Goal: Transaction & Acquisition: Purchase product/service

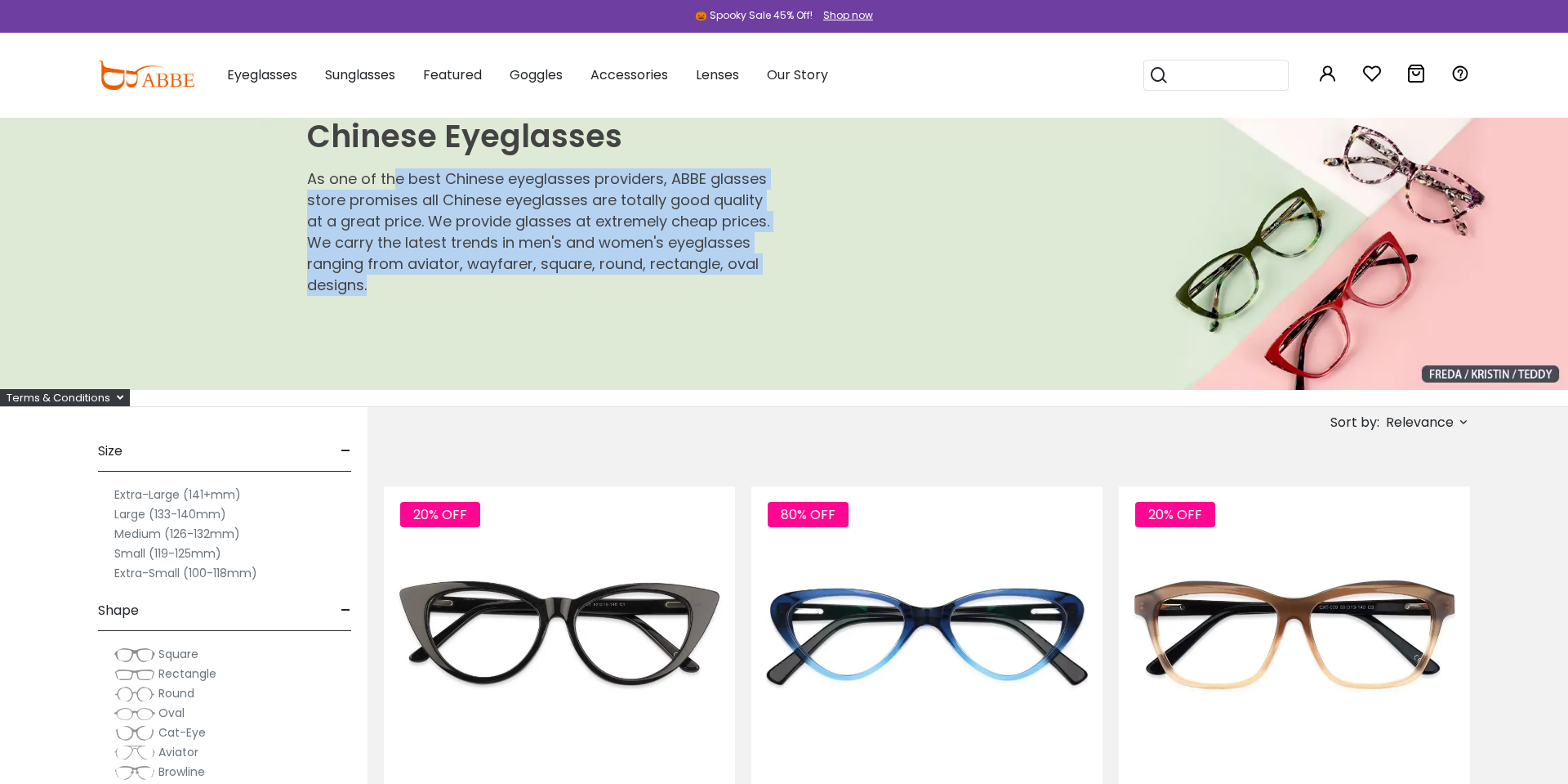
drag, startPoint x: 393, startPoint y: 183, endPoint x: 435, endPoint y: 290, distance: 114.9
click at [435, 288] on p "As one of the best Chinese eyeglasses providers, ABBE glasses store promises al…" at bounding box center [542, 232] width 471 height 128
click at [435, 290] on p "As one of the best Chinese eyeglasses providers, ABBE glasses store promises al…" at bounding box center [542, 232] width 471 height 128
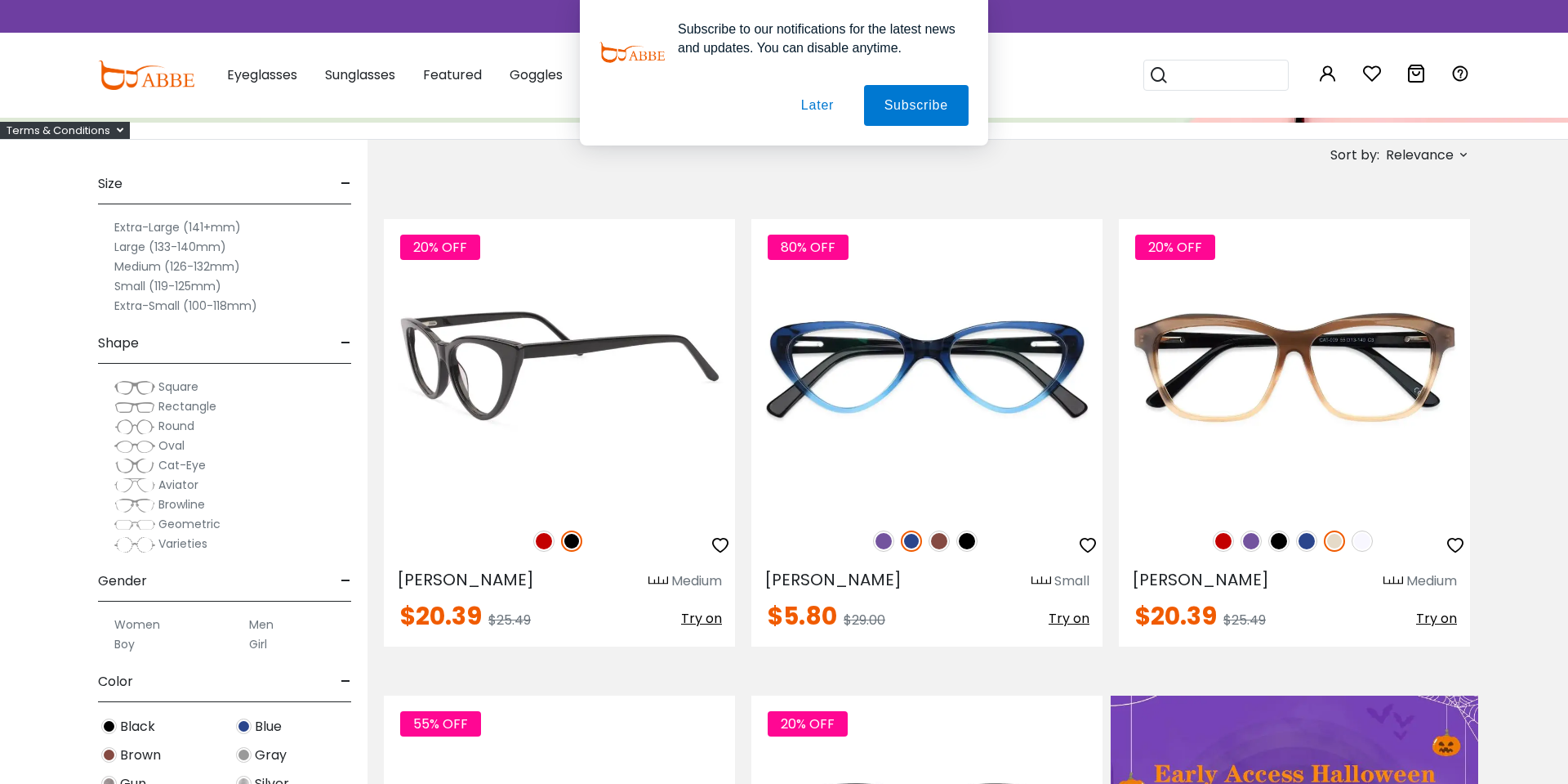
scroll to position [268, 0]
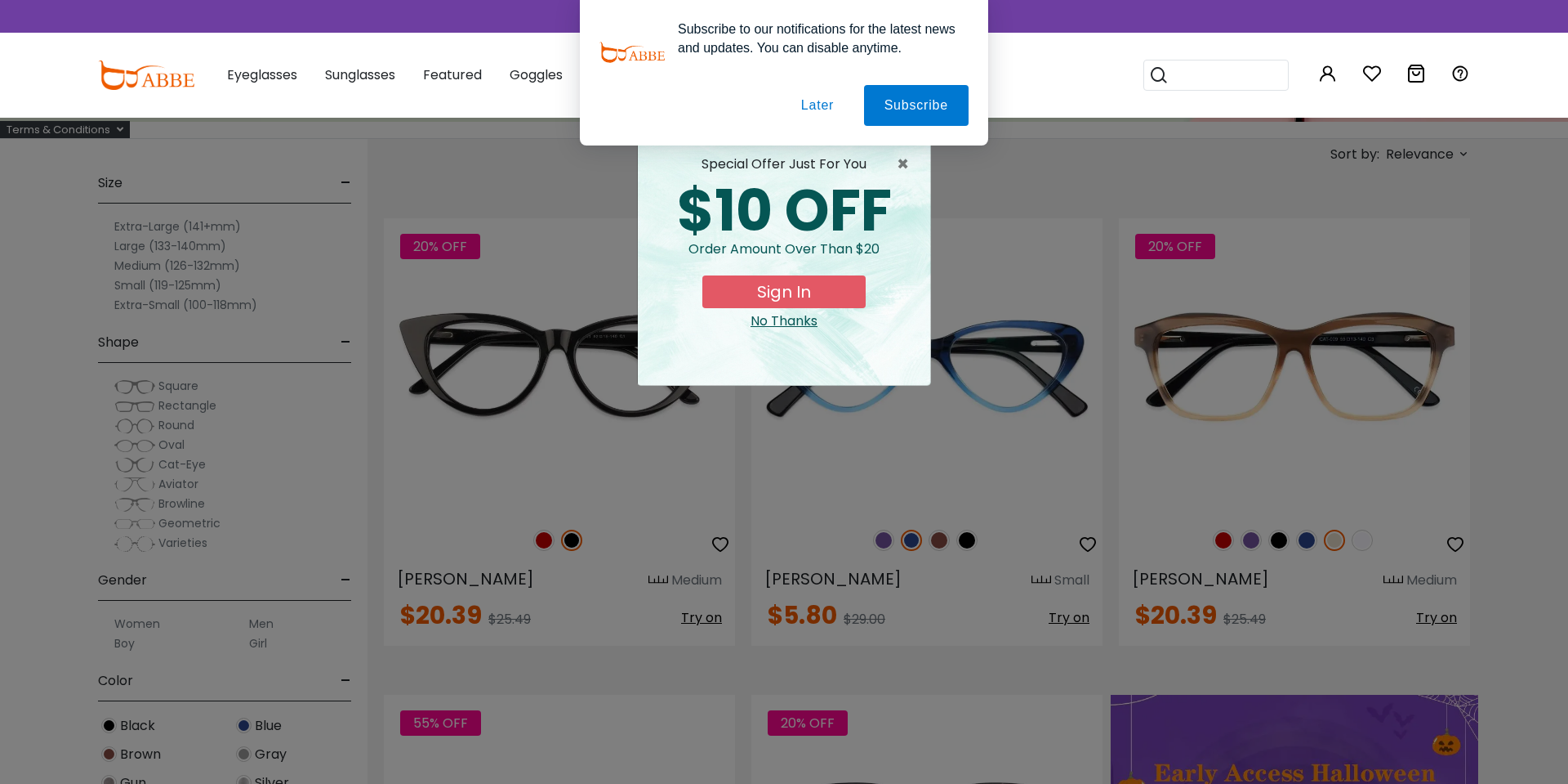
click at [361, 709] on div "× special offer just for you $10 OFF Order amount over than $20 Sign In No Than…" at bounding box center [784, 392] width 1568 height 784
click at [905, 168] on span "×" at bounding box center [907, 164] width 20 height 20
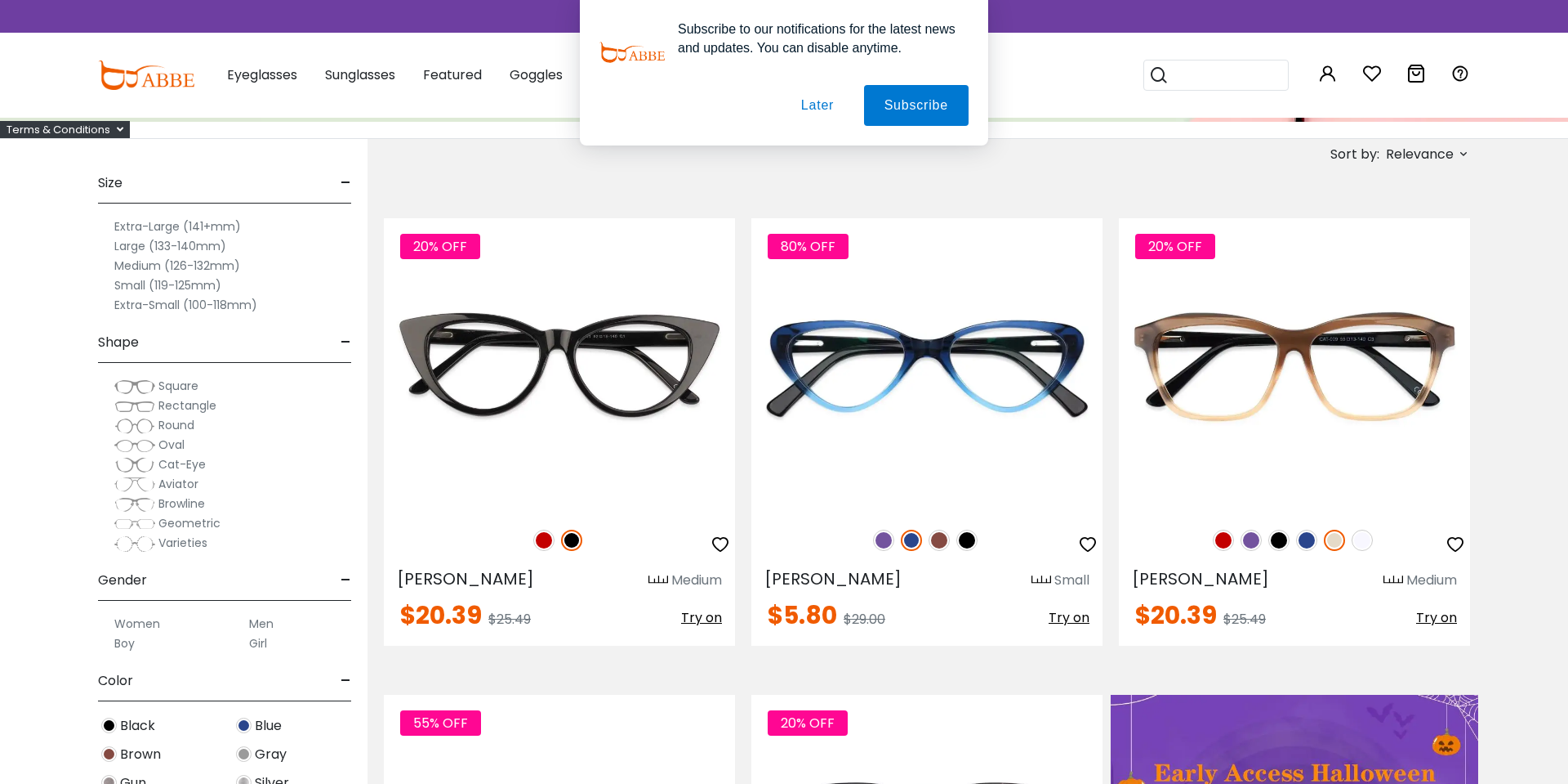
click at [826, 108] on button "Later" at bounding box center [817, 106] width 74 height 41
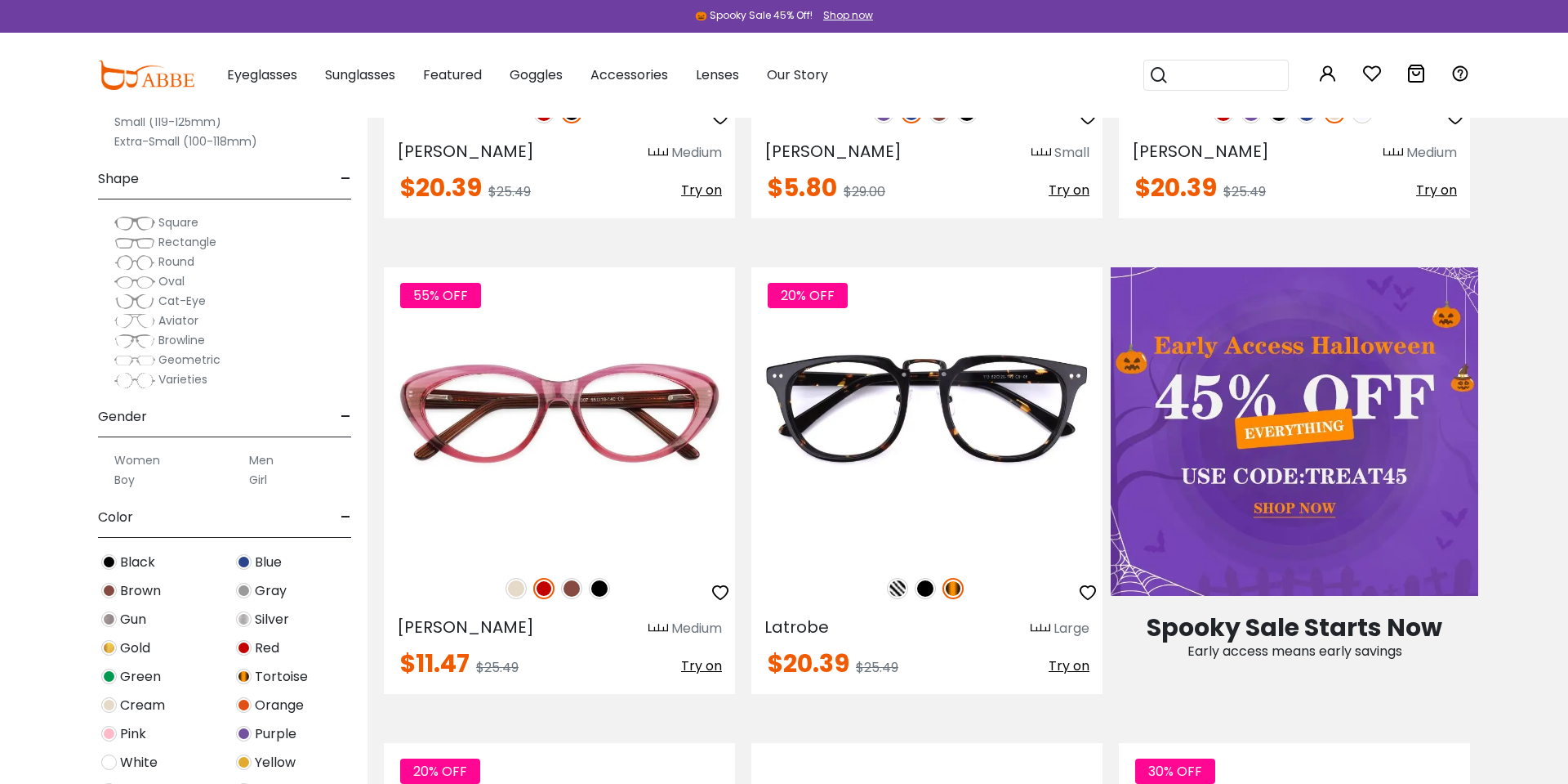
scroll to position [744, 0]
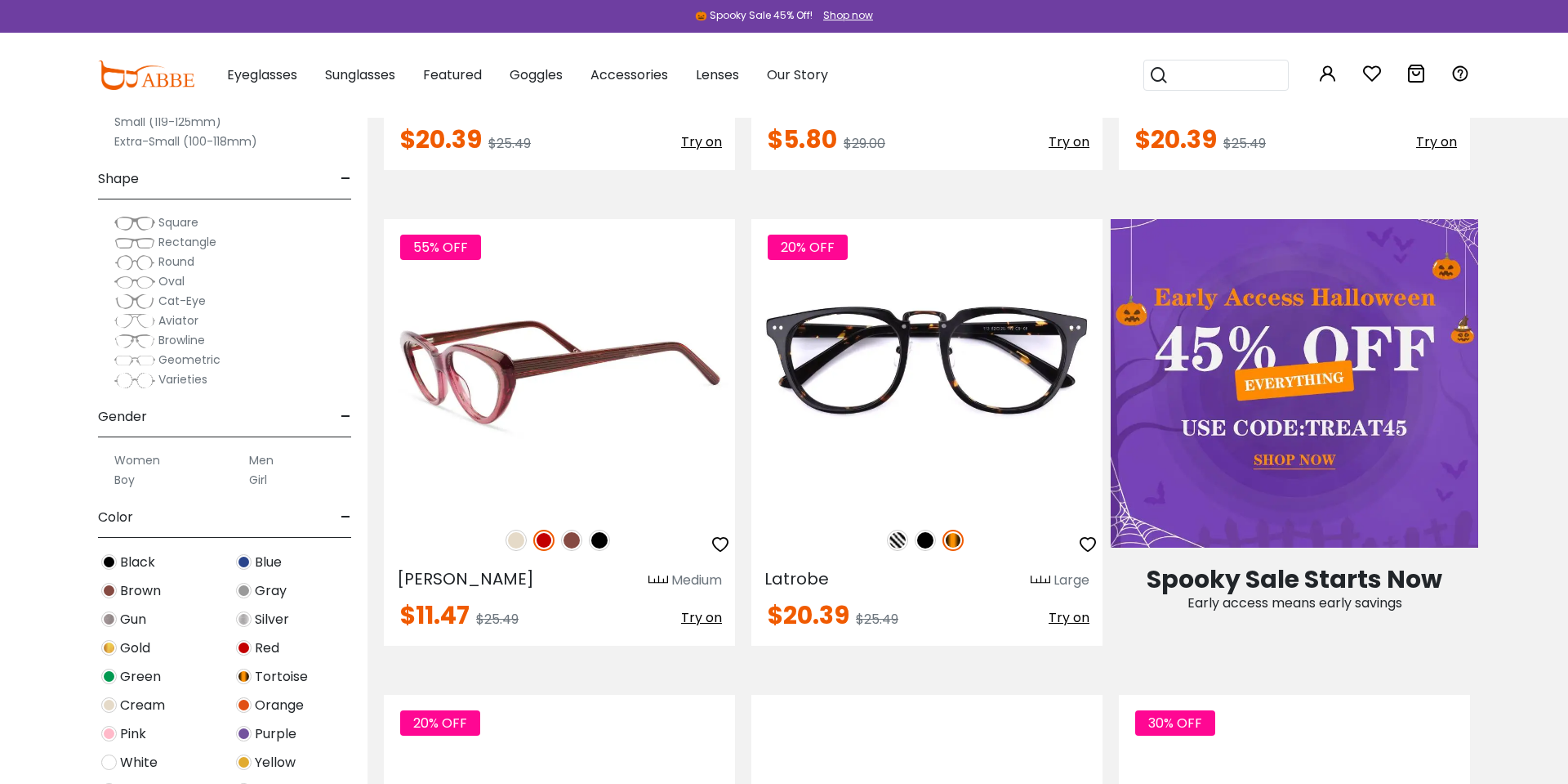
click at [608, 412] on img at bounding box center [559, 365] width 351 height 293
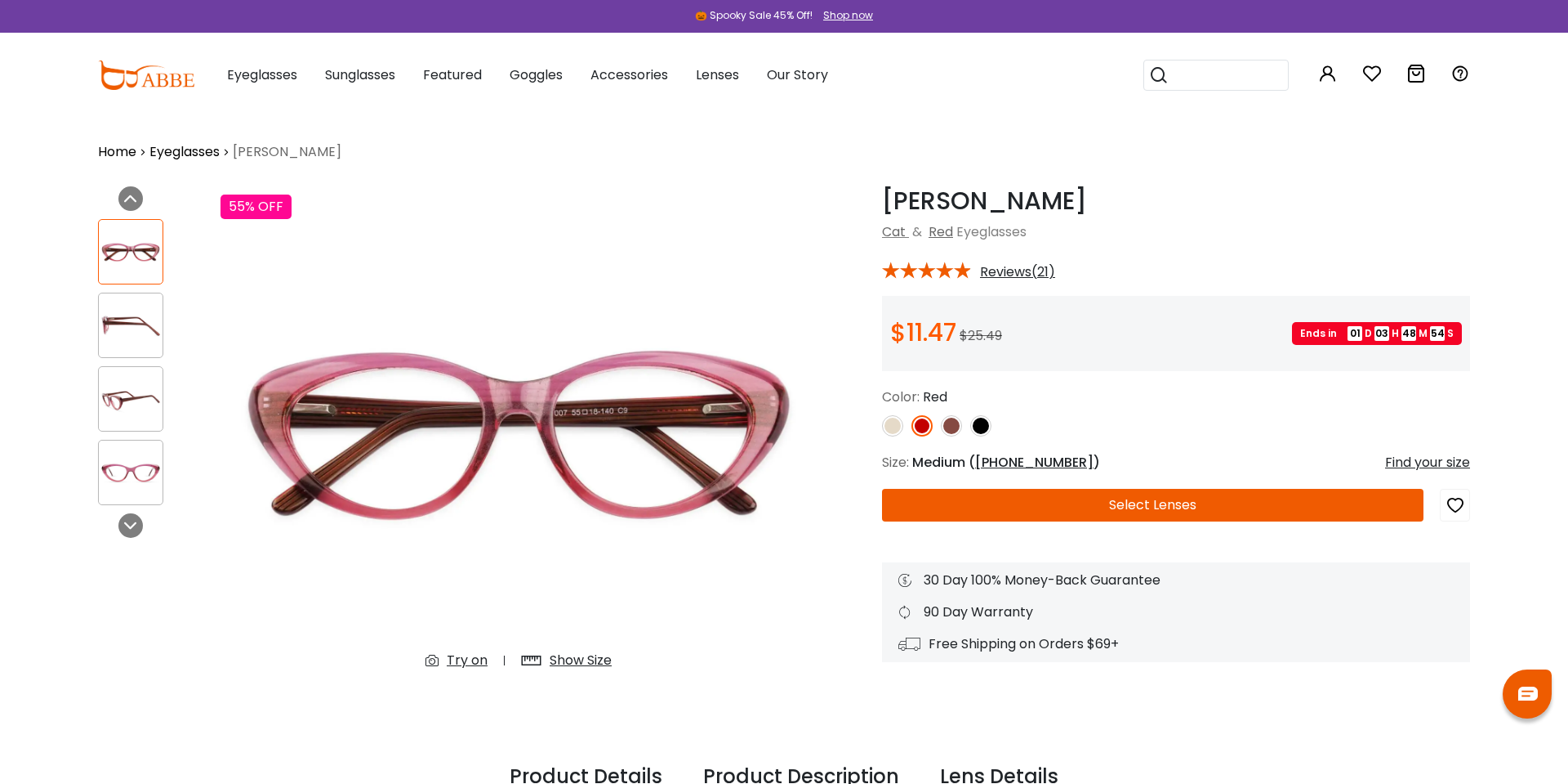
click at [1045, 494] on button "Select Lenses" at bounding box center [1152, 505] width 542 height 33
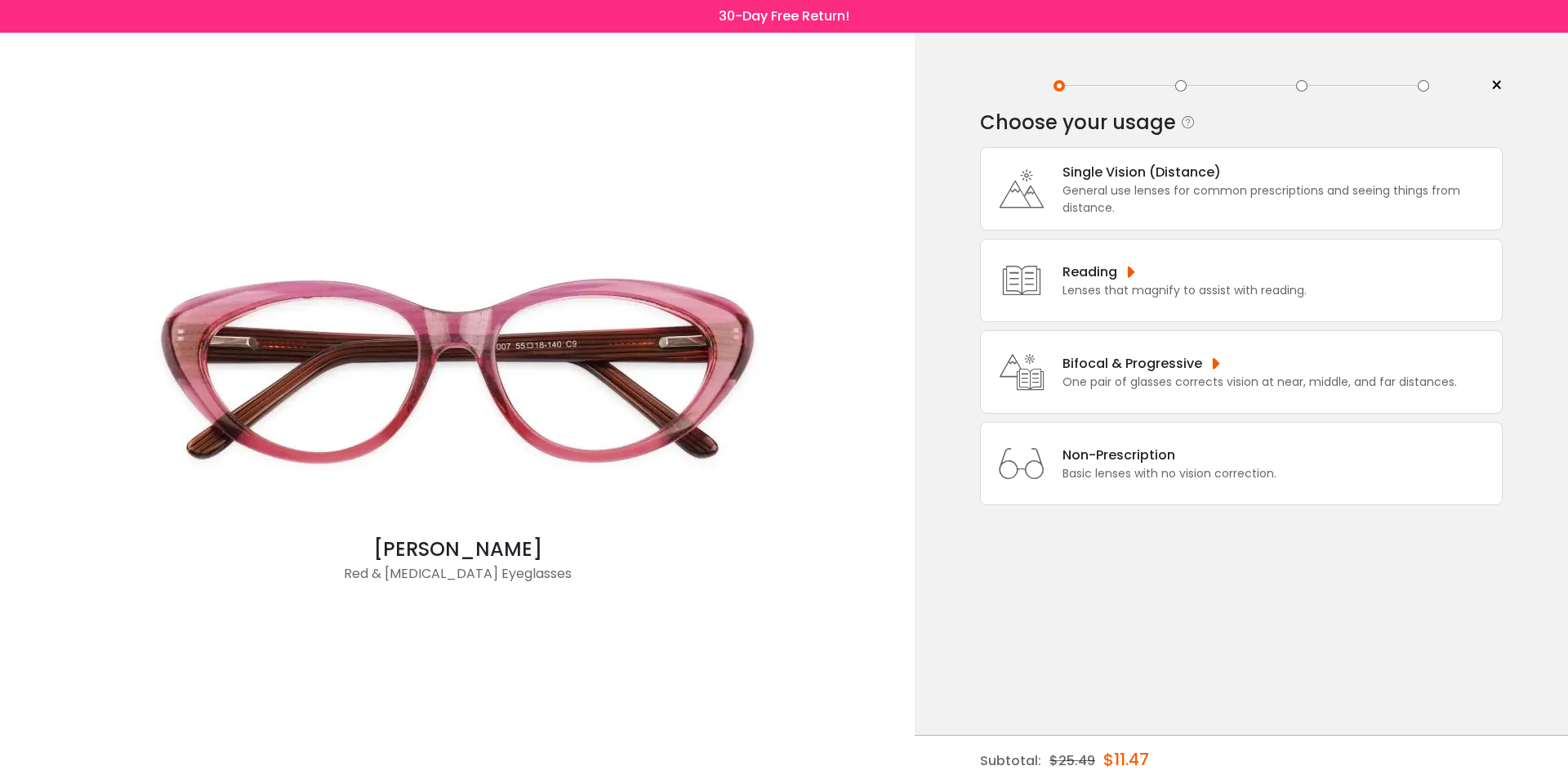
click at [1077, 216] on div "General use lenses for common prescriptions and seeing things from distance." at bounding box center [1278, 199] width 432 height 35
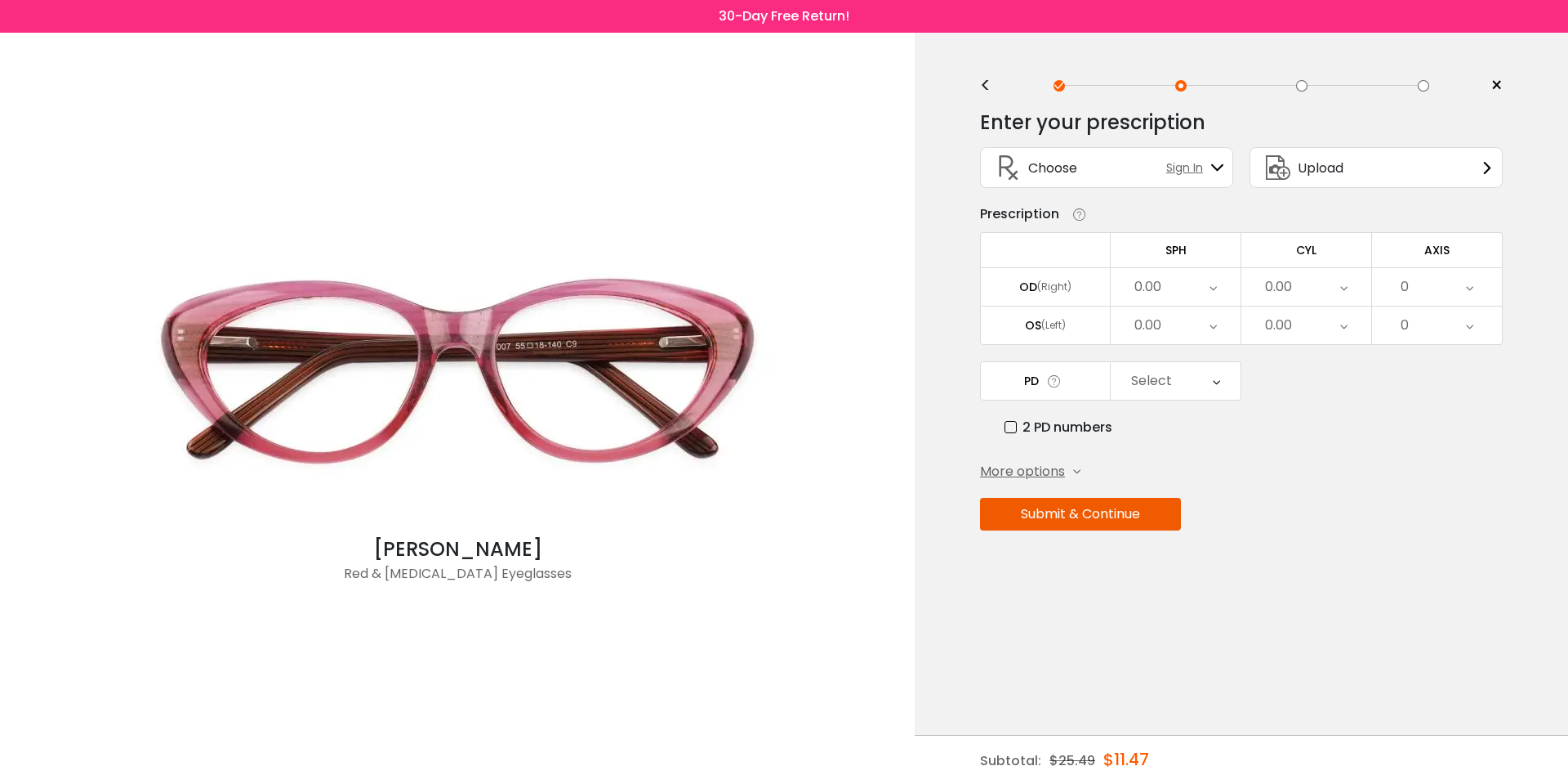
click at [1072, 442] on div "Enter your prescription SPH (Sphere) Lens strength needed to correct your visio…" at bounding box center [1242, 356] width 523 height 514
click at [1065, 433] on label "2 PD numbers" at bounding box center [1058, 427] width 108 height 20
click at [1170, 299] on div "0.00" at bounding box center [1175, 286] width 130 height 37
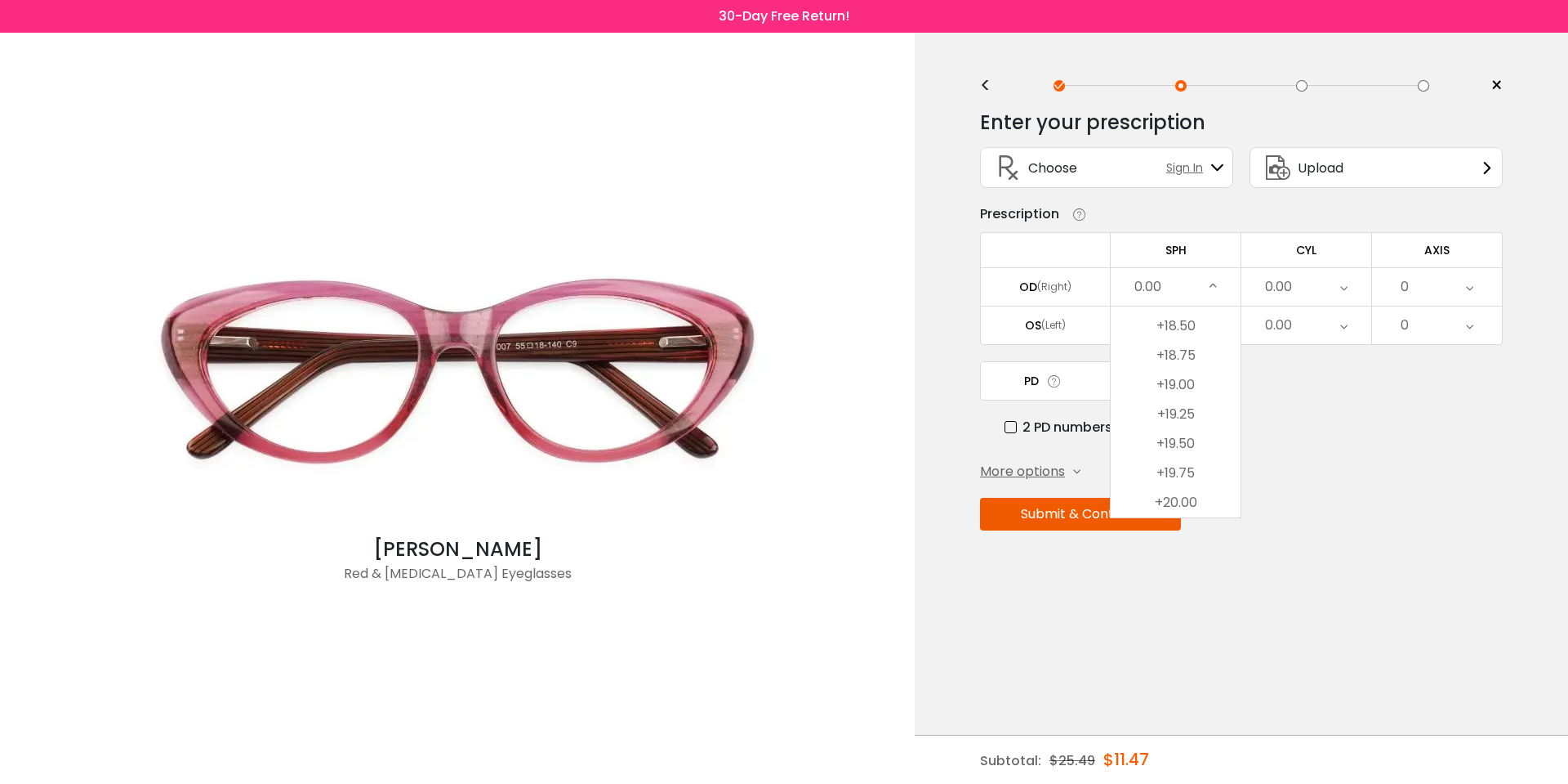
click at [1301, 414] on div "PD Select Cancel PD Save 46 47 48 49 50 51 52 53 54 55 56 57 58 59 60 61 62 63 …" at bounding box center [1242, 399] width 523 height 76
click at [1337, 283] on div "0.00" at bounding box center [1307, 286] width 130 height 37
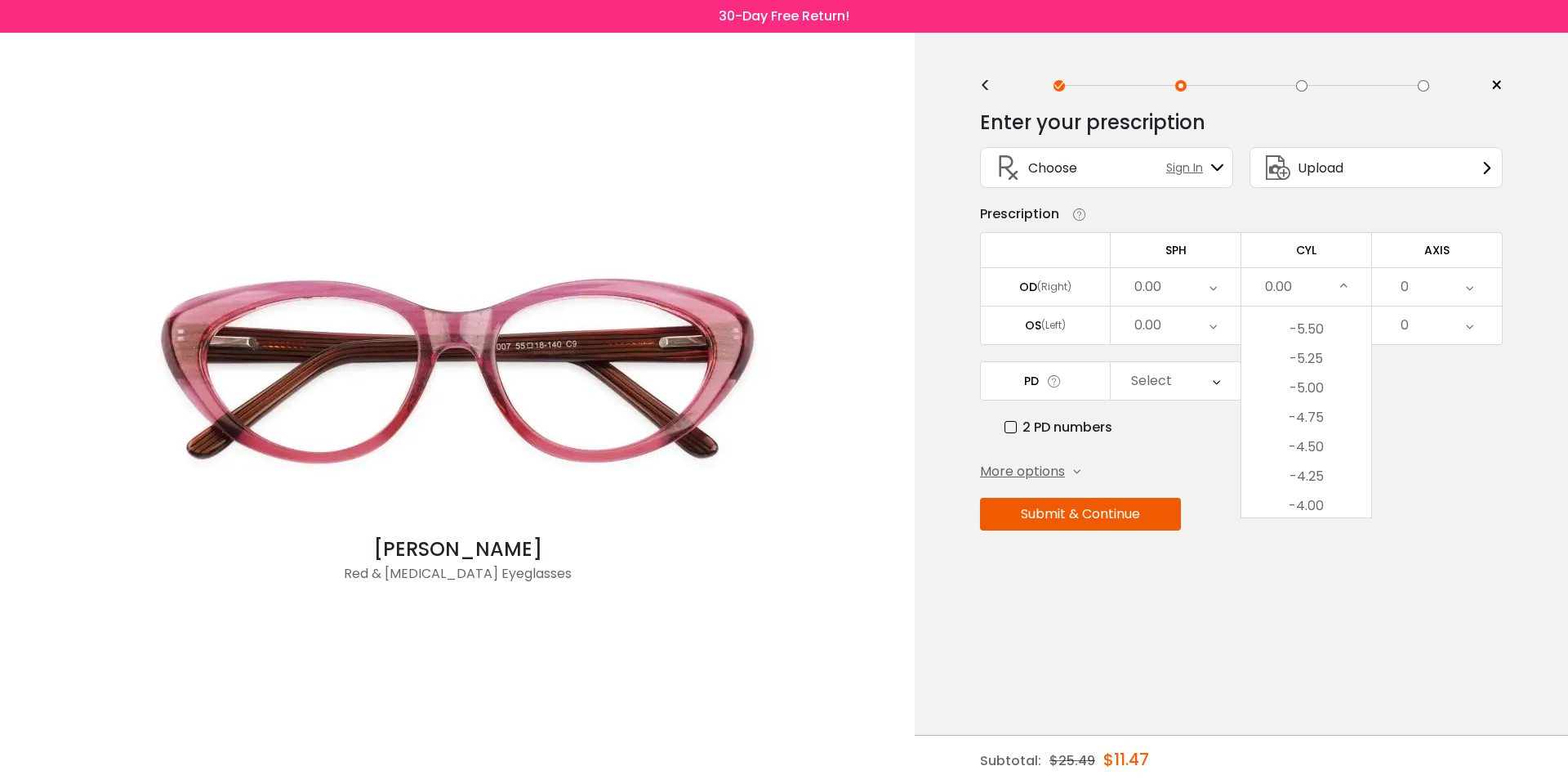
scroll to position [0, 0]
click at [1419, 423] on div "2 PD numbers" at bounding box center [1253, 427] width 498 height 20
click at [1466, 290] on icon at bounding box center [1470, 286] width 7 height 37
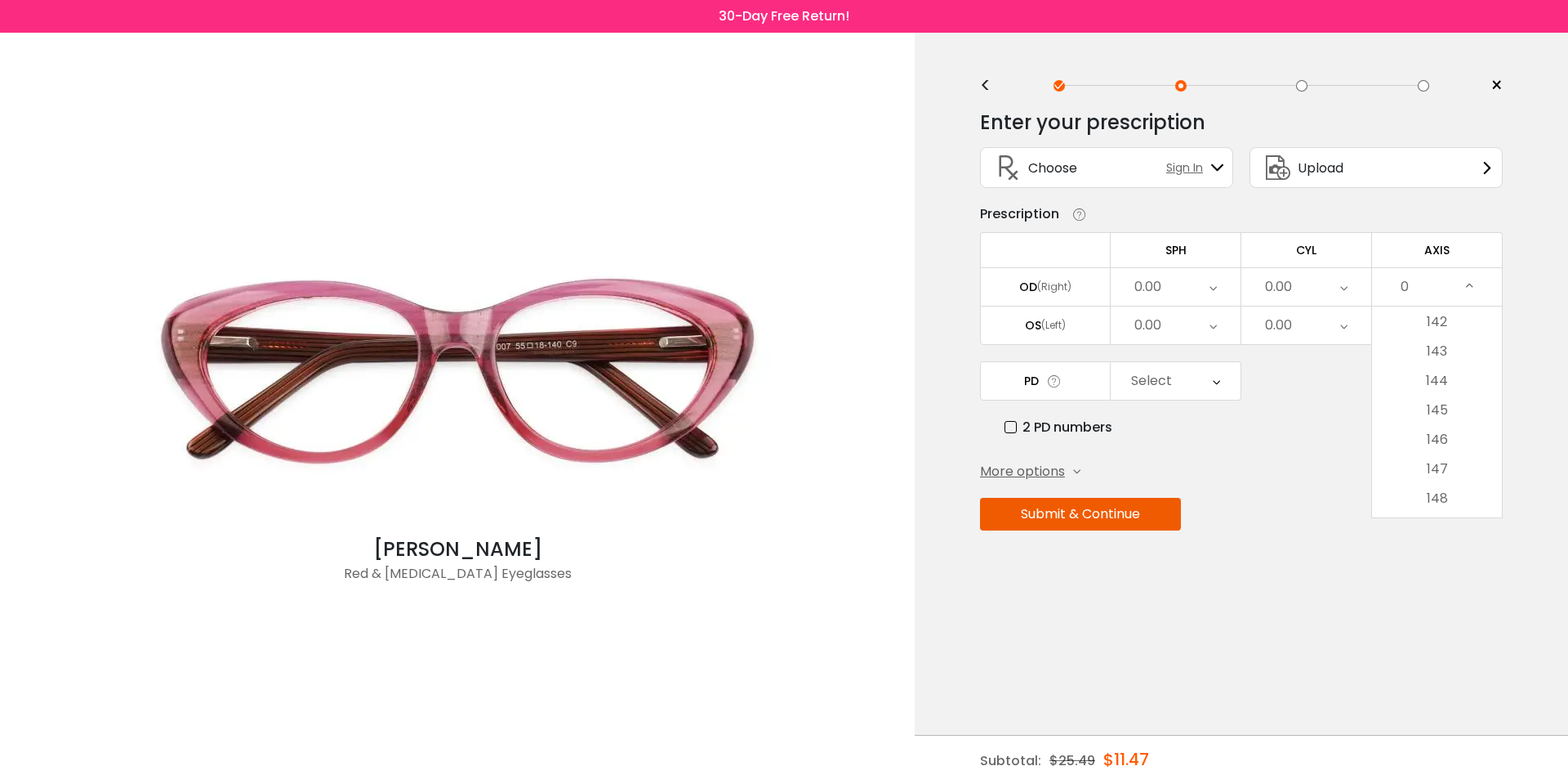
scroll to position [5114, 0]
click at [1335, 454] on div "Enter your prescription SPH (Sphere) Lens strength needed to correct your visio…" at bounding box center [1242, 356] width 523 height 514
click at [1236, 392] on div "Select" at bounding box center [1175, 380] width 130 height 37
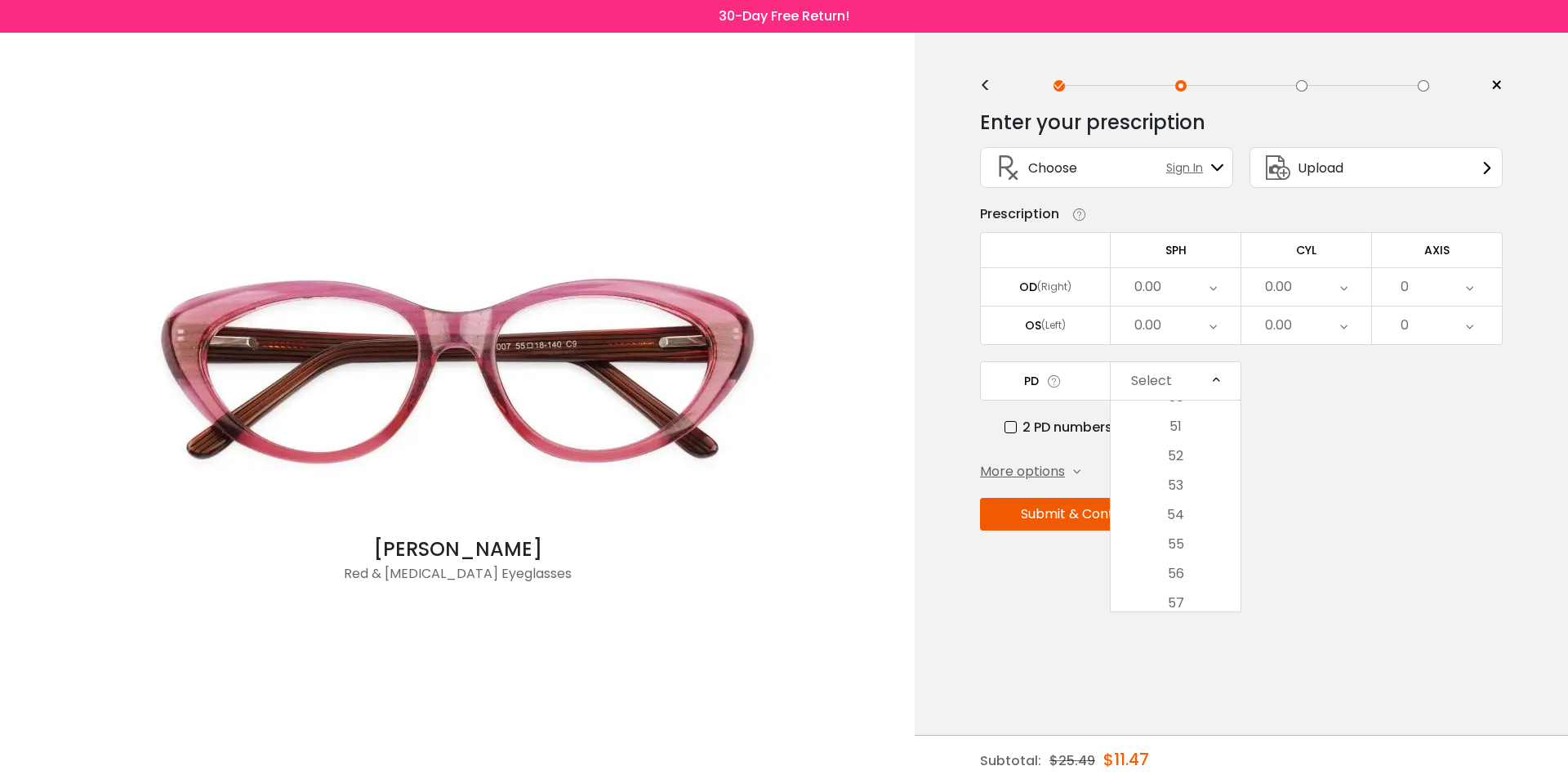
scroll to position [0, 0]
click at [1322, 456] on div "Enter your prescription SPH (Sphere) Lens strength needed to correct your visio…" at bounding box center [1242, 356] width 523 height 514
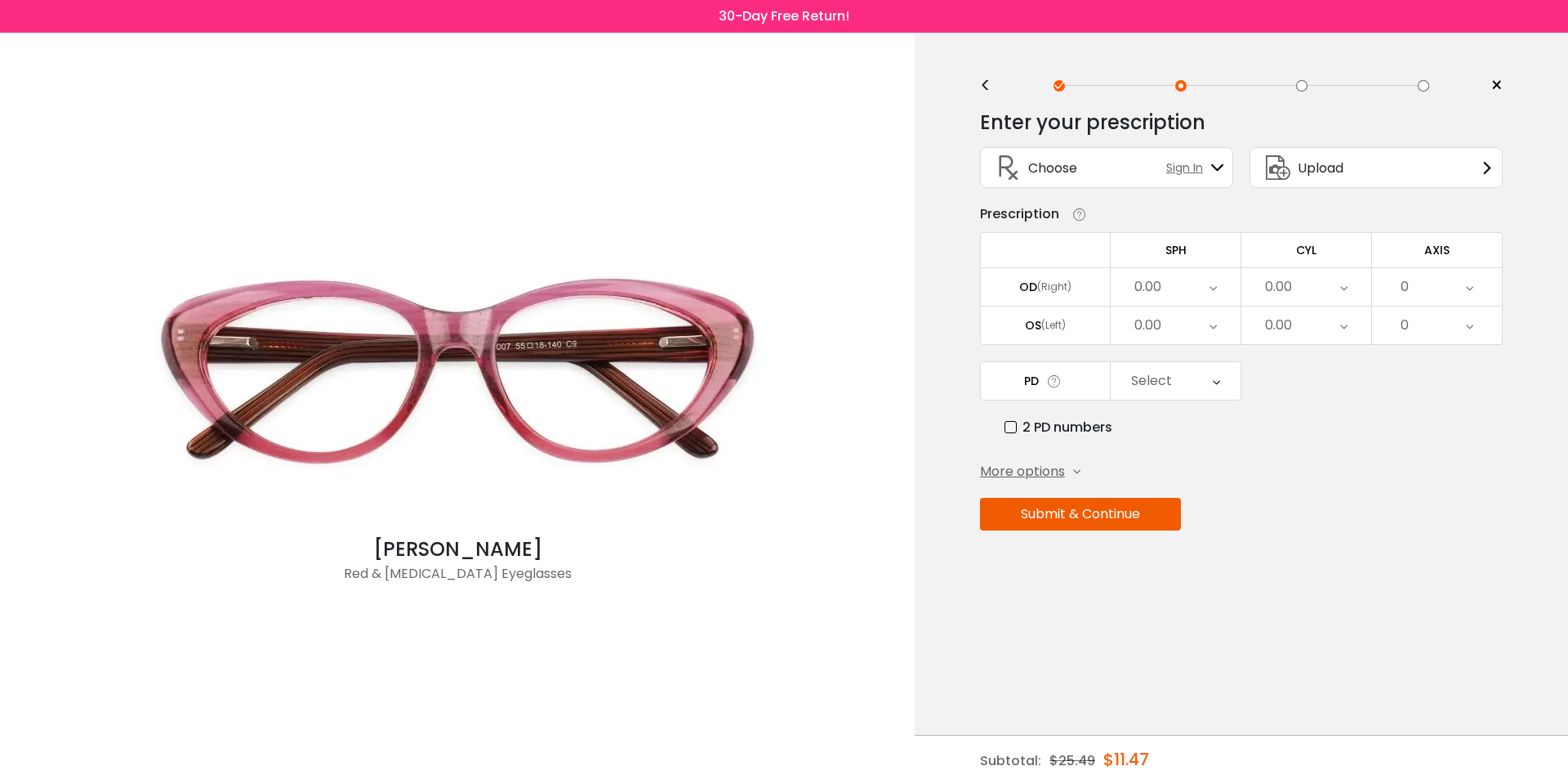
click at [1322, 456] on div "Enter your prescription SPH (Sphere) Lens strength needed to correct your visio…" at bounding box center [1242, 356] width 523 height 514
click at [1037, 466] on span "More options" at bounding box center [1023, 472] width 85 height 20
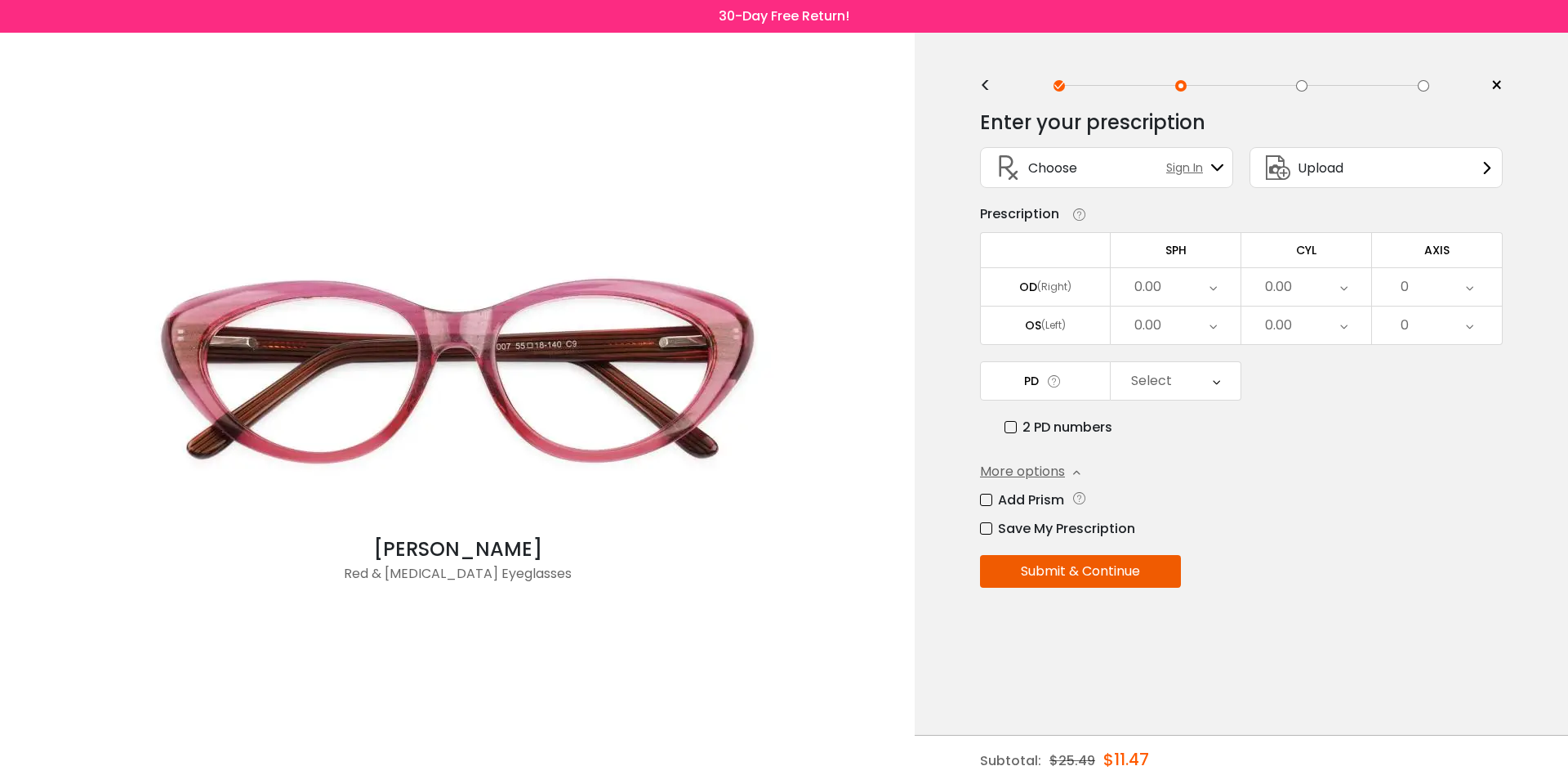
click at [1050, 503] on label "Add Prism" at bounding box center [1022, 499] width 84 height 20
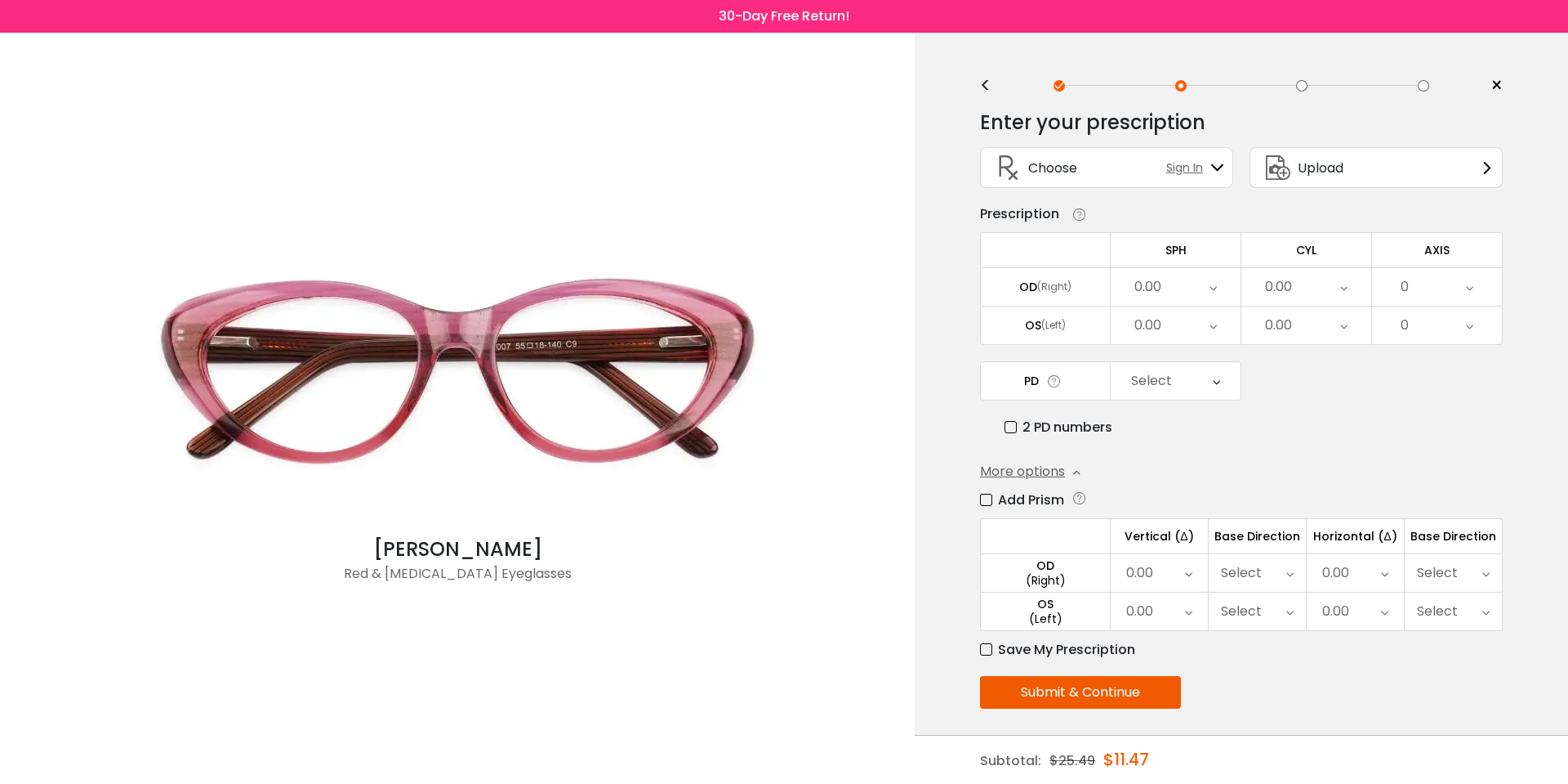
click at [1003, 505] on label "Add Prism" at bounding box center [1022, 499] width 84 height 20
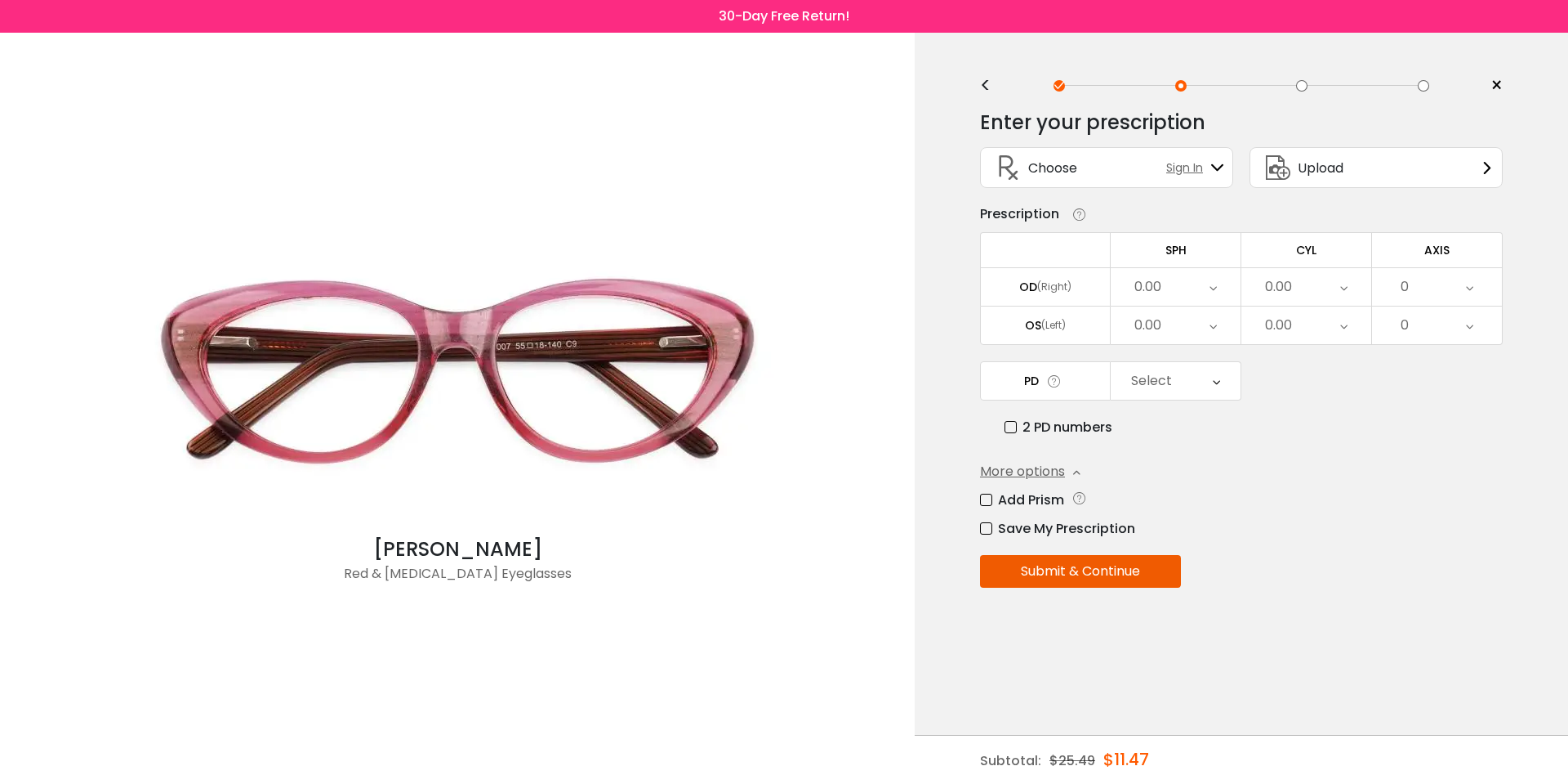
click at [1188, 296] on div "0.00" at bounding box center [1175, 286] width 130 height 37
click at [1201, 405] on li "-1.00" at bounding box center [1175, 412] width 130 height 29
click at [1224, 330] on div "0.00" at bounding box center [1175, 325] width 130 height 37
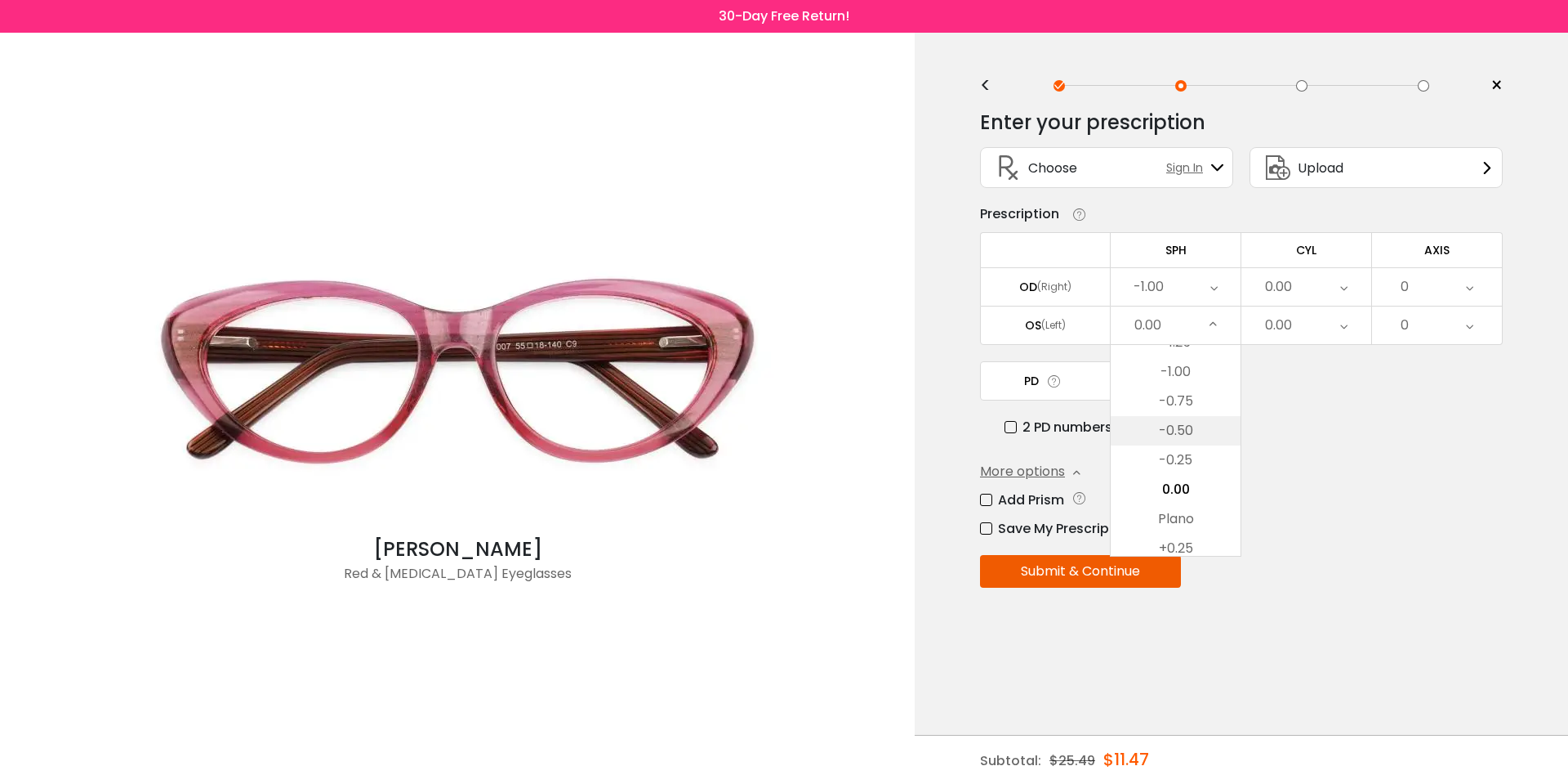
click at [1204, 401] on li "-0.75" at bounding box center [1175, 401] width 130 height 29
click at [1305, 297] on div "0.00" at bounding box center [1307, 286] width 130 height 37
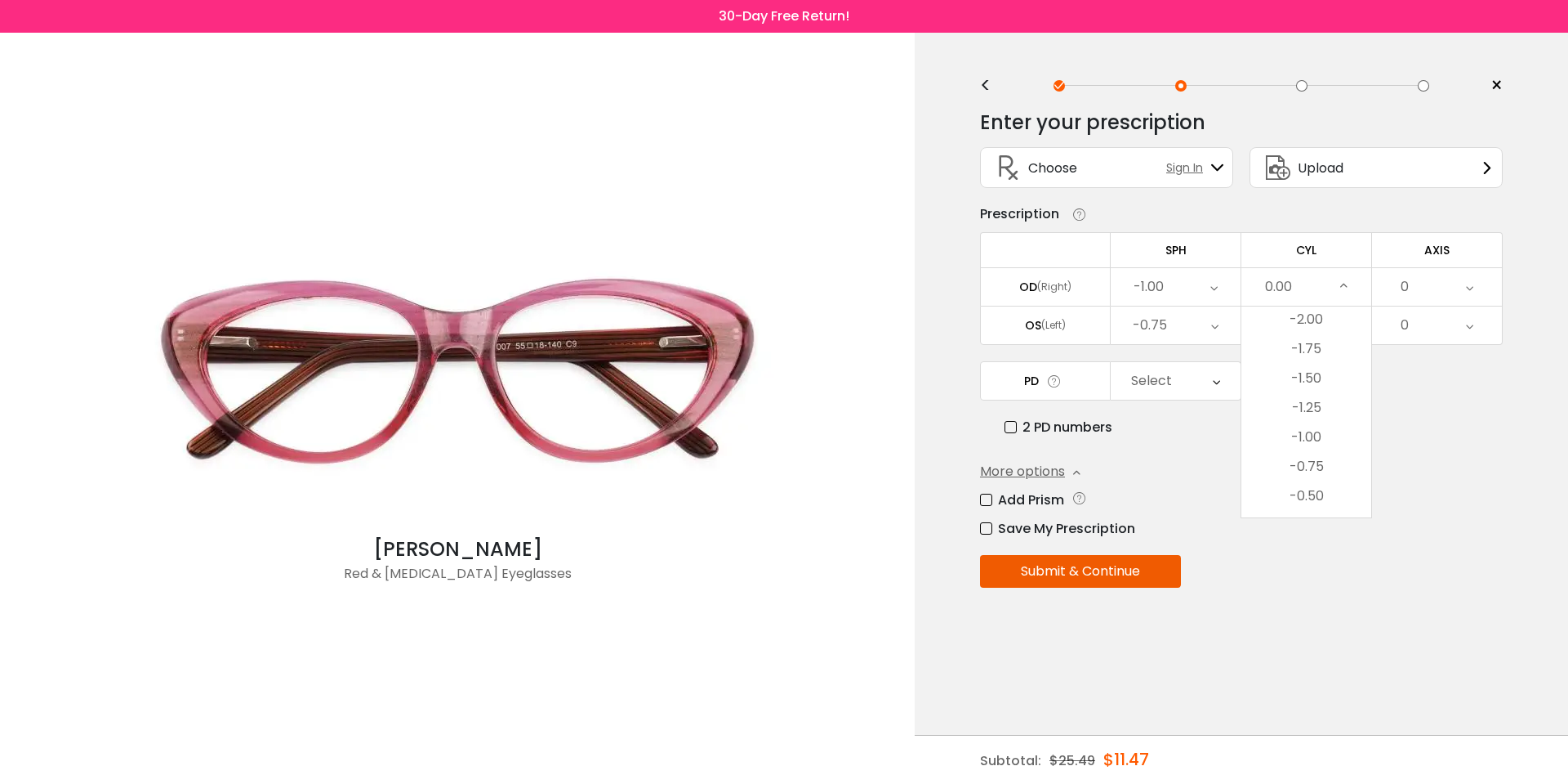
scroll to position [471, 0]
click at [1323, 445] on li "-1.00" at bounding box center [1307, 438] width 130 height 29
click at [1322, 324] on div "0.00" at bounding box center [1307, 325] width 130 height 37
click at [1333, 427] on li "-1.00" at bounding box center [1307, 425] width 130 height 29
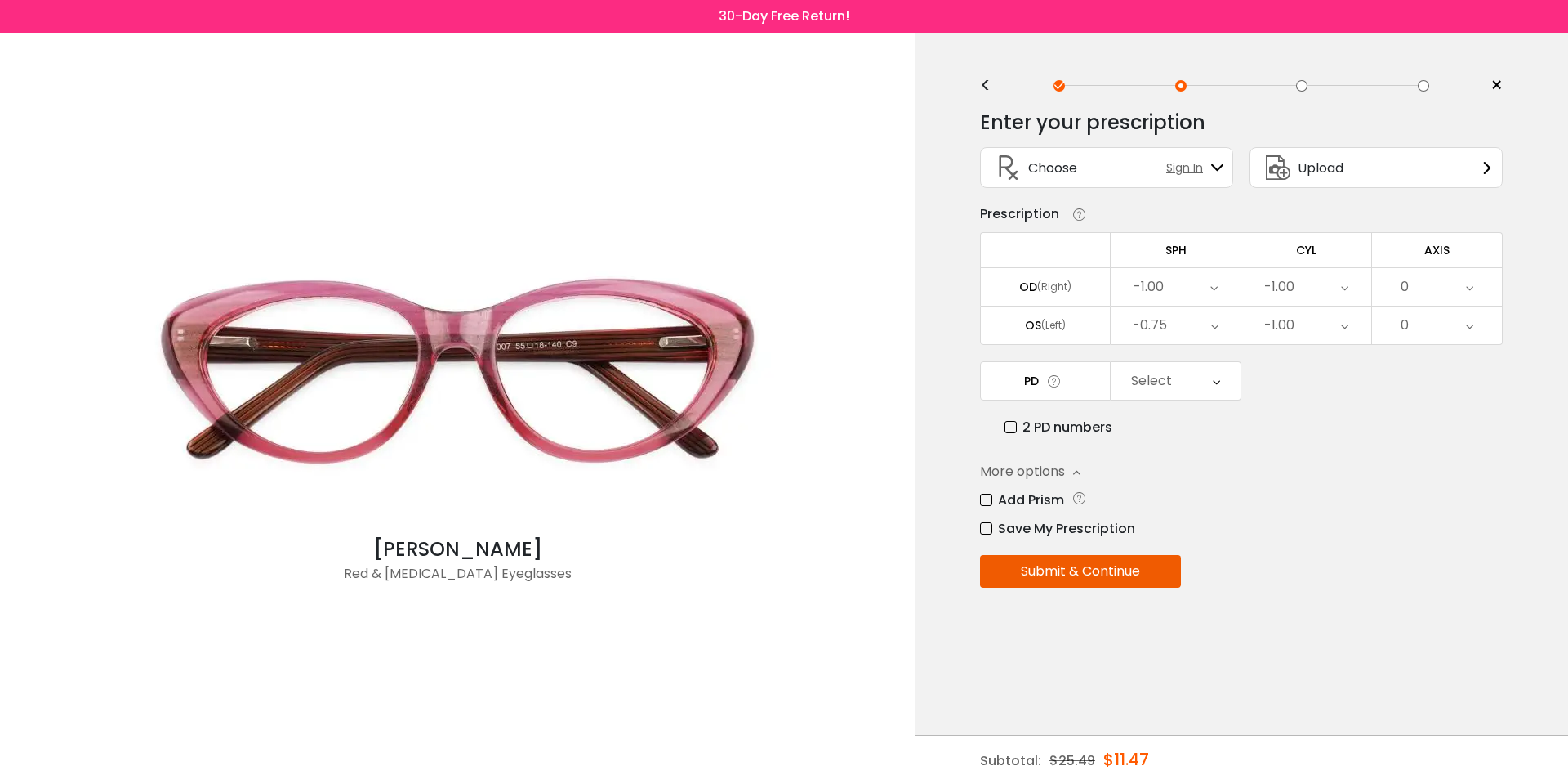
click at [1415, 276] on div "0" at bounding box center [1437, 286] width 130 height 37
click at [1461, 437] on li "4" at bounding box center [1437, 438] width 130 height 29
click at [1461, 357] on div "Enter your prescription SPH (Sphere) Lens strength needed to correct your visio…" at bounding box center [1242, 384] width 523 height 571
click at [1460, 345] on td "0 Cancel AXIS OS Save None 1 2 3 4 5 6 7 8 9 10 11 12 13 14 15 16 17 18 19 20 2…" at bounding box center [1437, 325] width 130 height 39
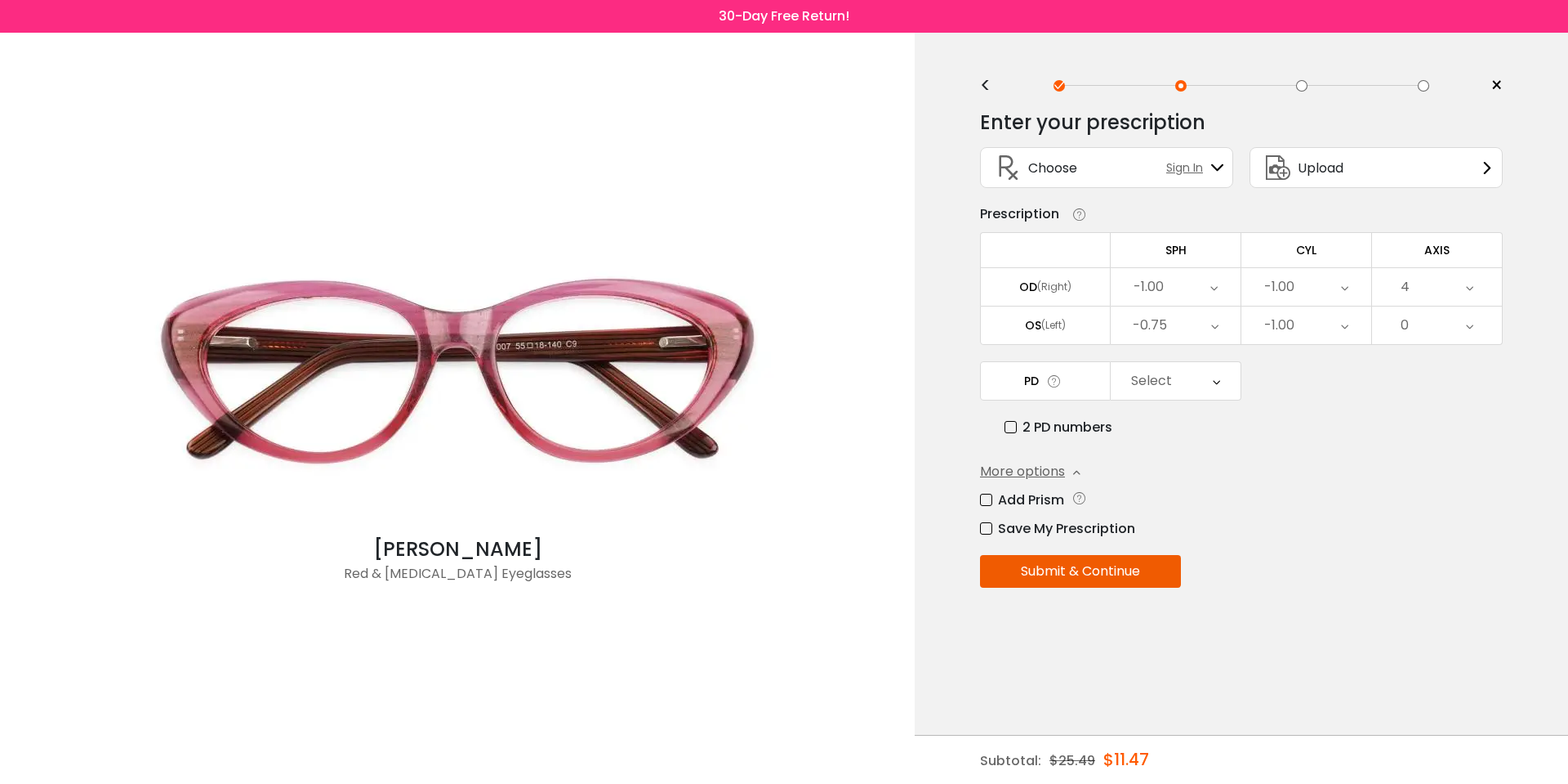
click at [1460, 340] on div "0" at bounding box center [1437, 325] width 130 height 37
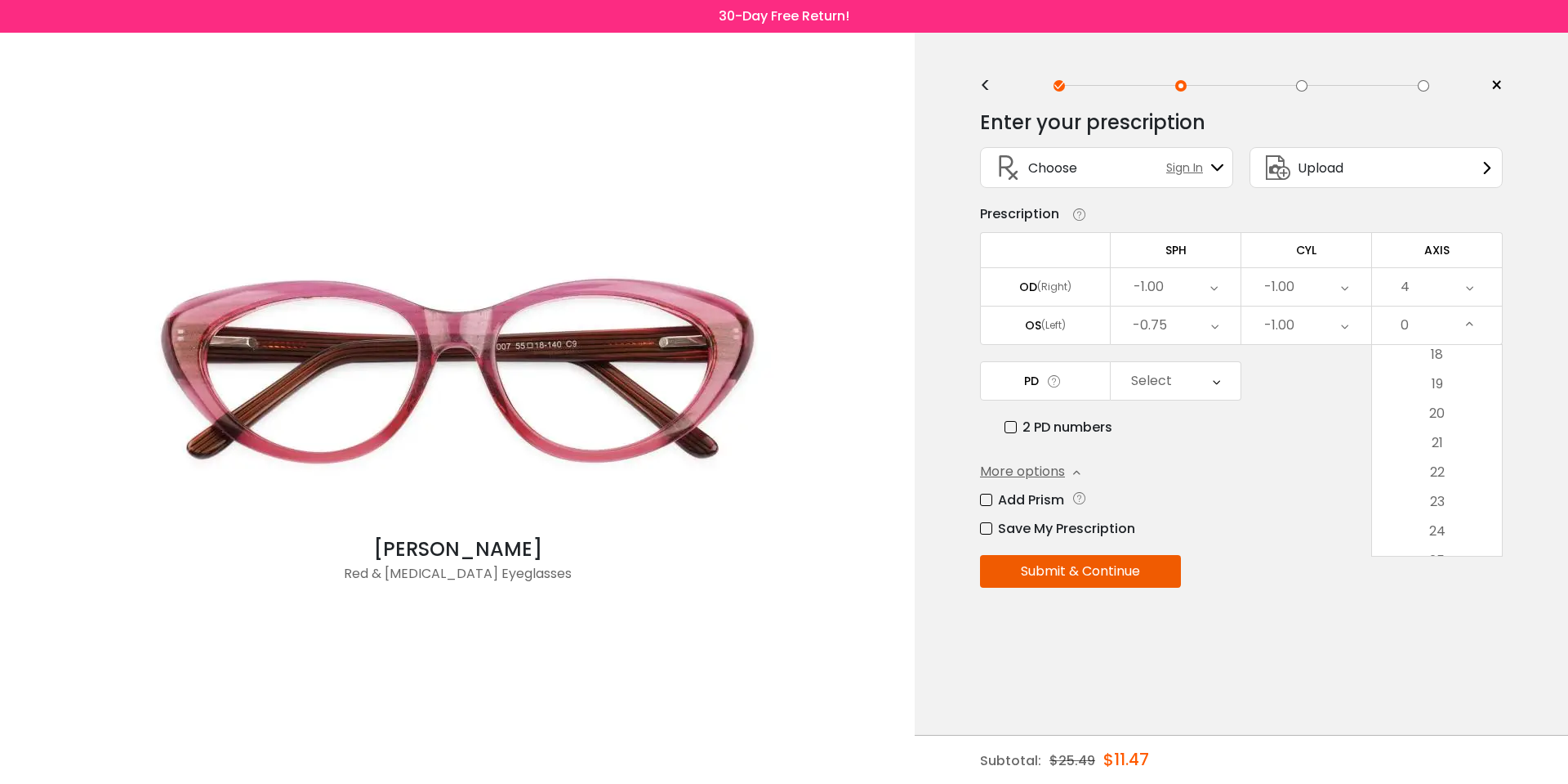
scroll to position [782, 0]
click at [1460, 474] on li "30" at bounding box center [1437, 459] width 130 height 29
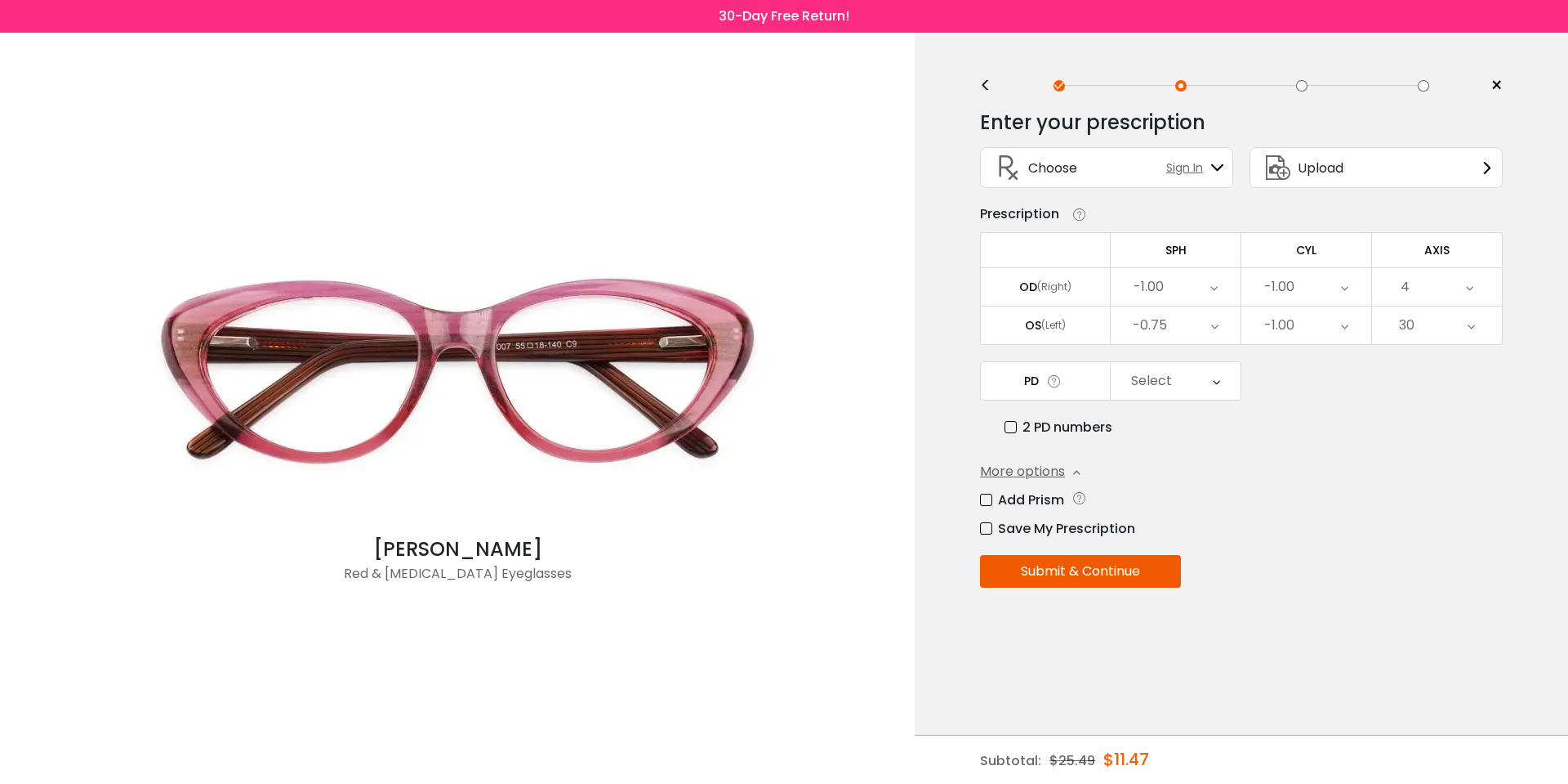
click at [1338, 525] on div "Save My Prescription" at bounding box center [1242, 528] width 523 height 20
click at [1137, 577] on button "Submit & Continue" at bounding box center [1080, 571] width 201 height 33
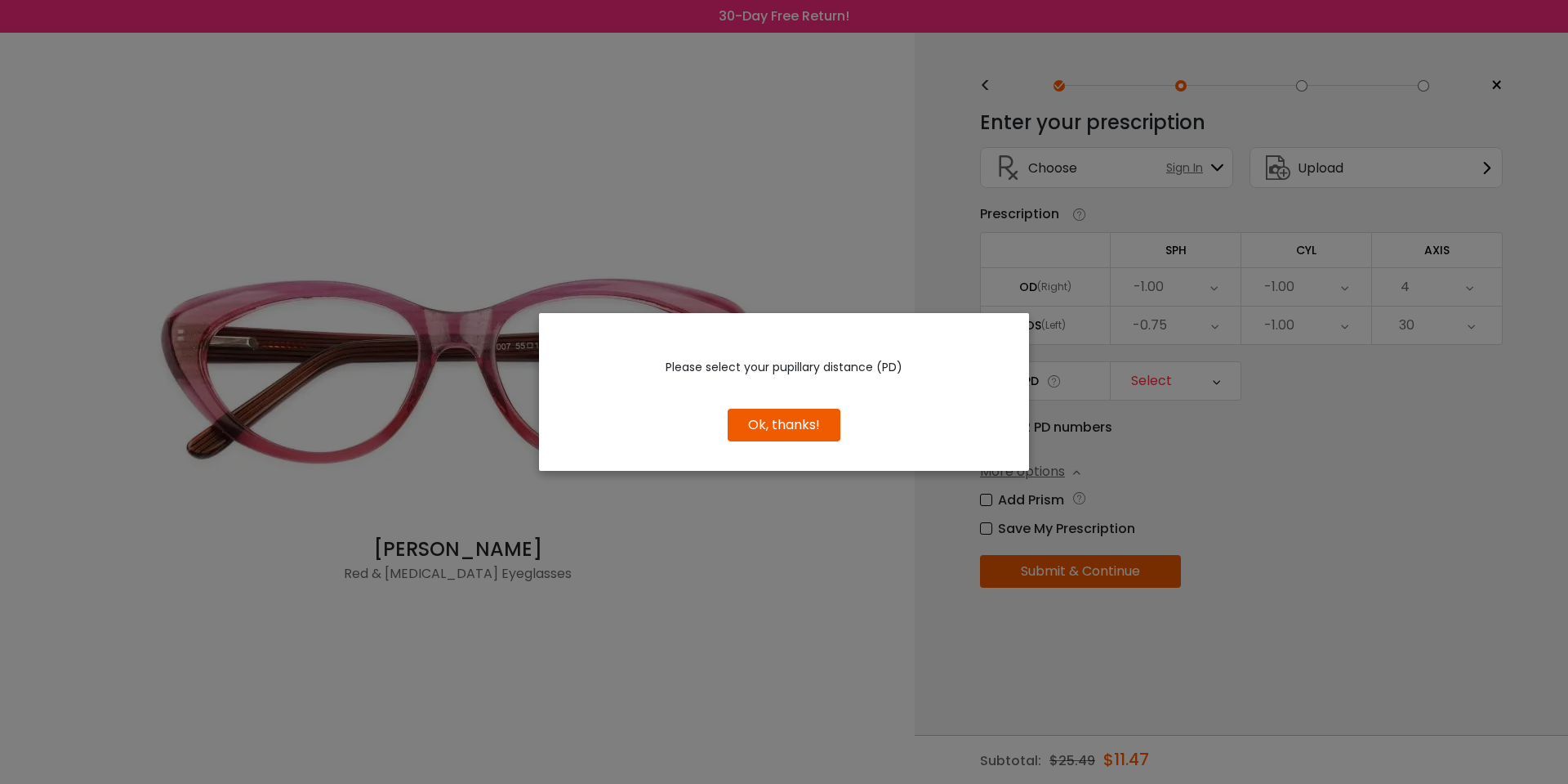
click at [821, 459] on div "Please select your pupillary distance (PD) Use Previous Keep New Edit Continue …" at bounding box center [784, 392] width 490 height 158
click at [804, 441] on button "Ok, thanks!" at bounding box center [784, 425] width 113 height 33
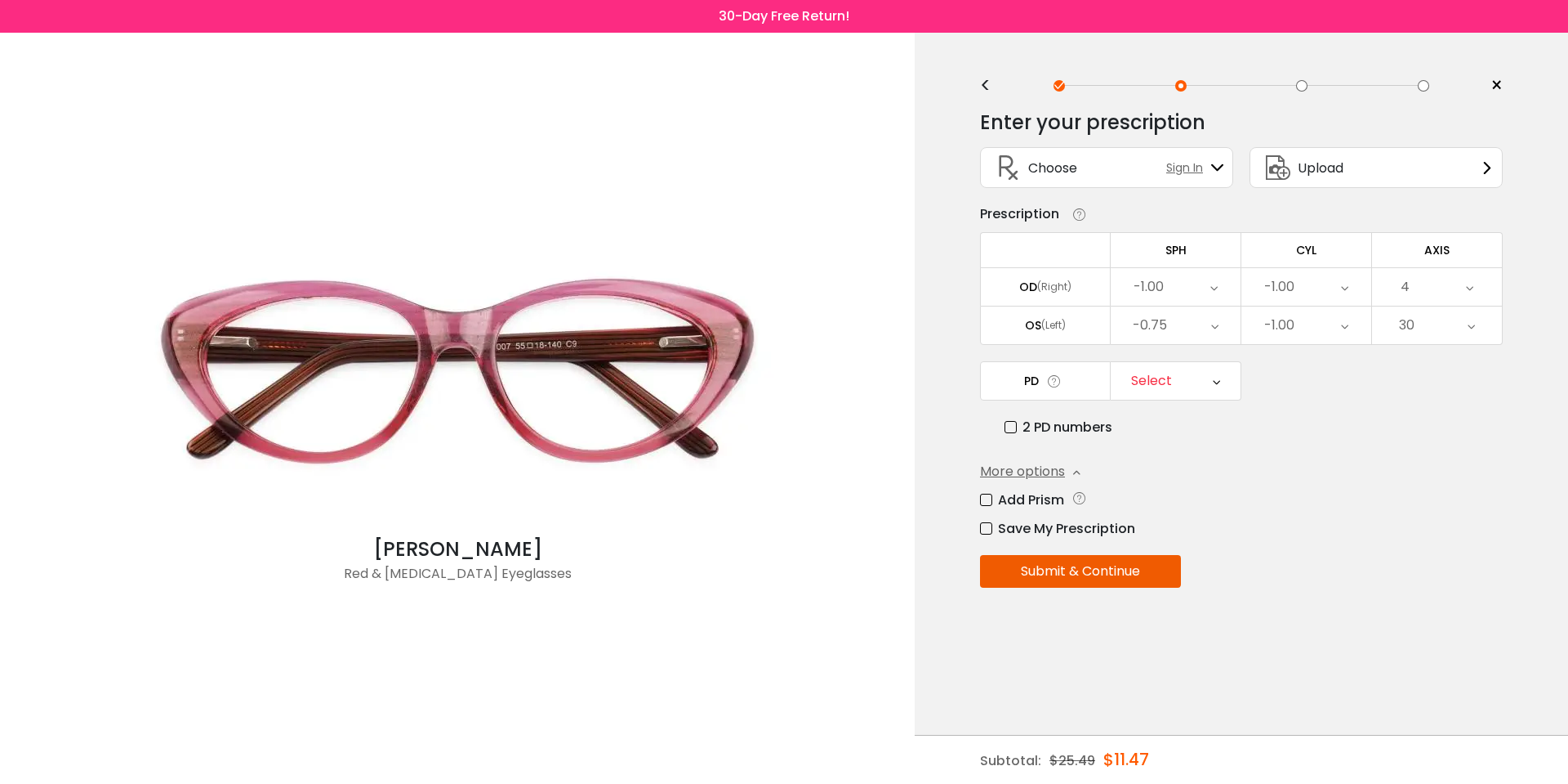
click at [1208, 381] on div "Select" at bounding box center [1175, 380] width 130 height 37
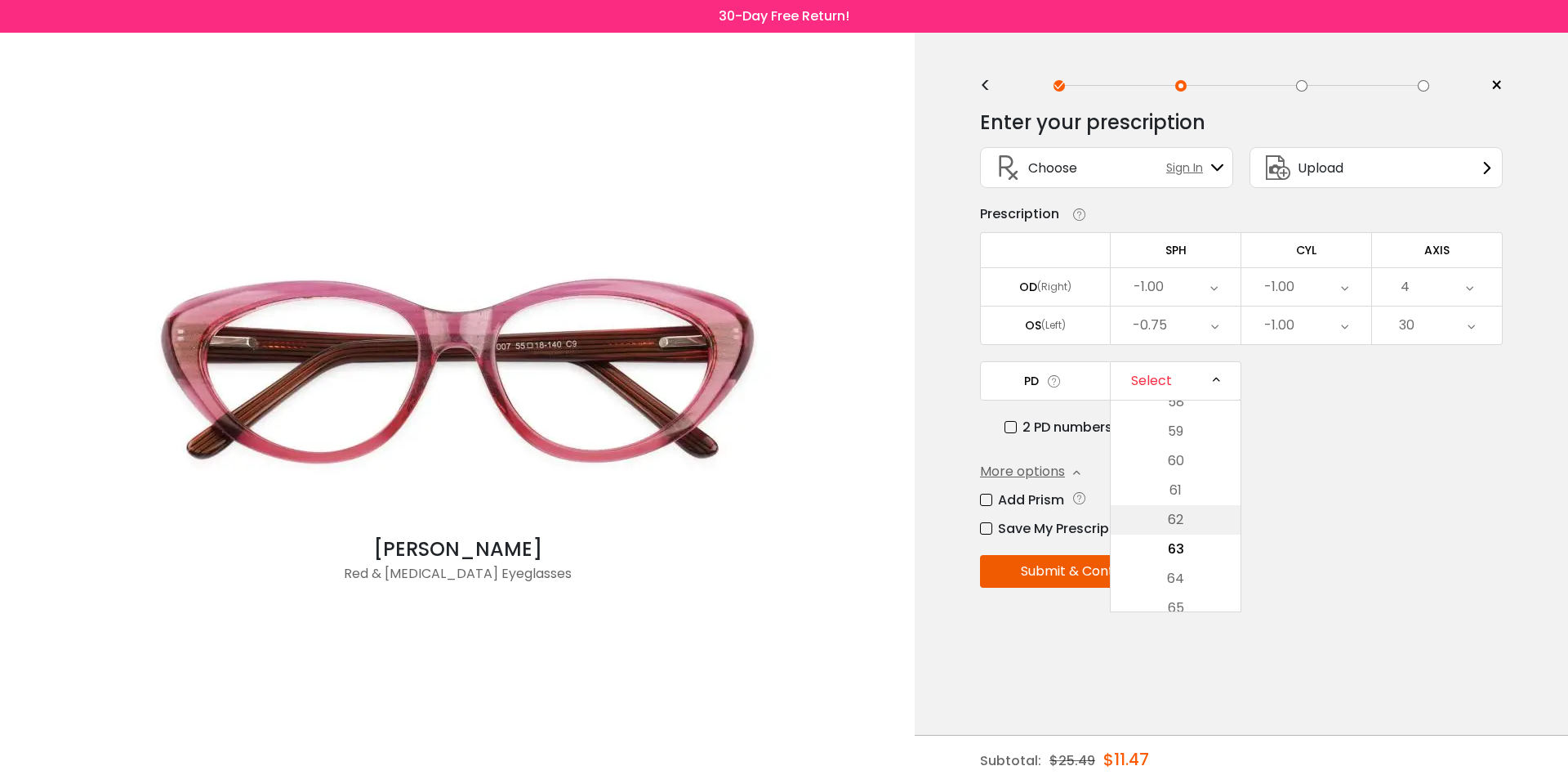
scroll to position [374, 0]
click at [1202, 556] on li "63" at bounding box center [1175, 540] width 130 height 29
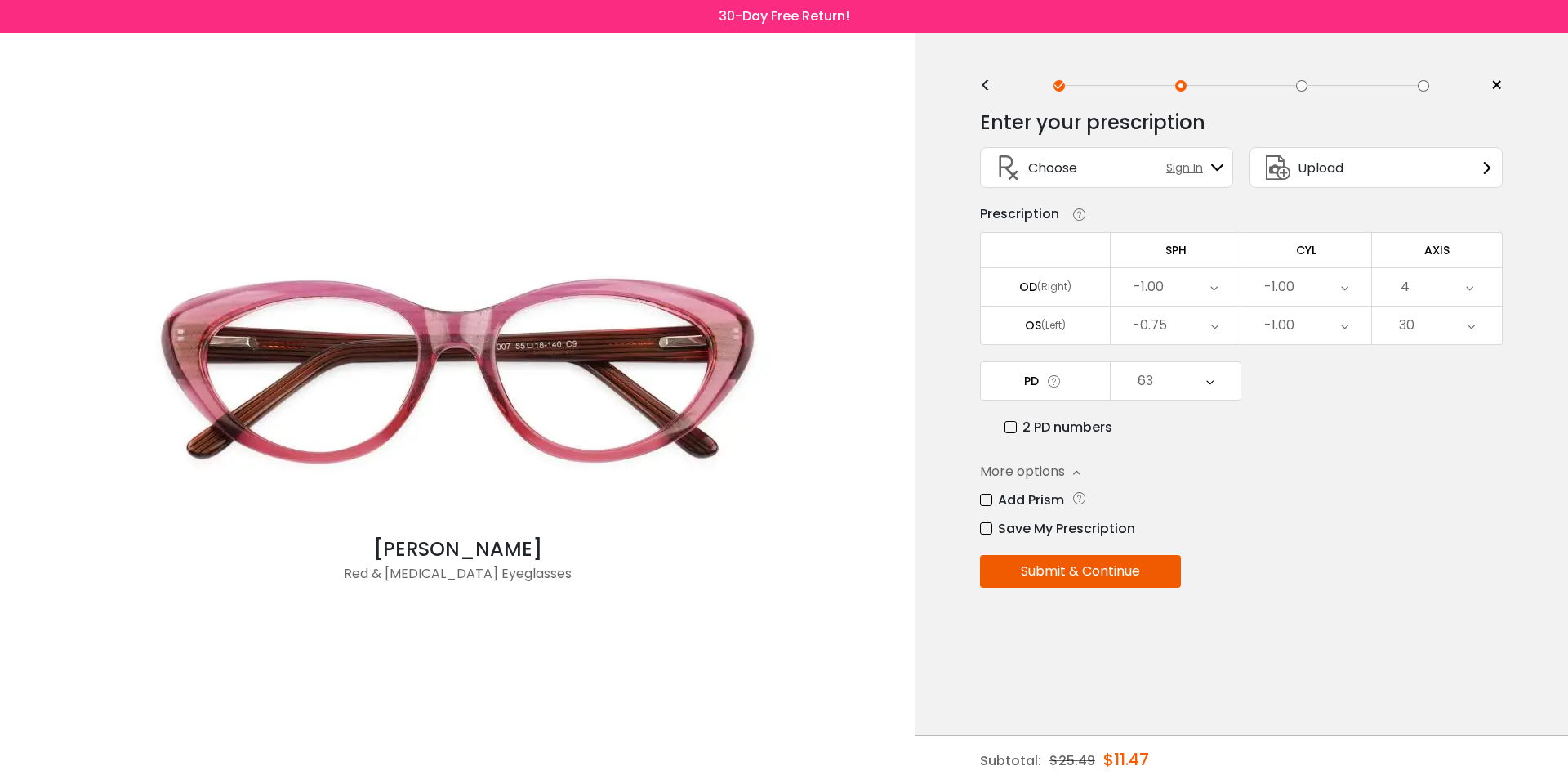
click at [1141, 595] on div "Enter your prescription SPH (Sphere) Lens strength needed to correct your visio…" at bounding box center [1242, 384] width 523 height 571
click at [1136, 575] on button "Submit & Continue" at bounding box center [1080, 571] width 201 height 33
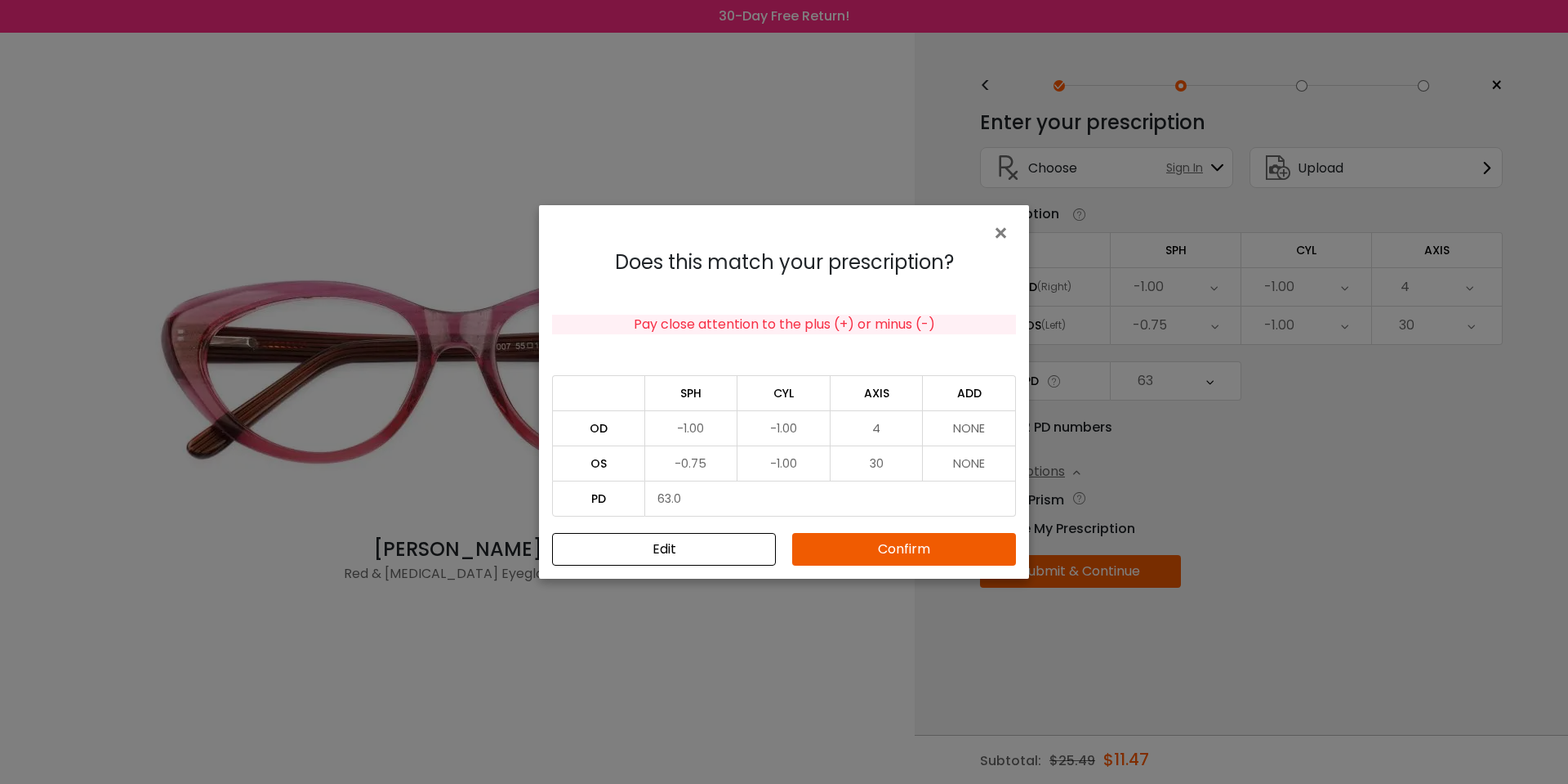
click at [885, 554] on button "Confirm" at bounding box center [904, 549] width 223 height 33
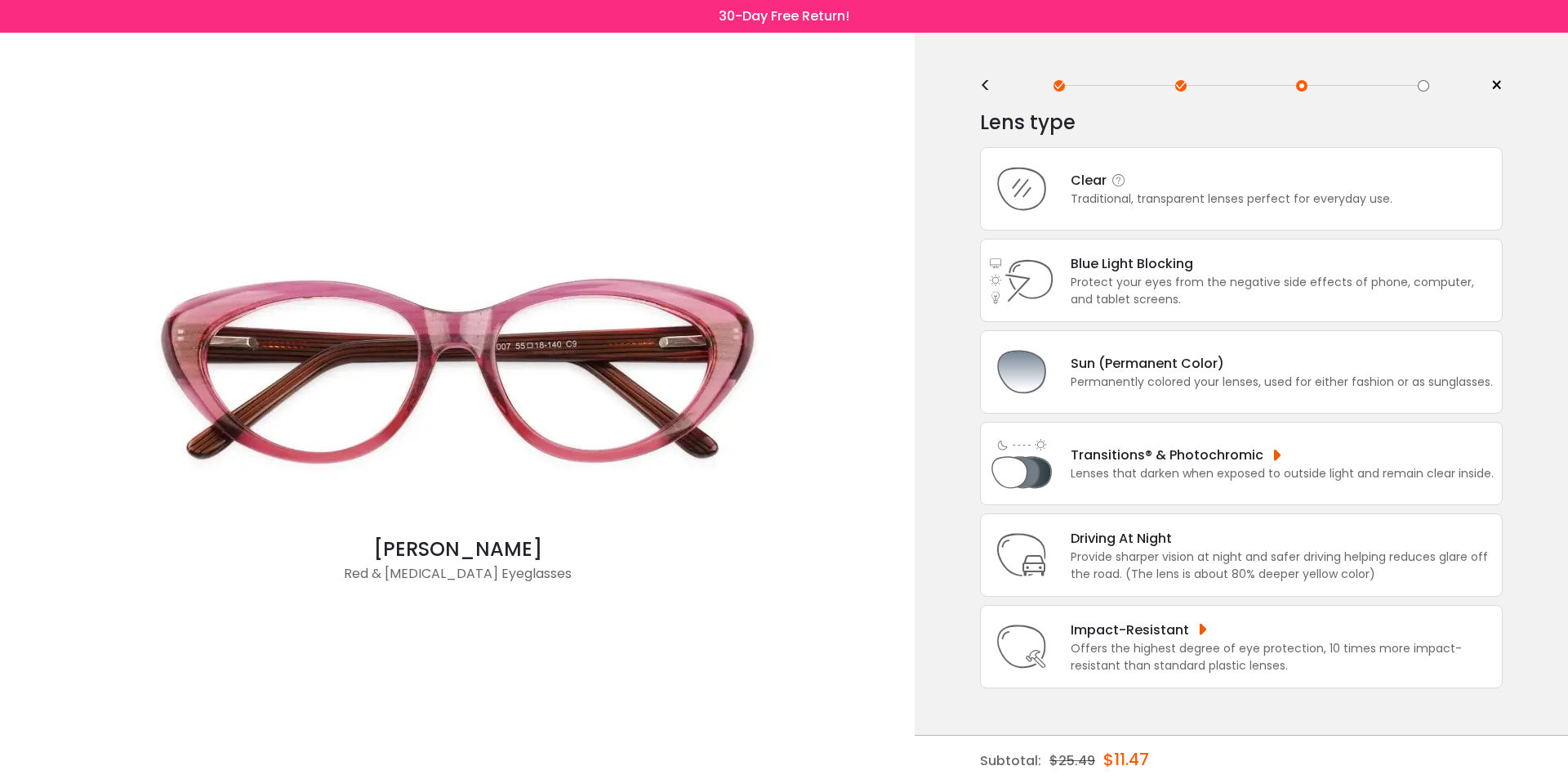
click at [1166, 223] on div "Clear Traditional, transparent lenses perfect for everyday use." at bounding box center [1242, 189] width 523 height 83
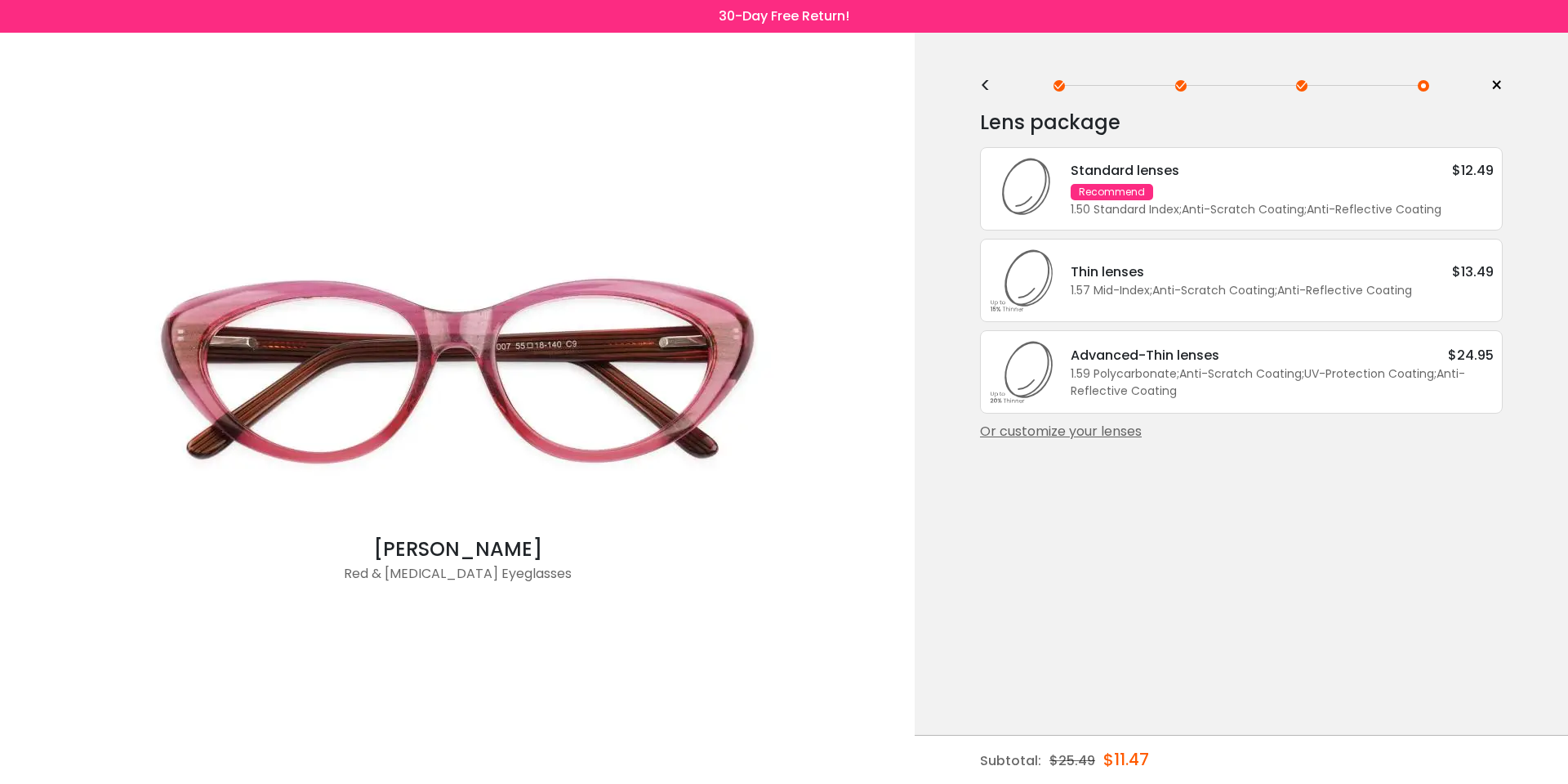
click at [1232, 391] on div "1.59 Polycarbonate ; Anti-Scratch Coating ; UV-Protection Coating ; Anti-Reflec…" at bounding box center [1282, 382] width 423 height 35
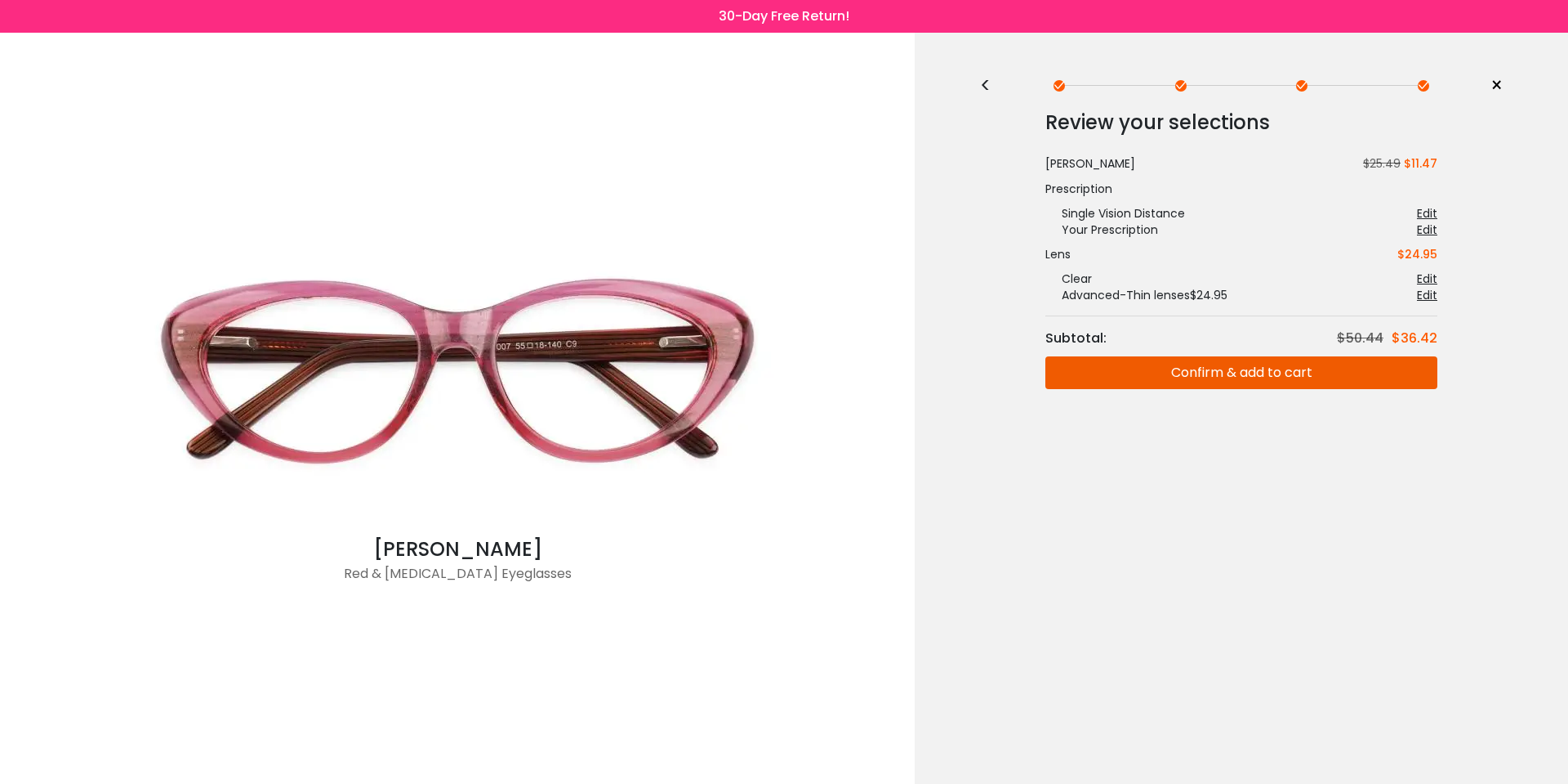
click at [992, 94] on div "< ×" at bounding box center [1242, 86] width 523 height 25
click at [987, 88] on div "<" at bounding box center [993, 85] width 25 height 13
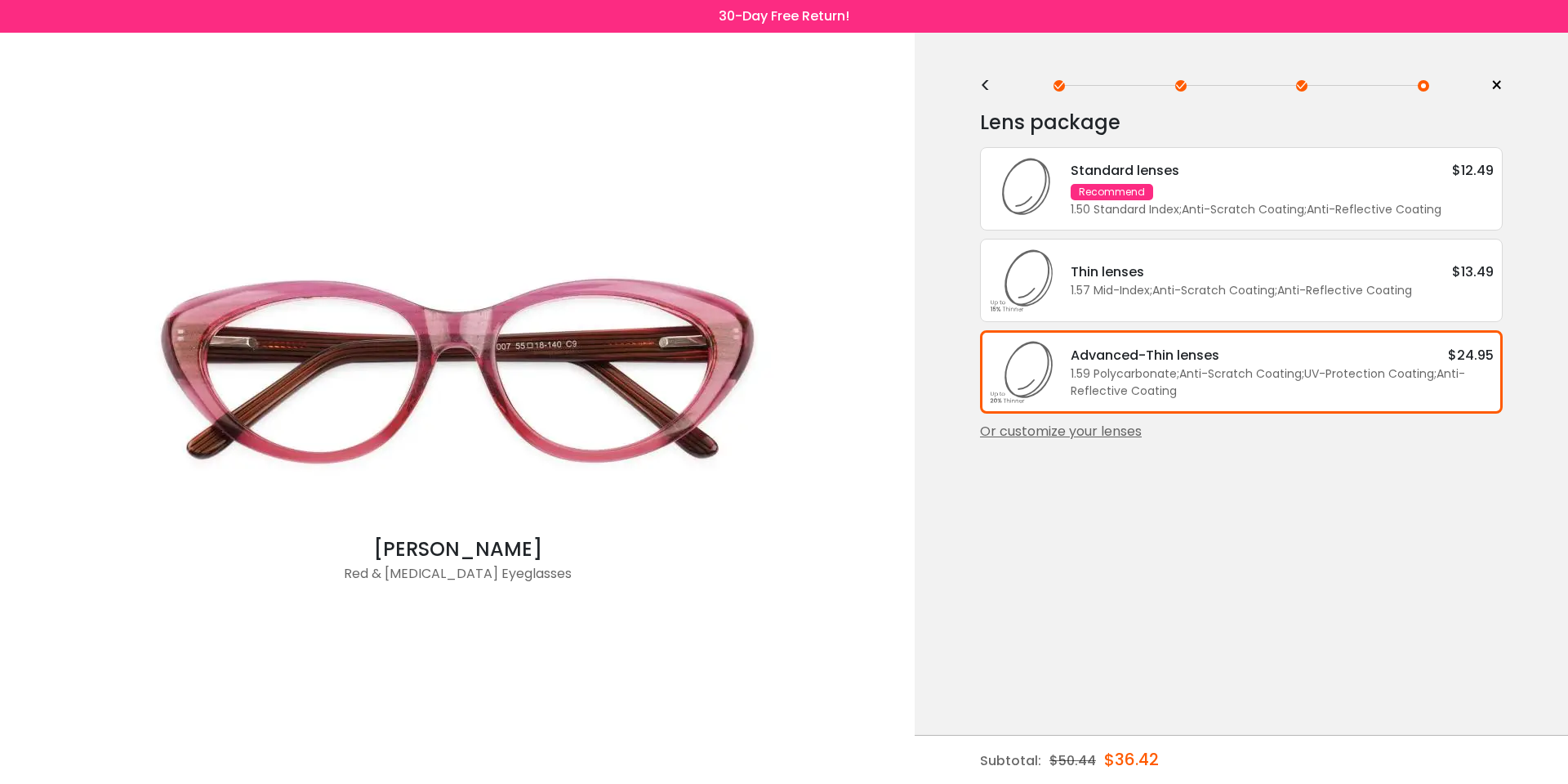
click at [987, 88] on div "<" at bounding box center [993, 85] width 25 height 13
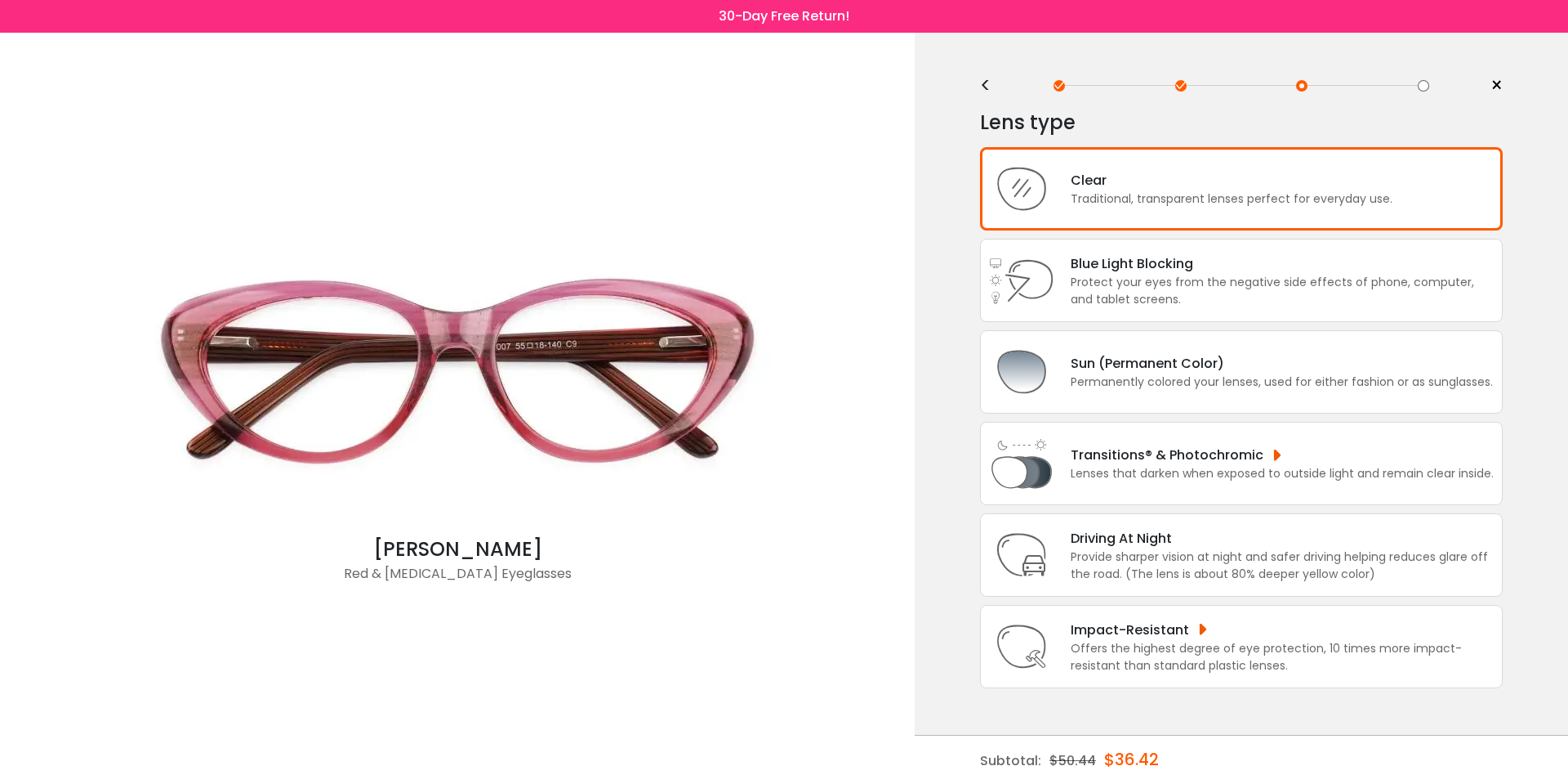
click at [987, 88] on div "<" at bounding box center [993, 85] width 25 height 13
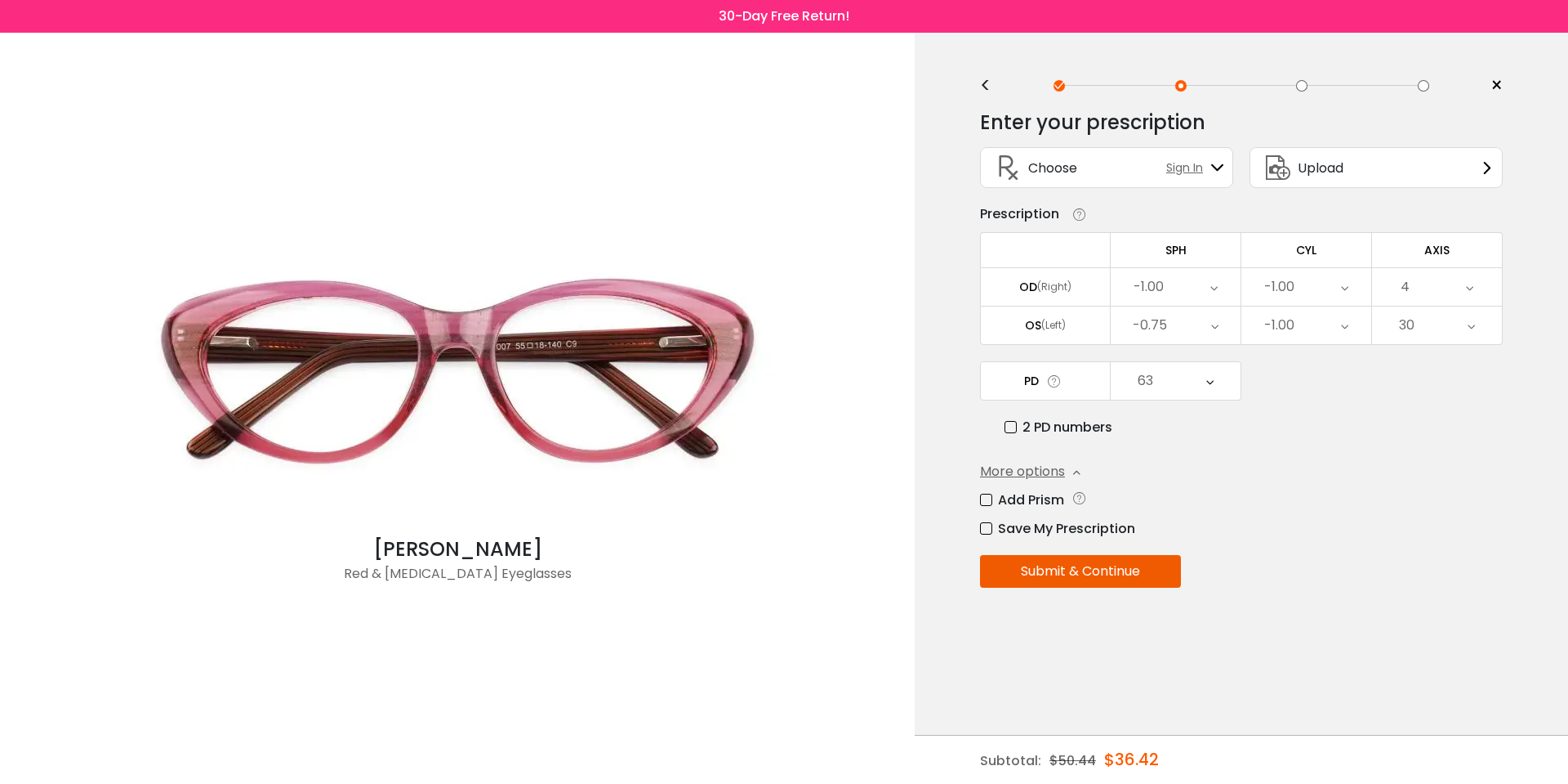
click at [987, 88] on div "<" at bounding box center [993, 85] width 25 height 13
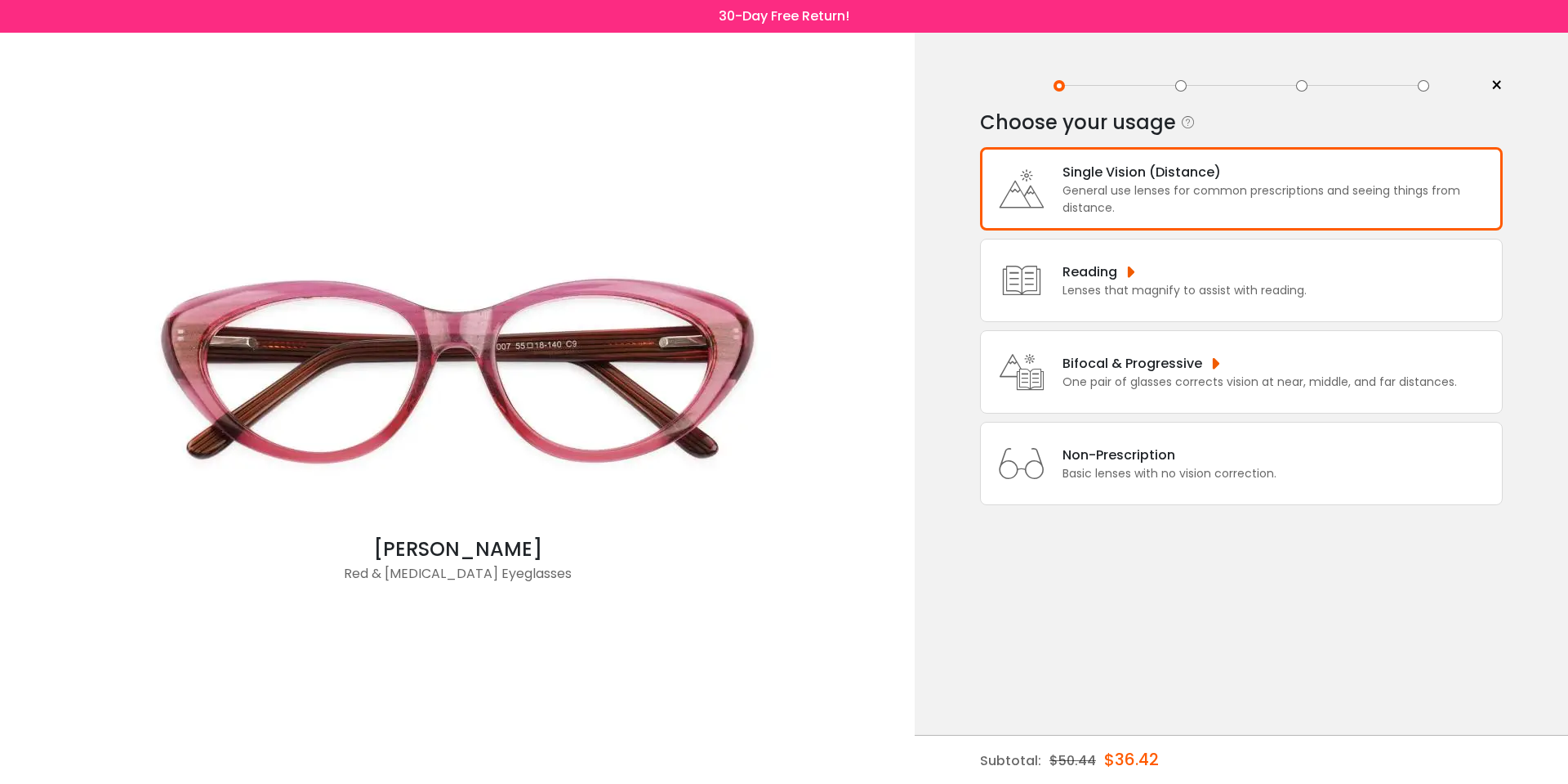
click at [987, 88] on div "< ×" at bounding box center [1242, 86] width 523 height 25
click at [1498, 84] on span "×" at bounding box center [1497, 86] width 12 height 25
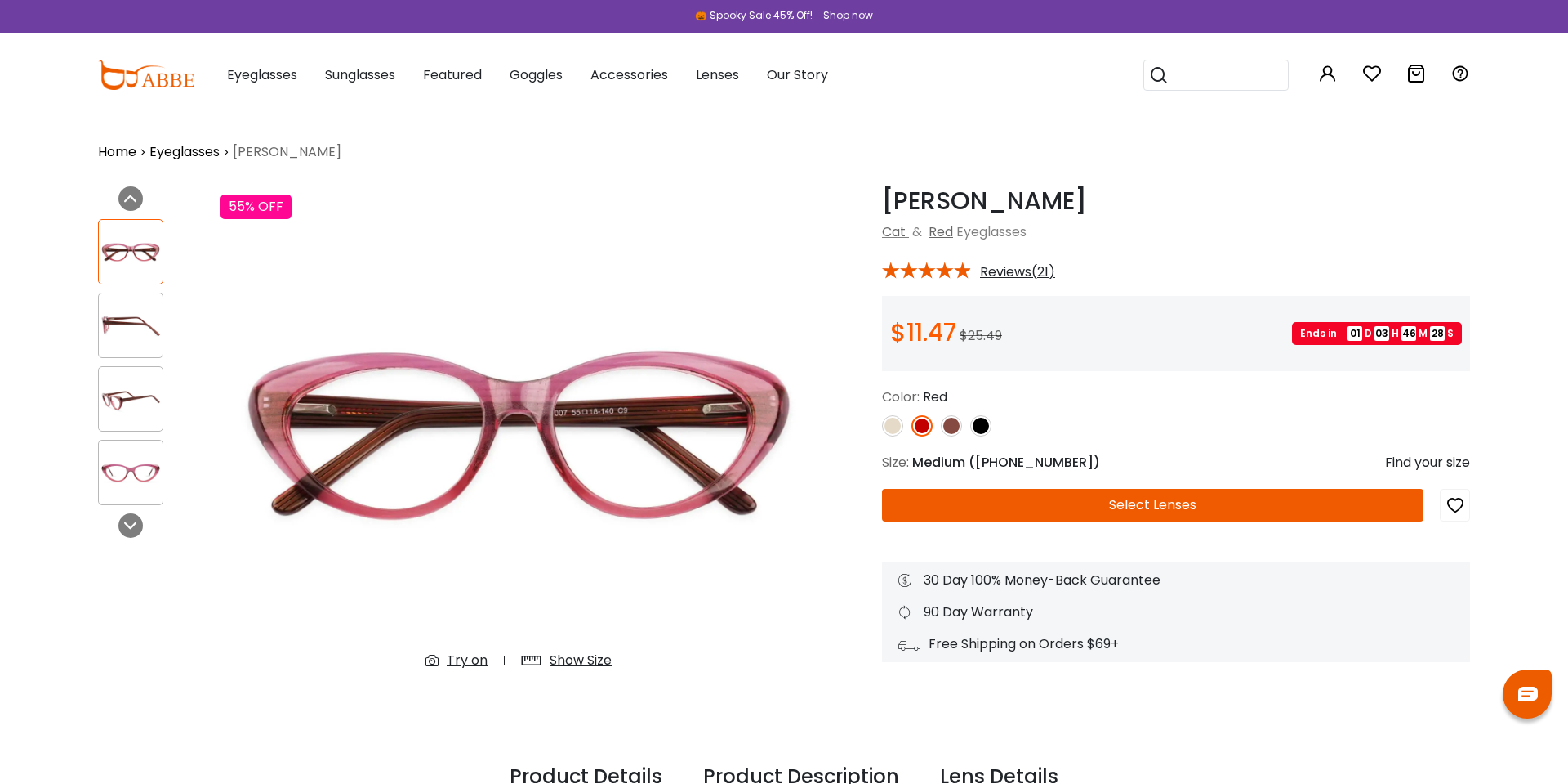
click at [169, 90] on div at bounding box center [146, 75] width 97 height 43
click at [151, 74] on img at bounding box center [146, 74] width 97 height 29
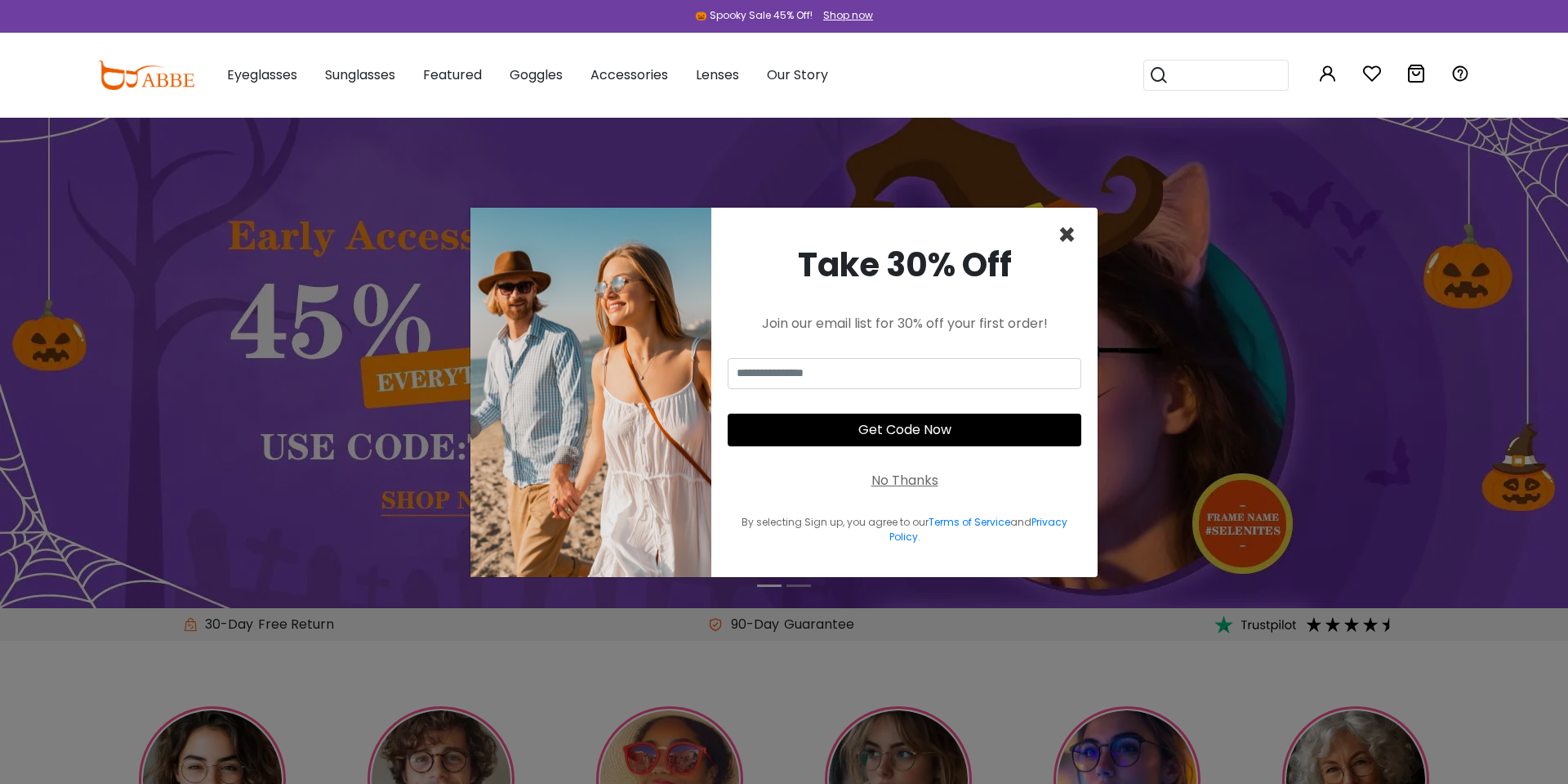
click at [1074, 234] on span "×" at bounding box center [1066, 234] width 19 height 42
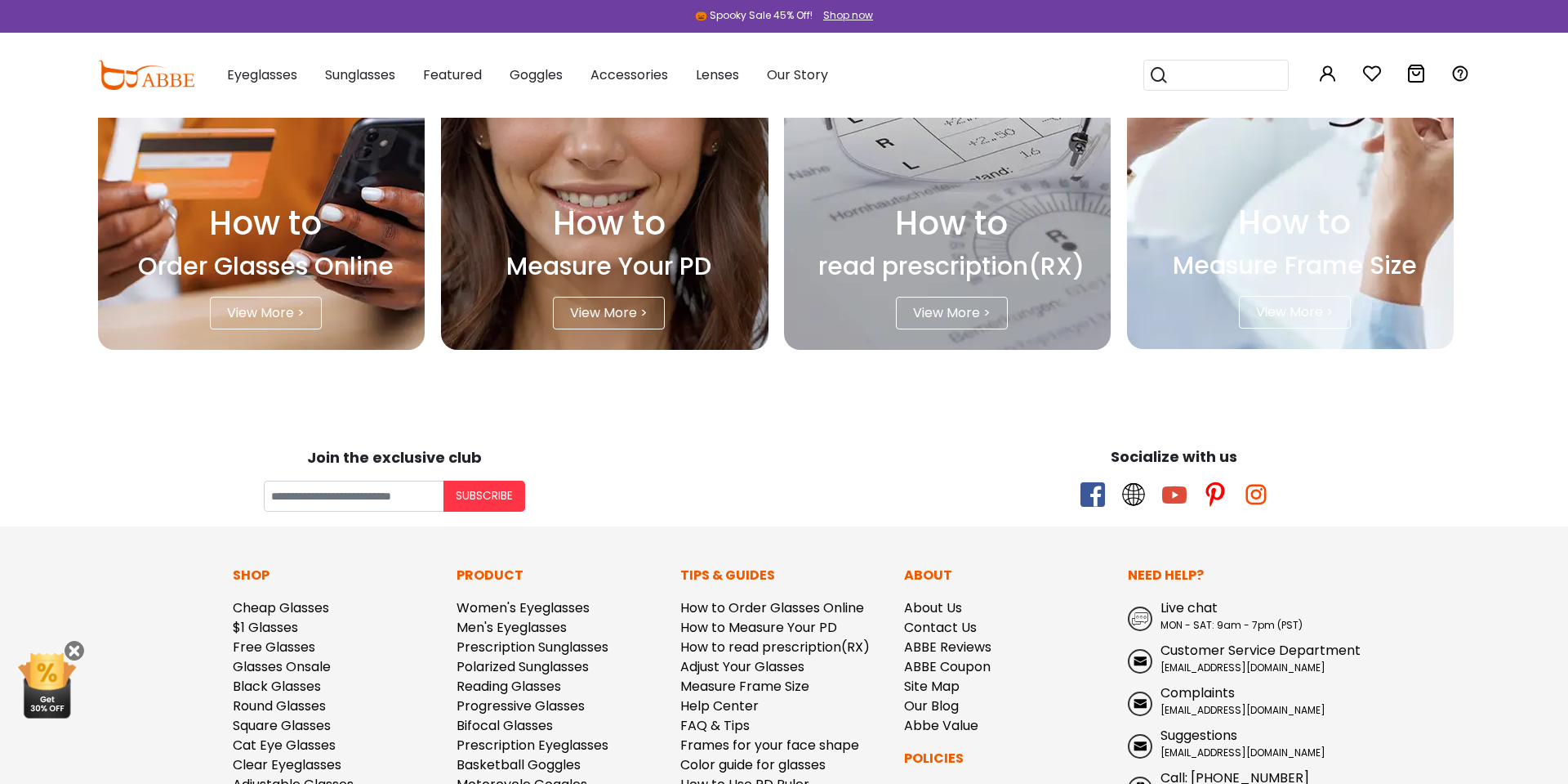
scroll to position [4715, 0]
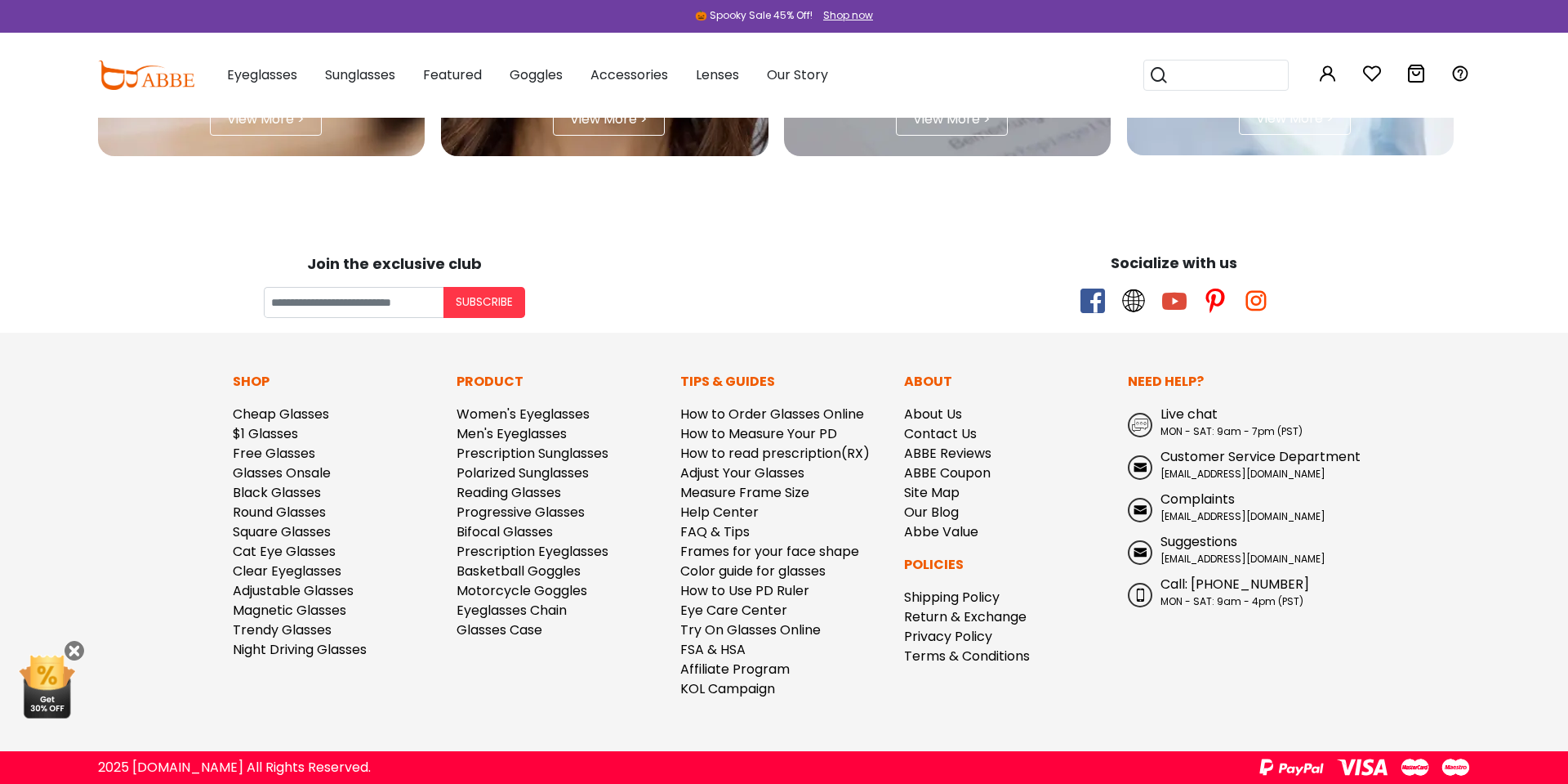
click at [1175, 703] on div "Need Help? Live chat MON - SAT: 9am - 7pm (PST) Customer Service Department ser…" at bounding box center [1231, 541] width 223 height 340
click at [949, 597] on link "Shipping Policy" at bounding box center [952, 597] width 96 height 19
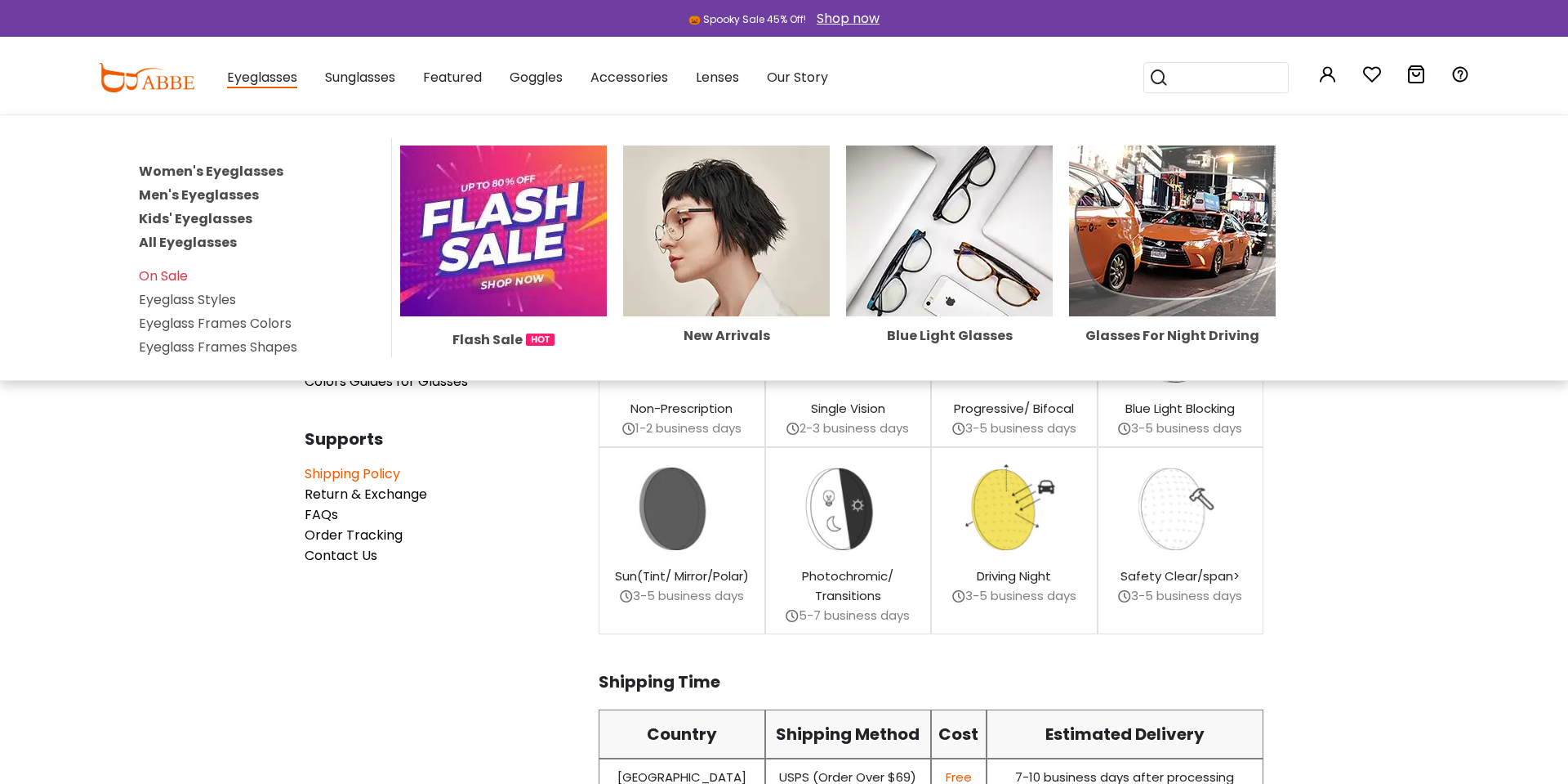
click at [227, 172] on link "Women's Eyeglasses" at bounding box center [211, 170] width 144 height 19
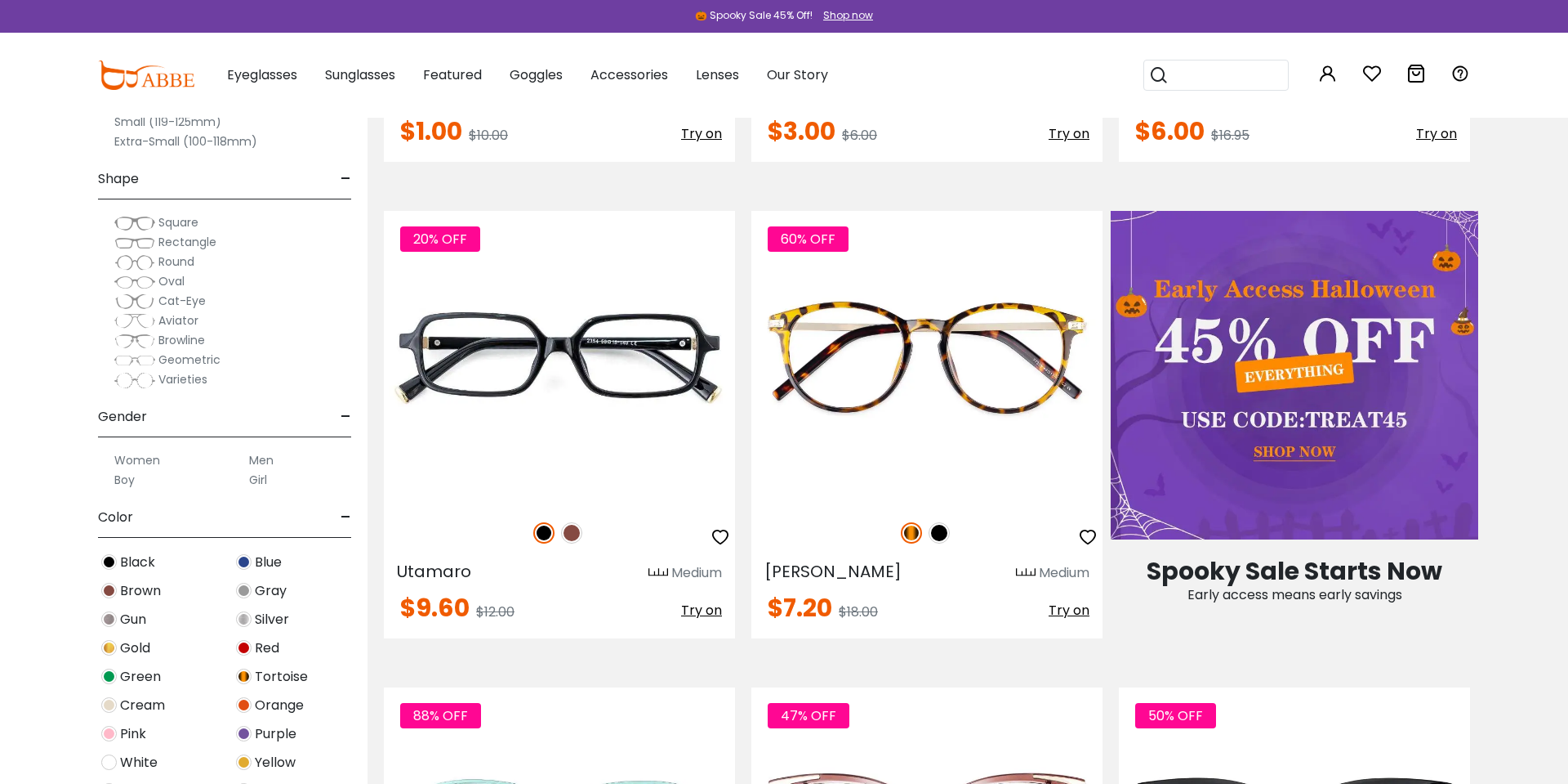
scroll to position [750, 0]
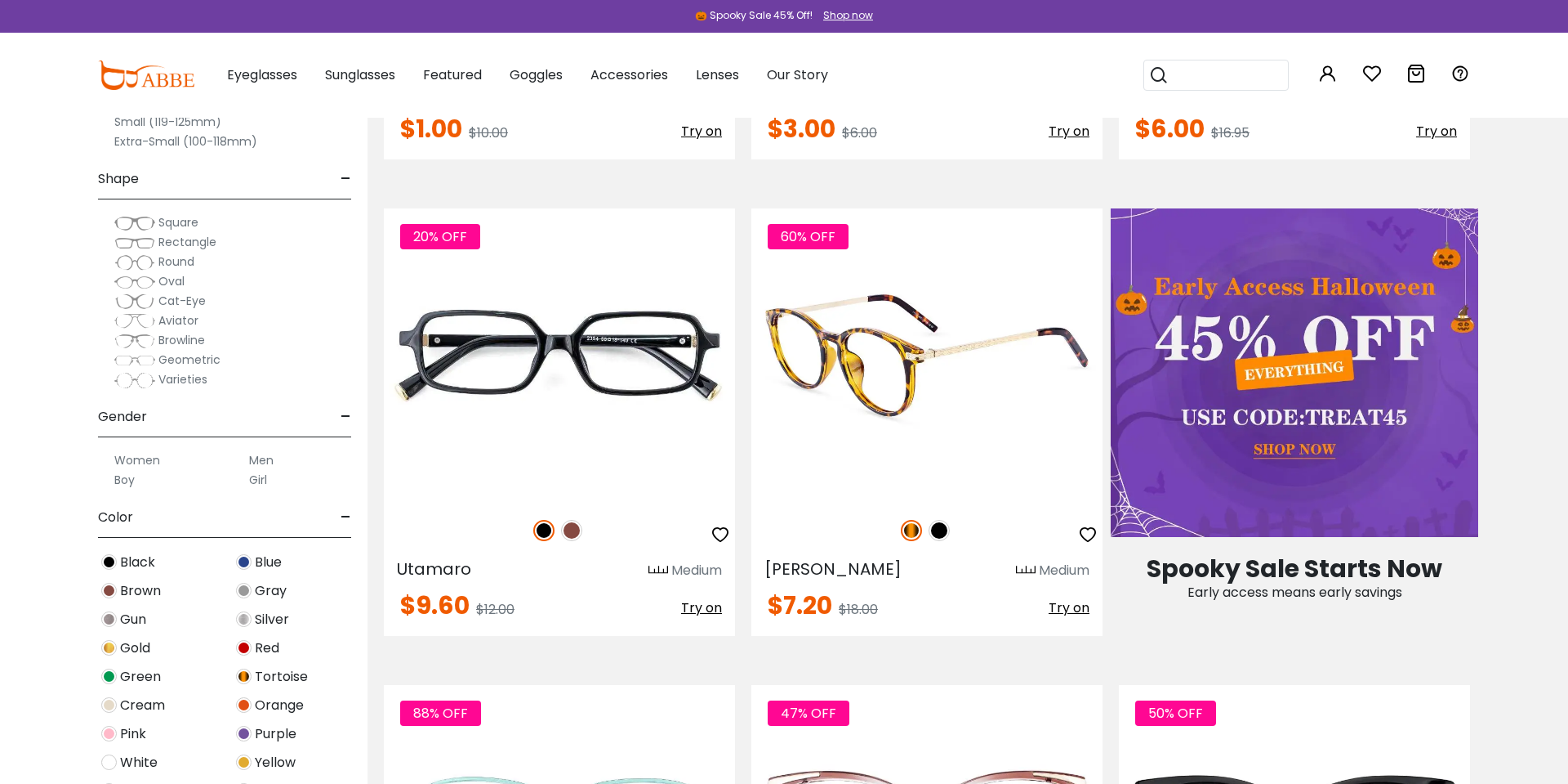
click at [952, 414] on img at bounding box center [927, 355] width 351 height 293
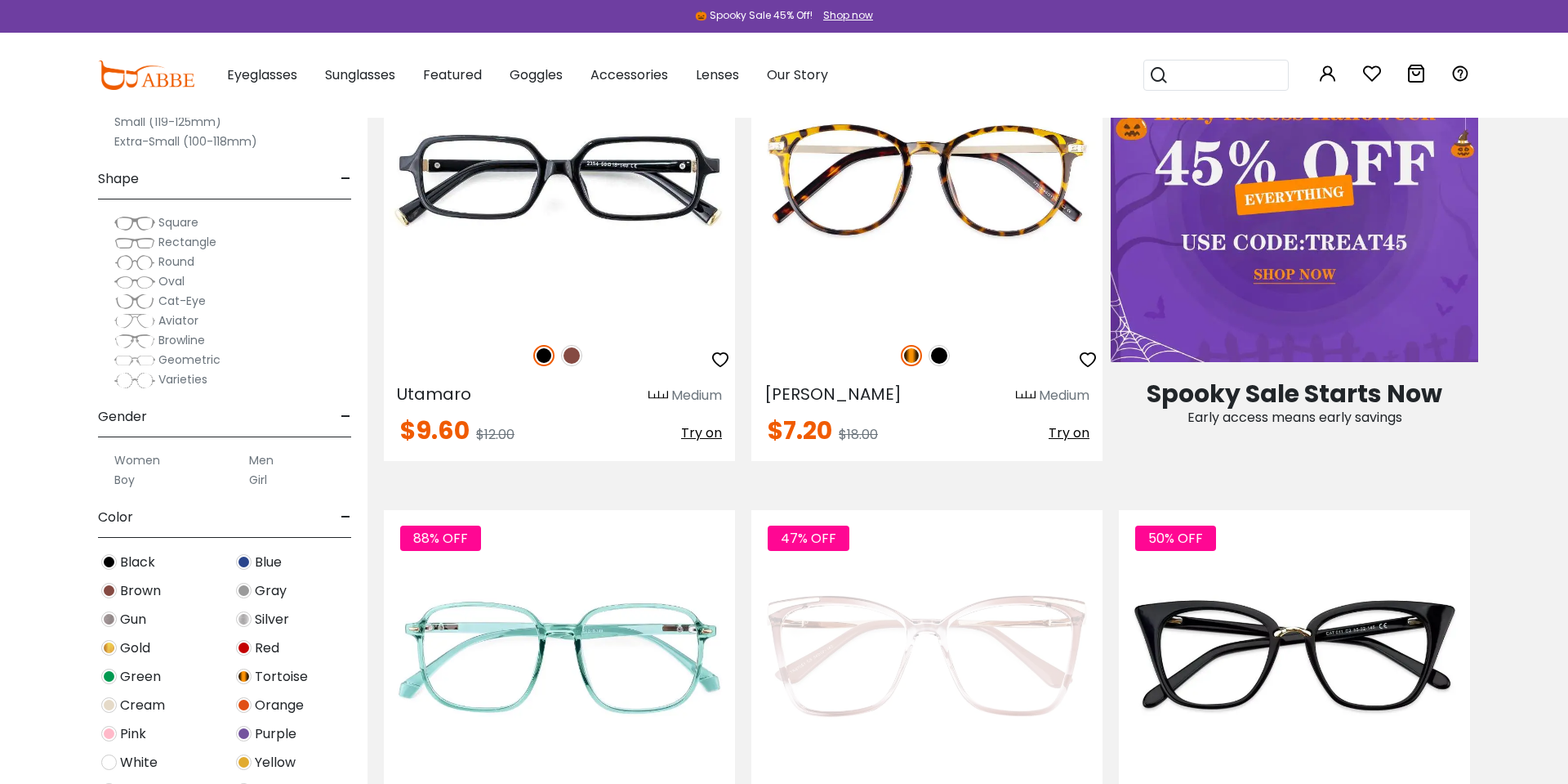
scroll to position [750, 0]
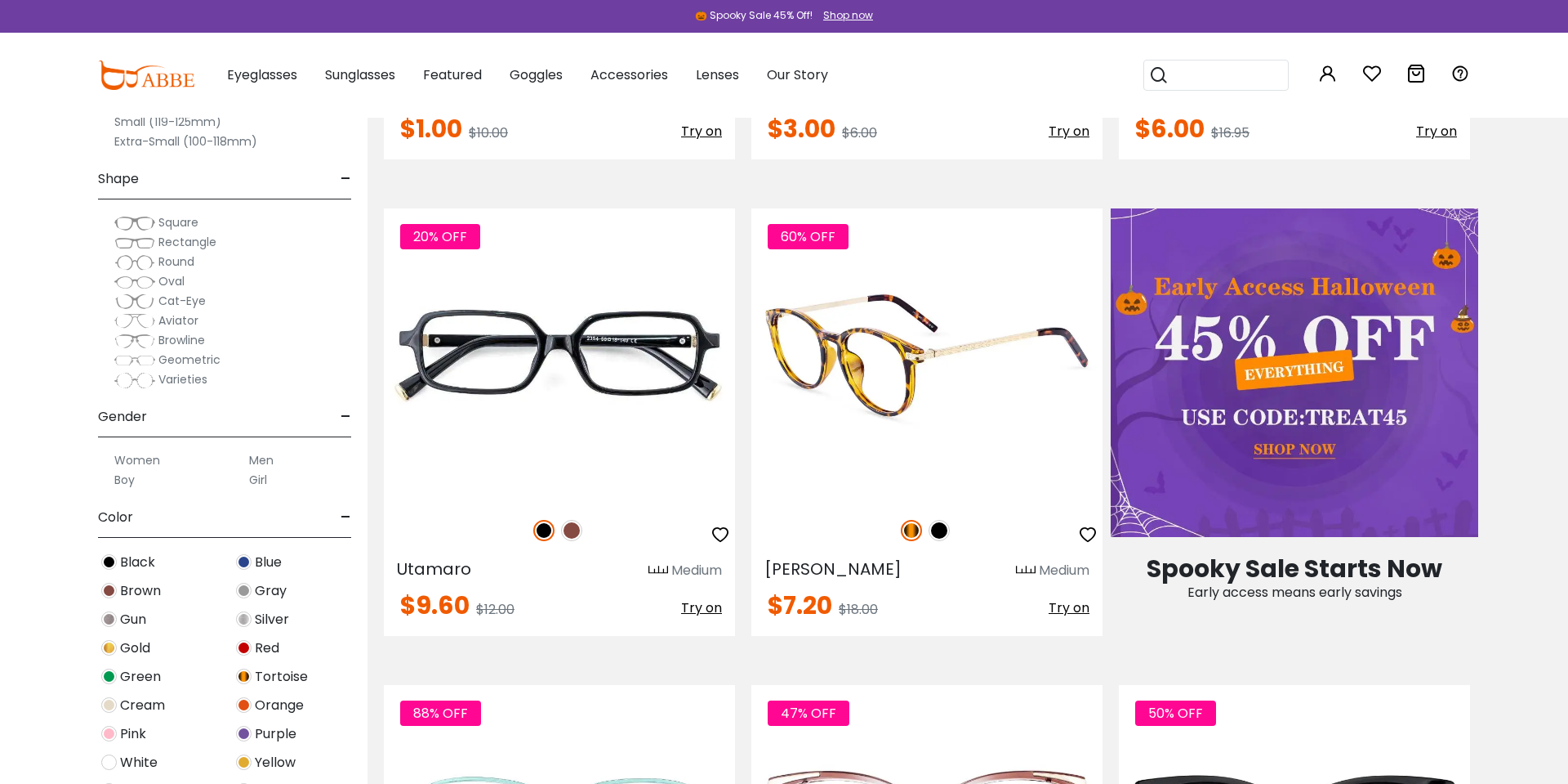
click at [1065, 603] on span "Try on" at bounding box center [1069, 607] width 41 height 19
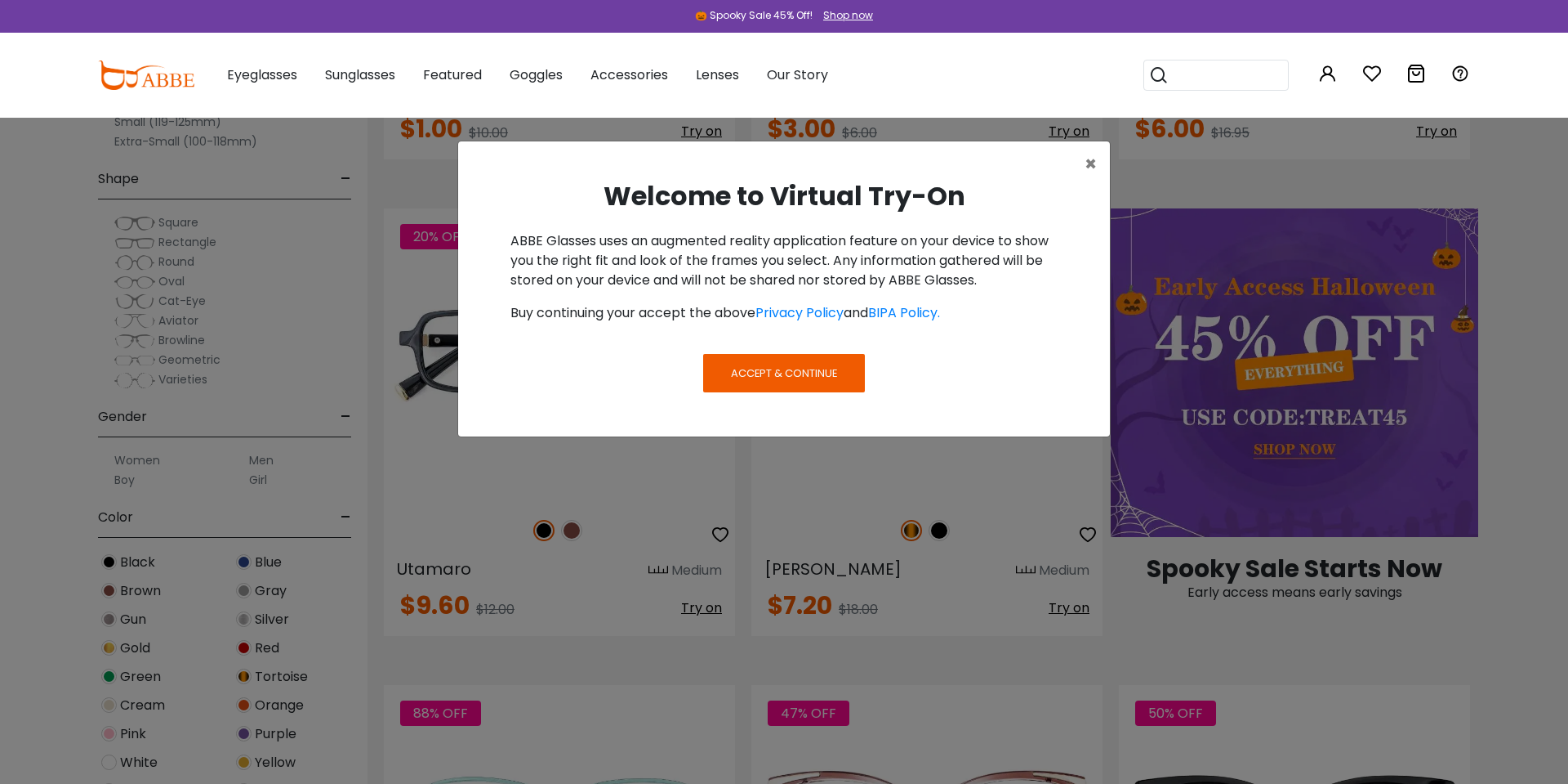
click at [810, 378] on span "Accept & Continue" at bounding box center [784, 373] width 106 height 16
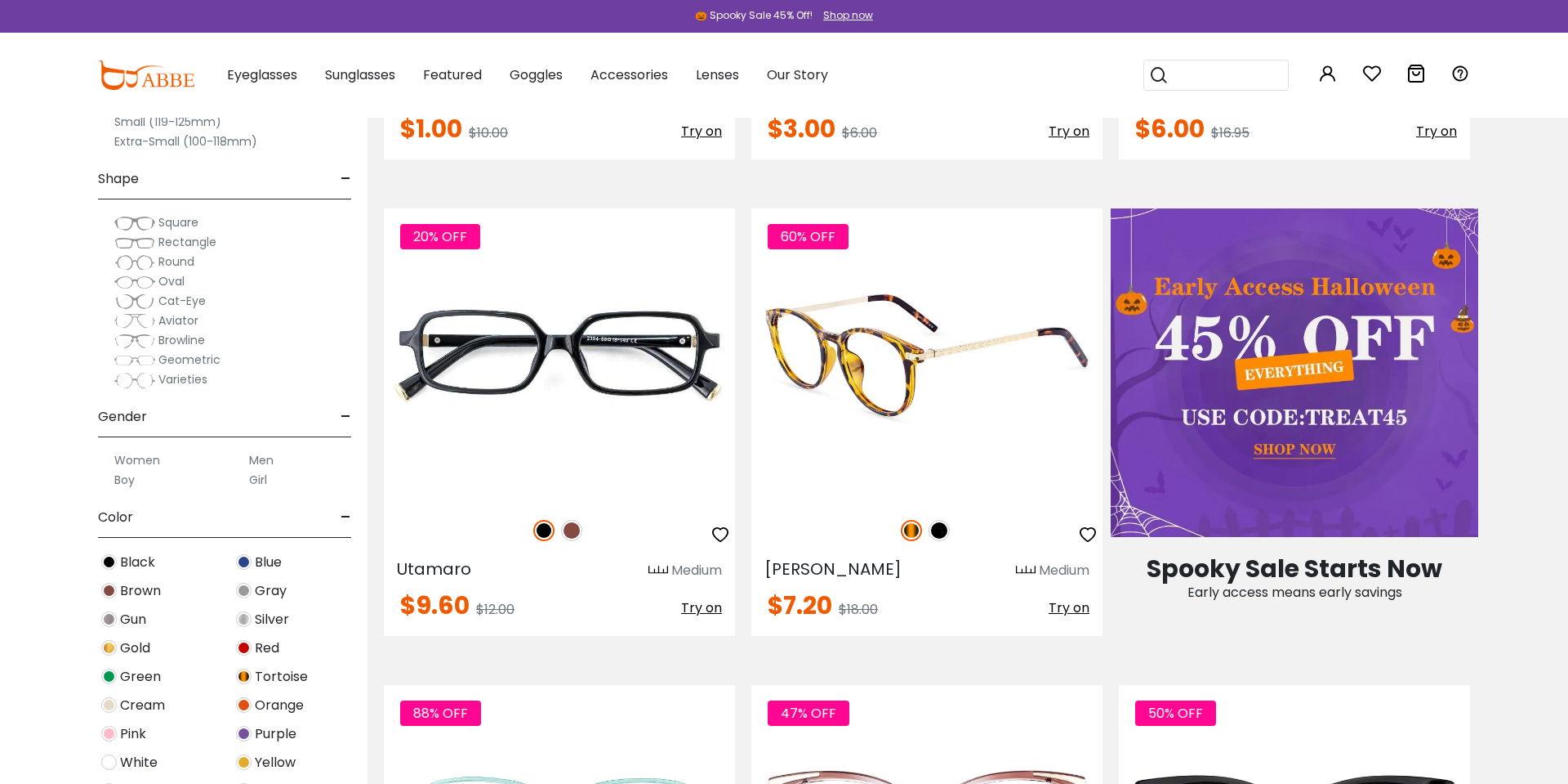
click at [1071, 608] on span "Try on" at bounding box center [1069, 607] width 41 height 19
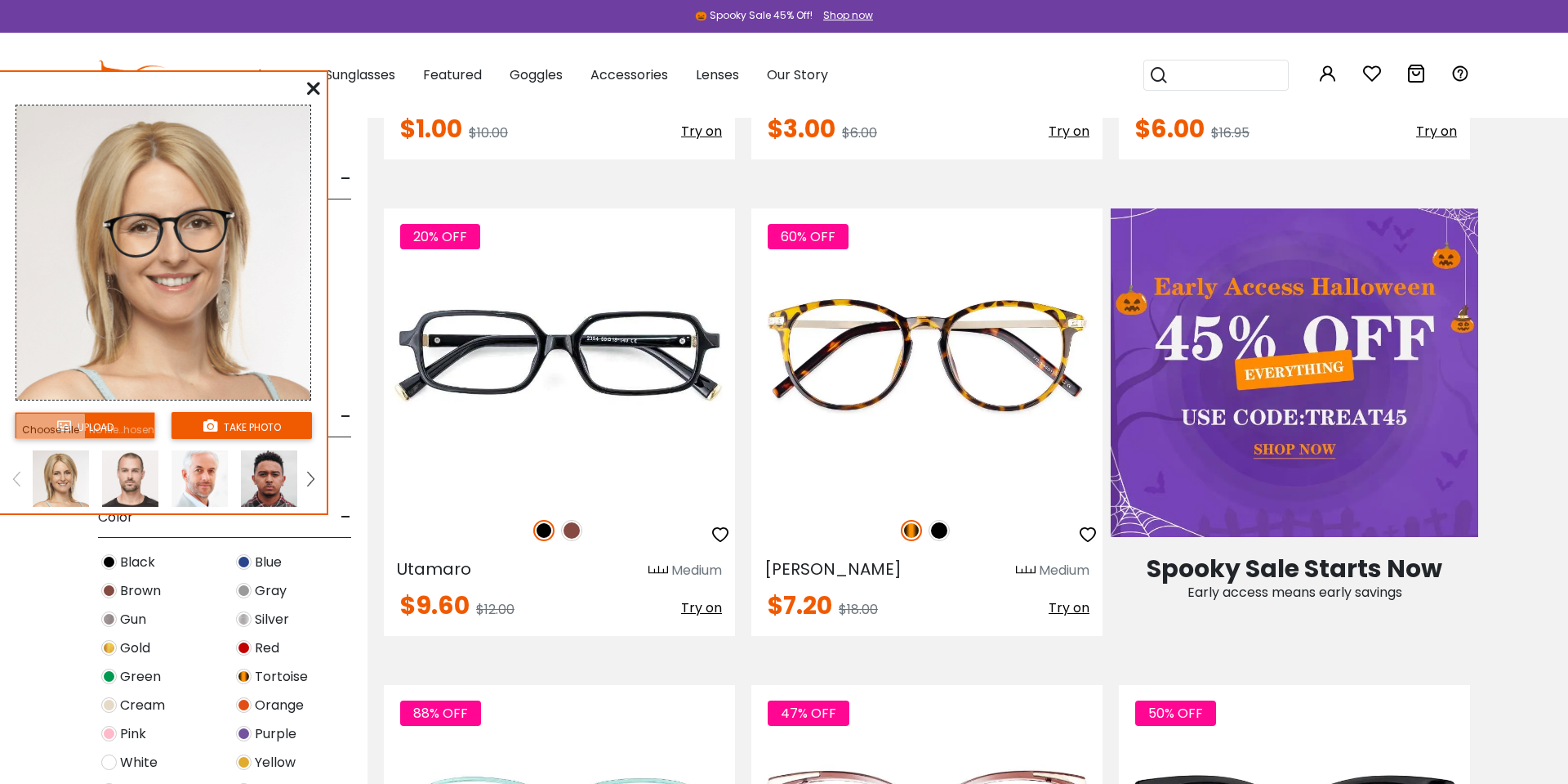
drag, startPoint x: 192, startPoint y: 211, endPoint x: 192, endPoint y: 254, distance: 43.0
click at [192, 254] on img at bounding box center [169, 233] width 150 height 82
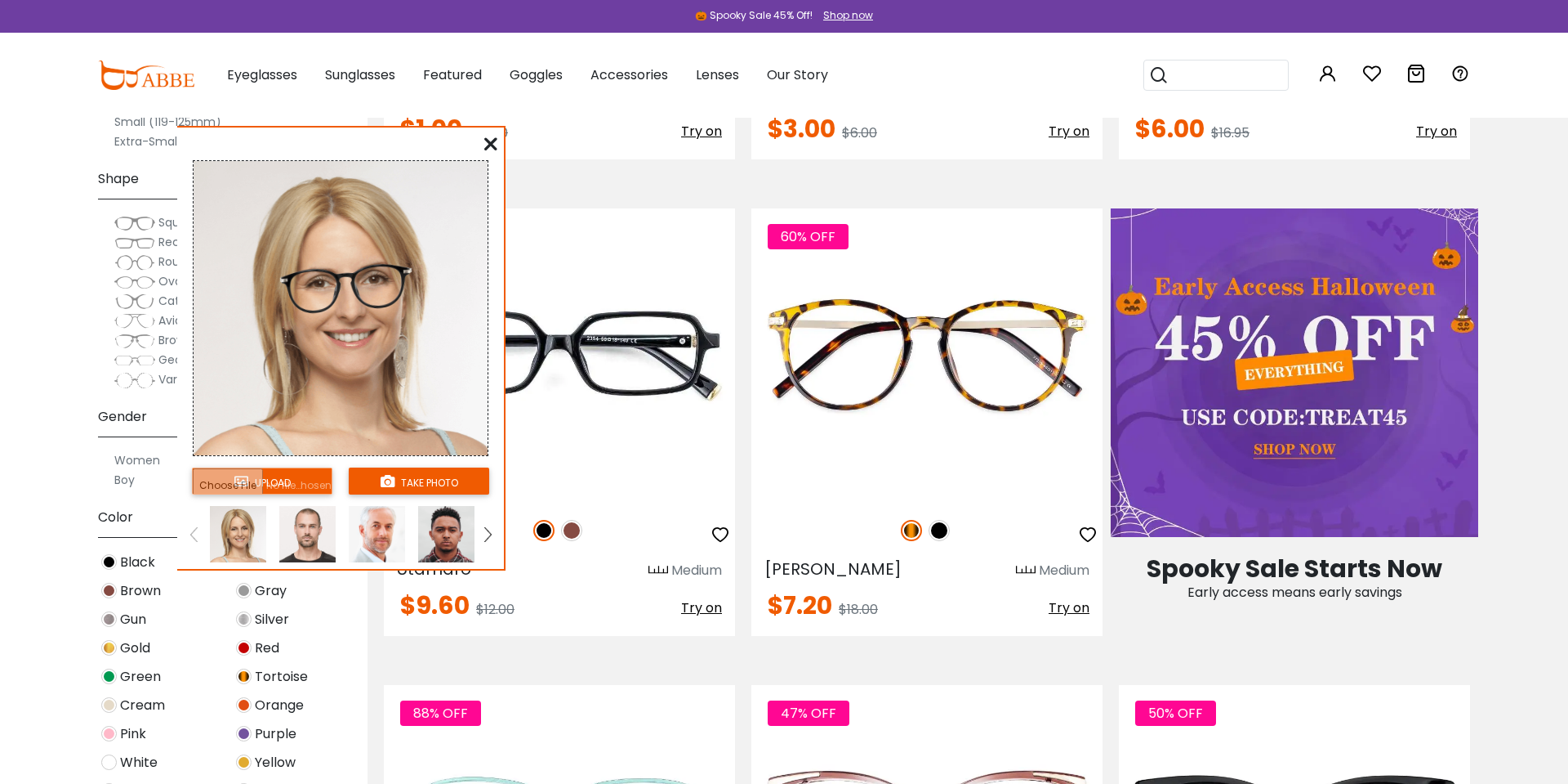
drag, startPoint x: 192, startPoint y: 253, endPoint x: 374, endPoint y: 265, distance: 182.4
click at [374, 265] on img at bounding box center [347, 288] width 150 height 82
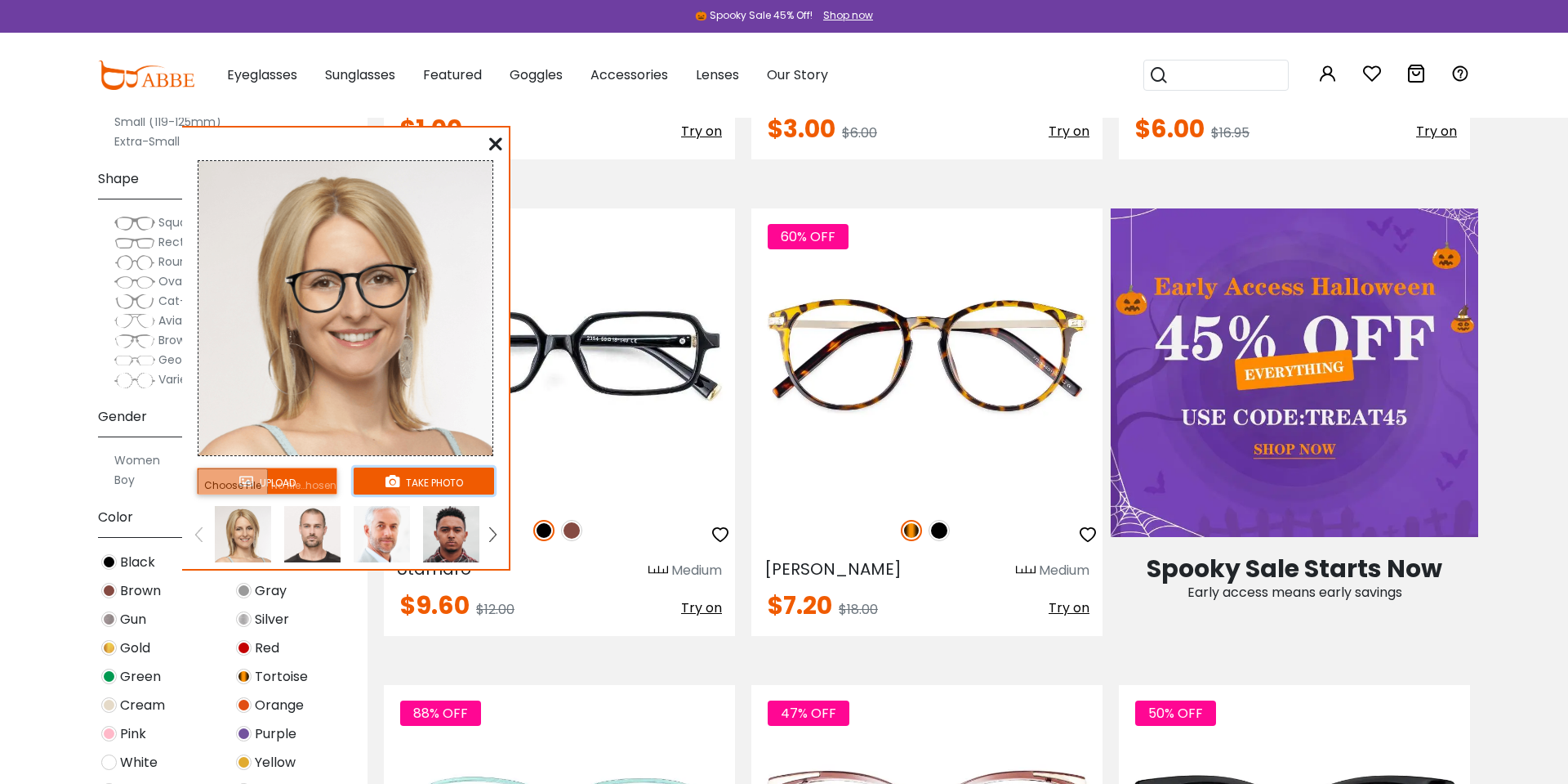
click at [413, 479] on button "take photo" at bounding box center [424, 481] width 140 height 27
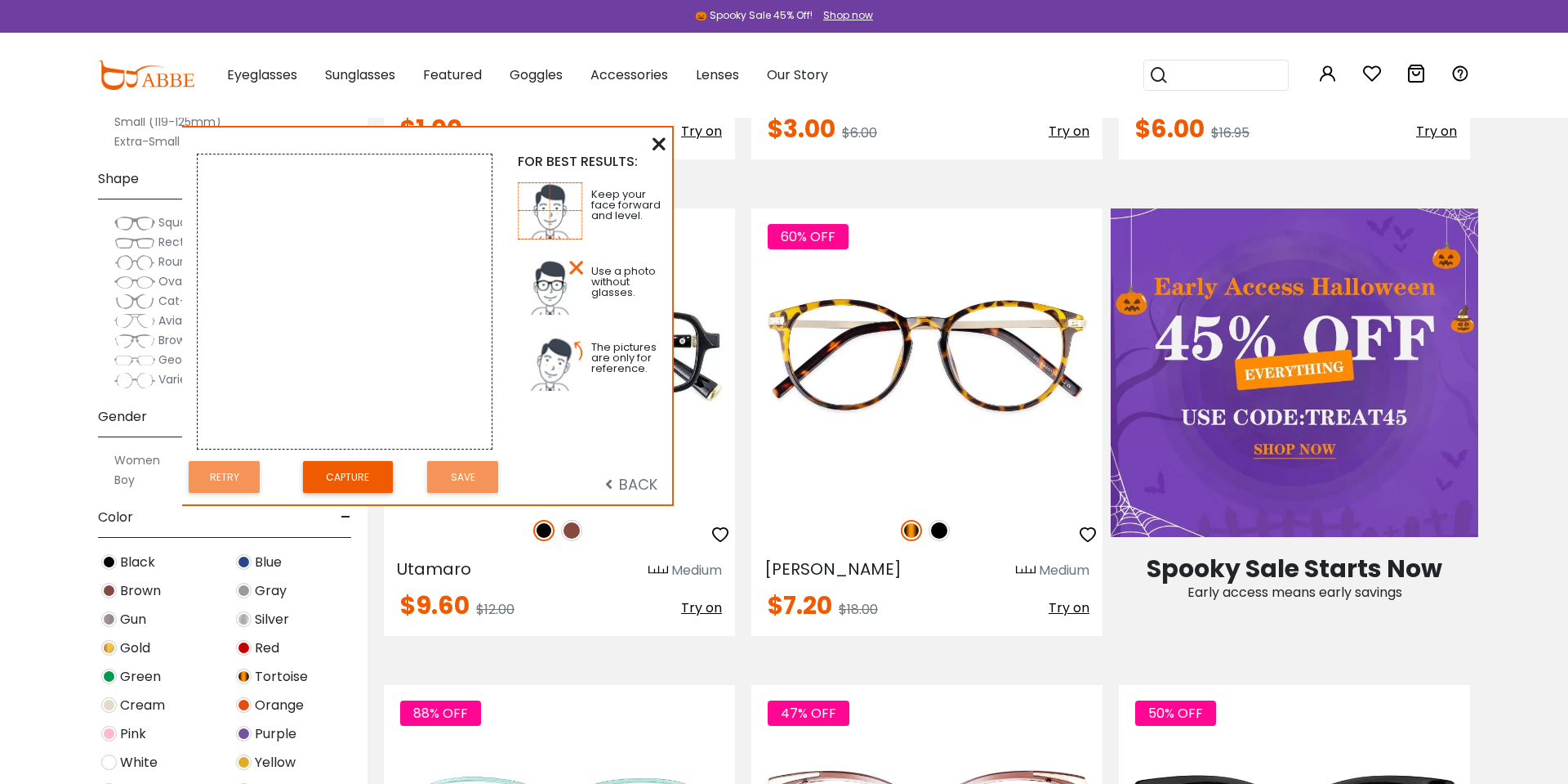
click at [659, 149] on icon at bounding box center [659, 144] width 13 height 13
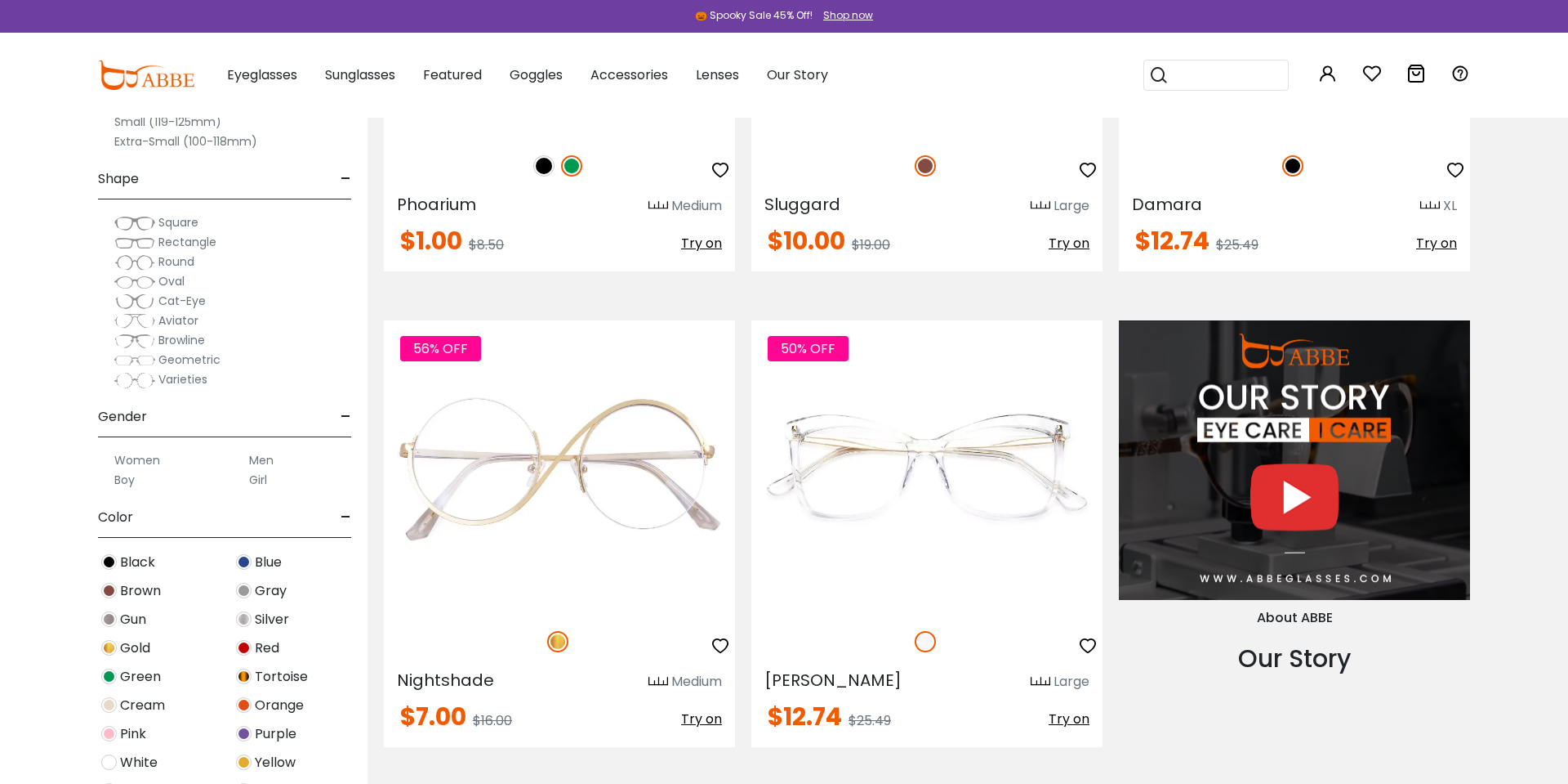
scroll to position [1591, 0]
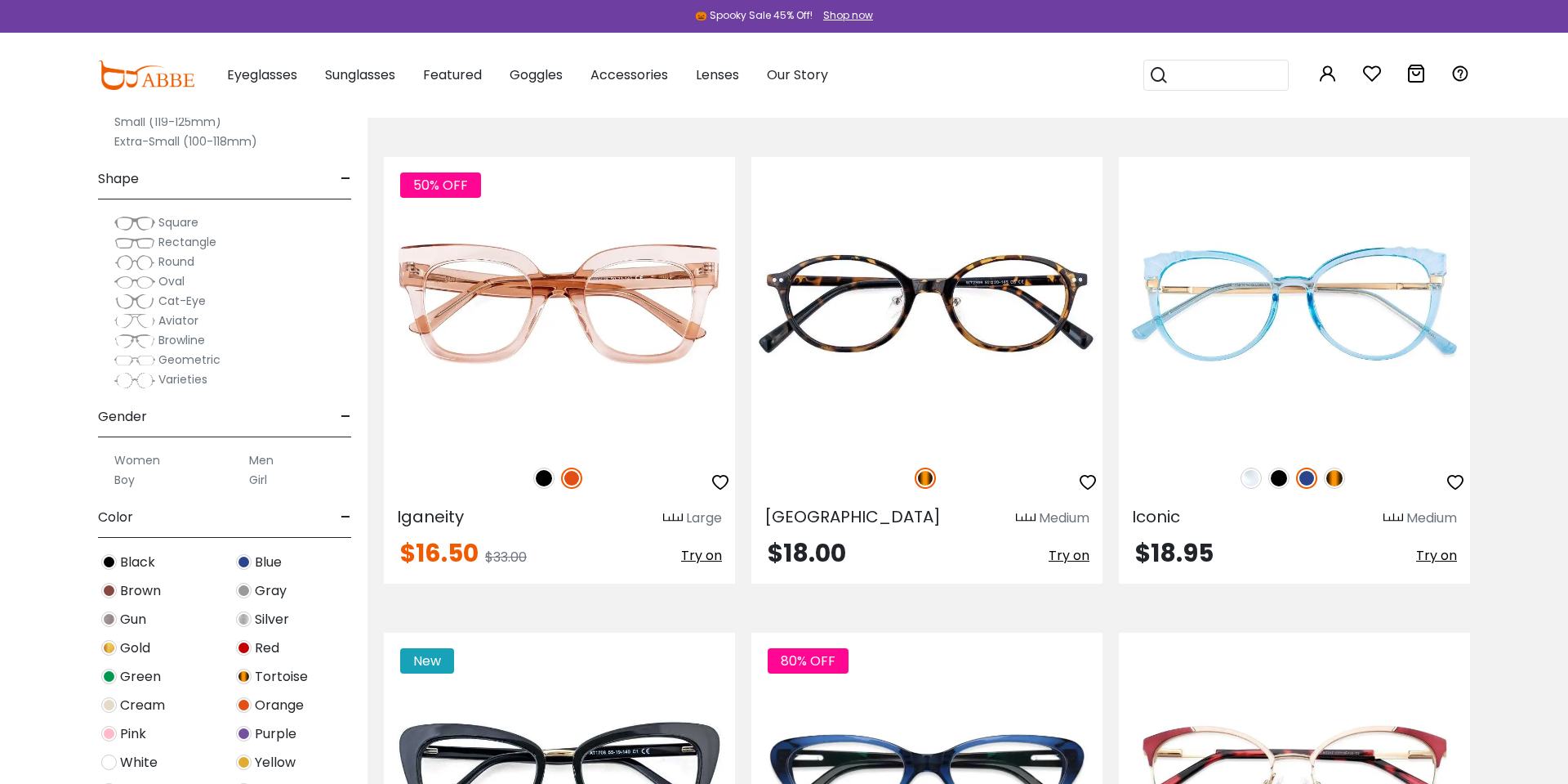
scroll to position [3266, 0]
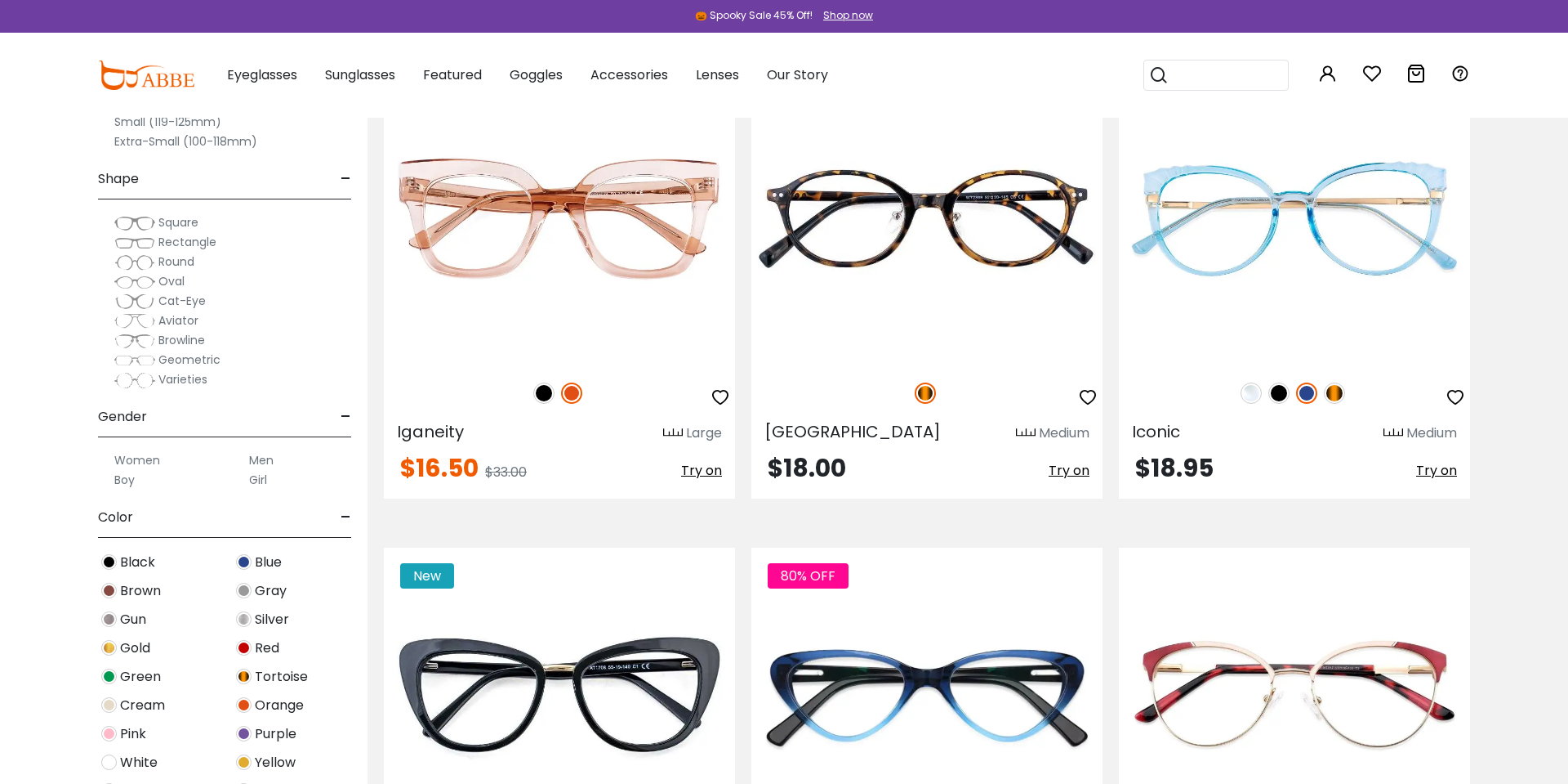
click at [643, 25] on div "🎃 Spooky Sale 45% Off! Shop now" at bounding box center [784, 16] width 1568 height 33
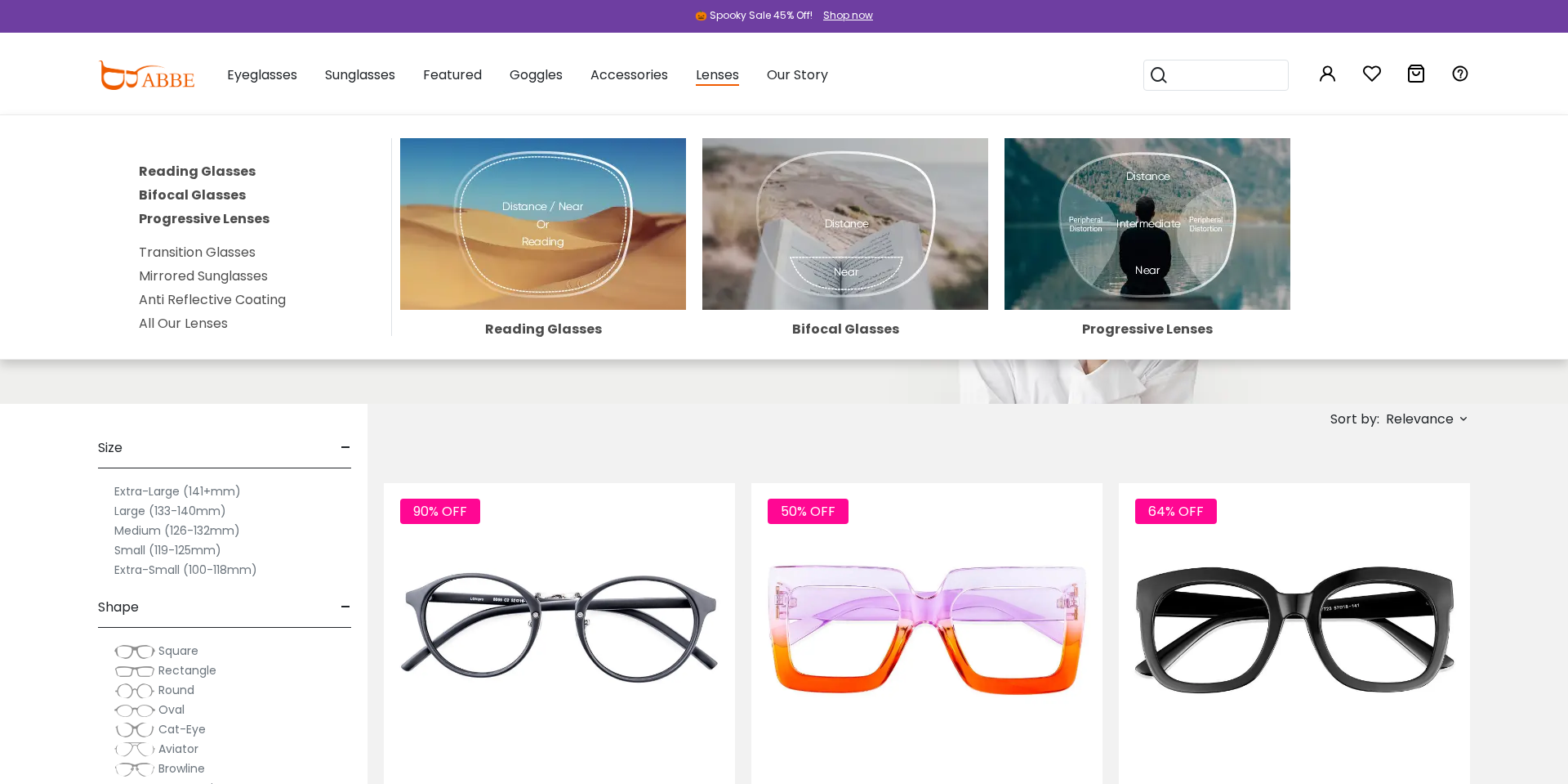
click at [601, 211] on img at bounding box center [543, 224] width 286 height 172
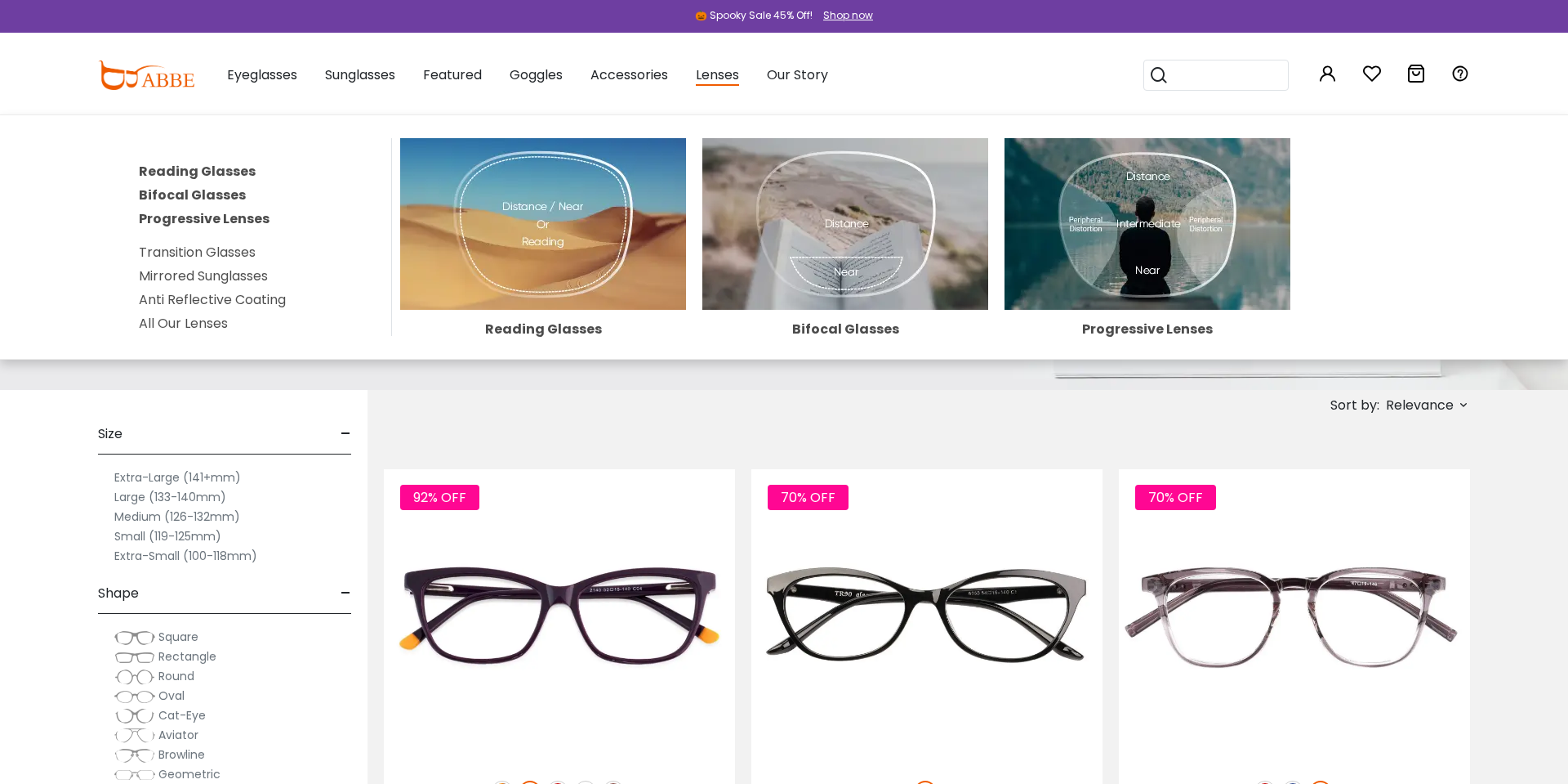
click at [1076, 215] on img at bounding box center [1147, 224] width 286 height 172
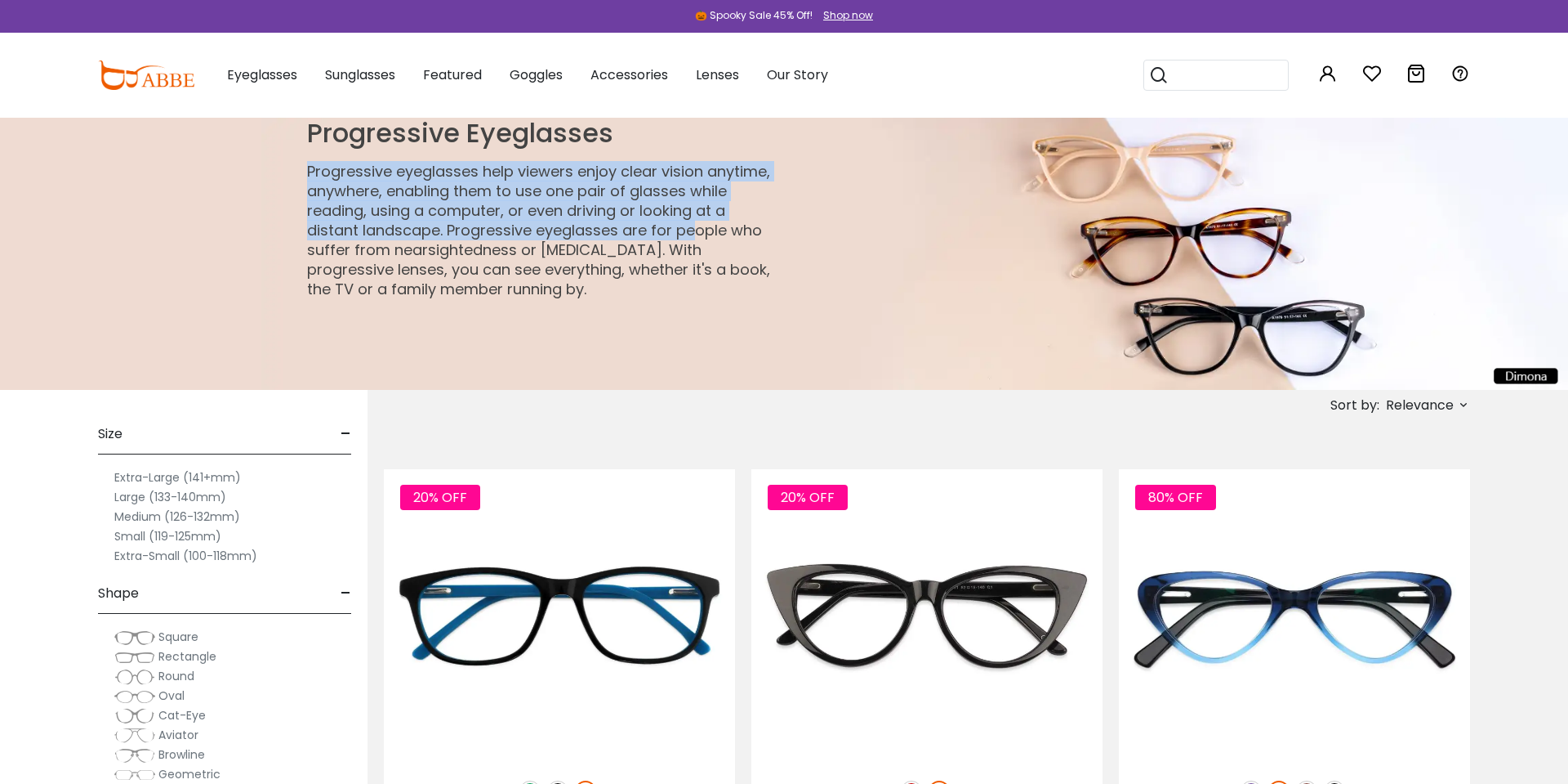
drag, startPoint x: 690, startPoint y: 142, endPoint x: 690, endPoint y: 234, distance: 92.0
click at [690, 234] on div "Progressive Eyeglasses Progressive eyeglasses help viewers enjoy clear vision a…" at bounding box center [542, 208] width 483 height 182
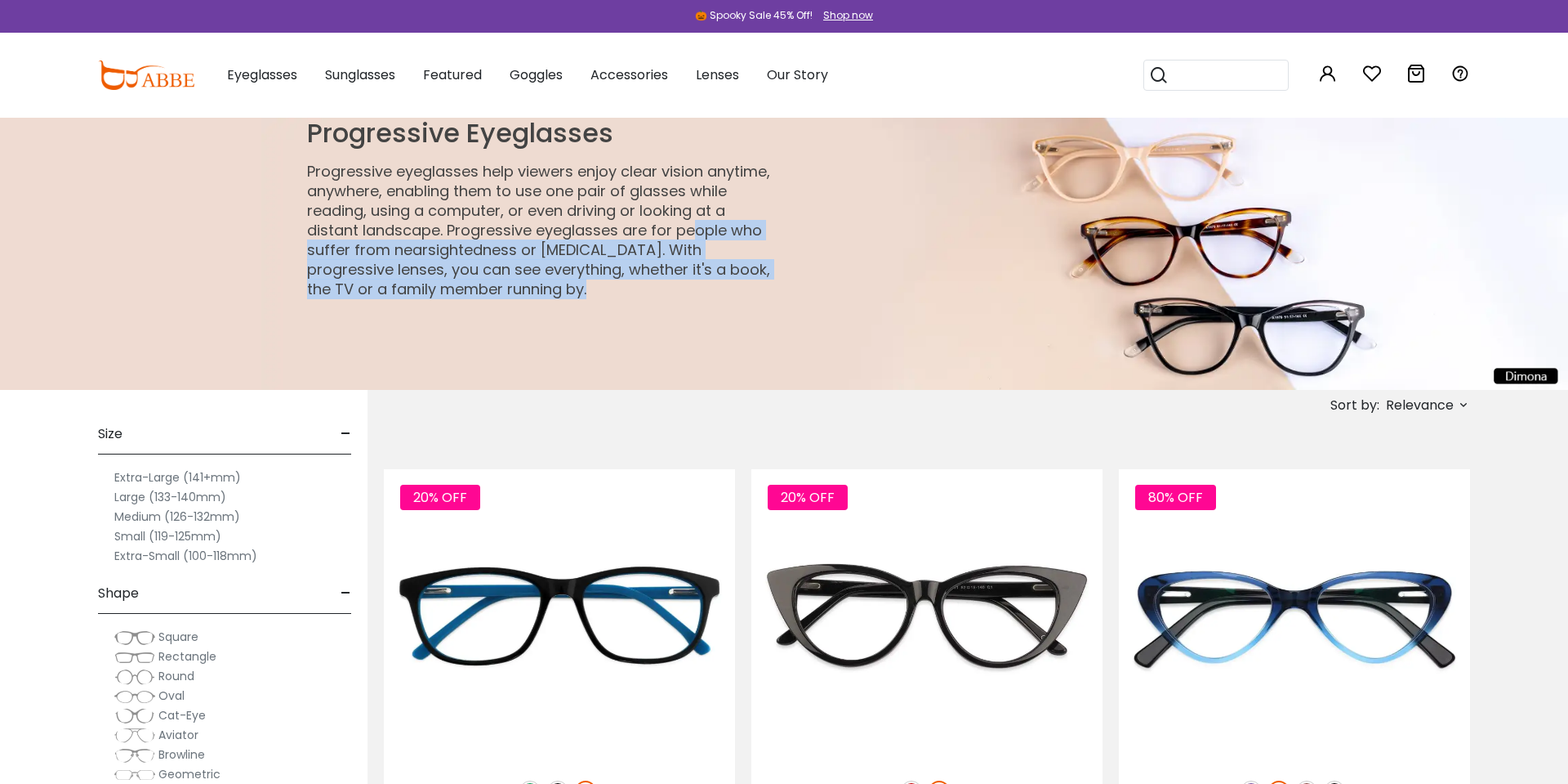
drag, startPoint x: 695, startPoint y: 311, endPoint x: 693, endPoint y: 178, distance: 133.0
click at [693, 182] on div "Progressive Eyeglasses Progressive eyeglasses help viewers enjoy clear vision a…" at bounding box center [523, 254] width 523 height 272
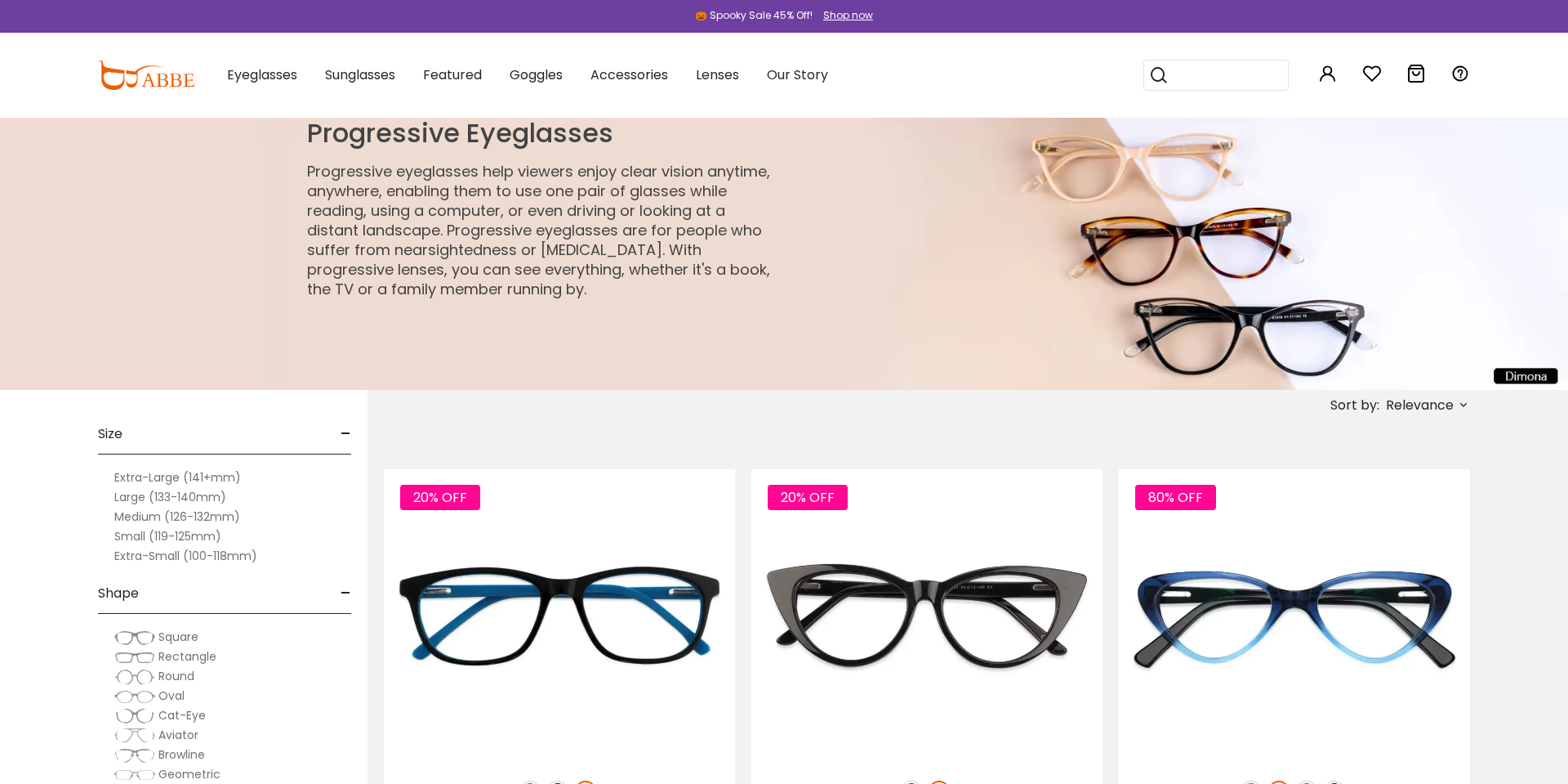
click at [693, 178] on p "Progressive eyeglasses help viewers enjoy clear vision anytime, anywhere, enabl…" at bounding box center [542, 230] width 471 height 137
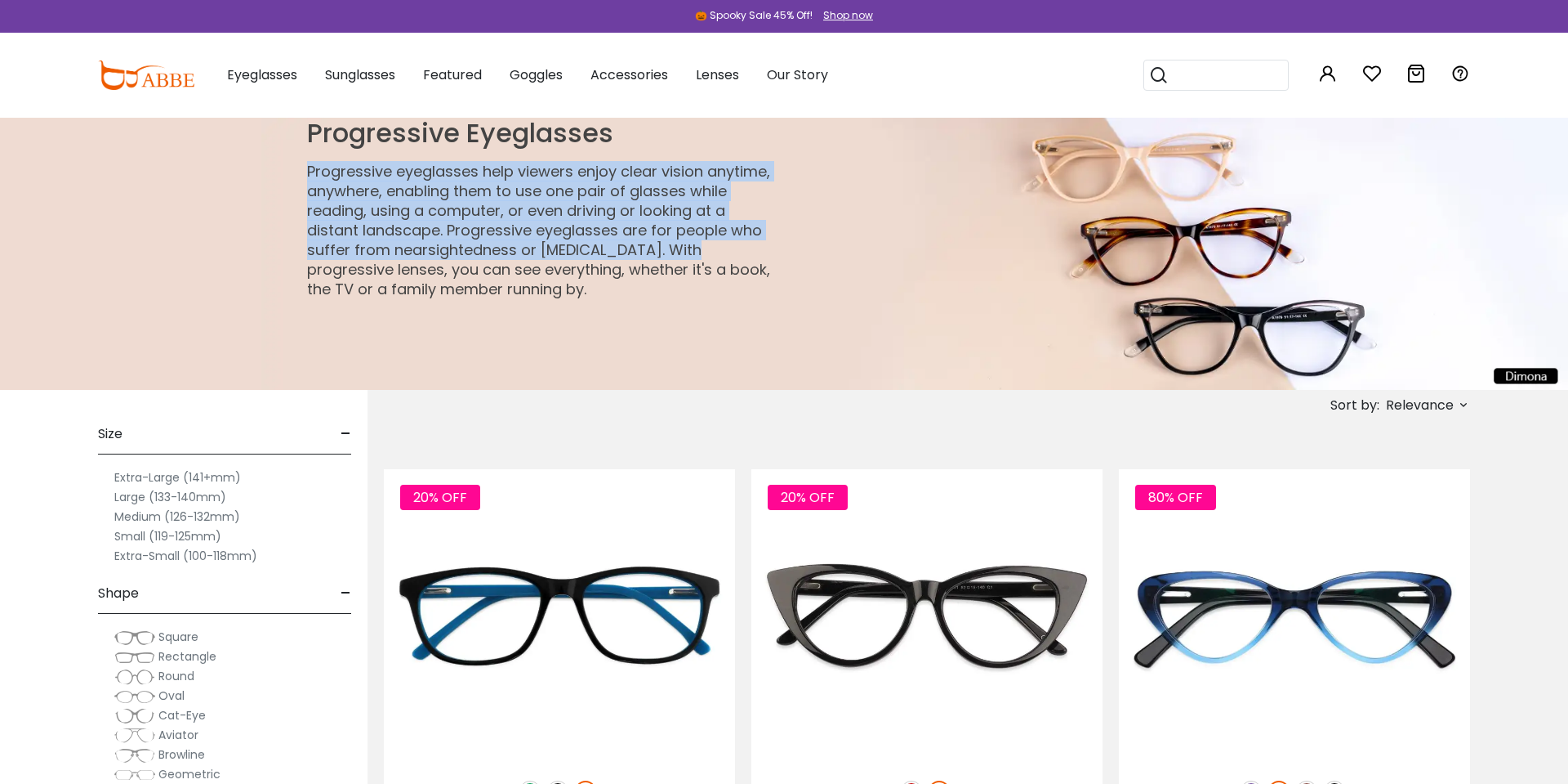
drag, startPoint x: 686, startPoint y: 158, endPoint x: 686, endPoint y: 258, distance: 100.0
click at [686, 258] on div "Progressive Eyeglasses Progressive eyeglasses help viewers enjoy clear vision a…" at bounding box center [542, 208] width 483 height 182
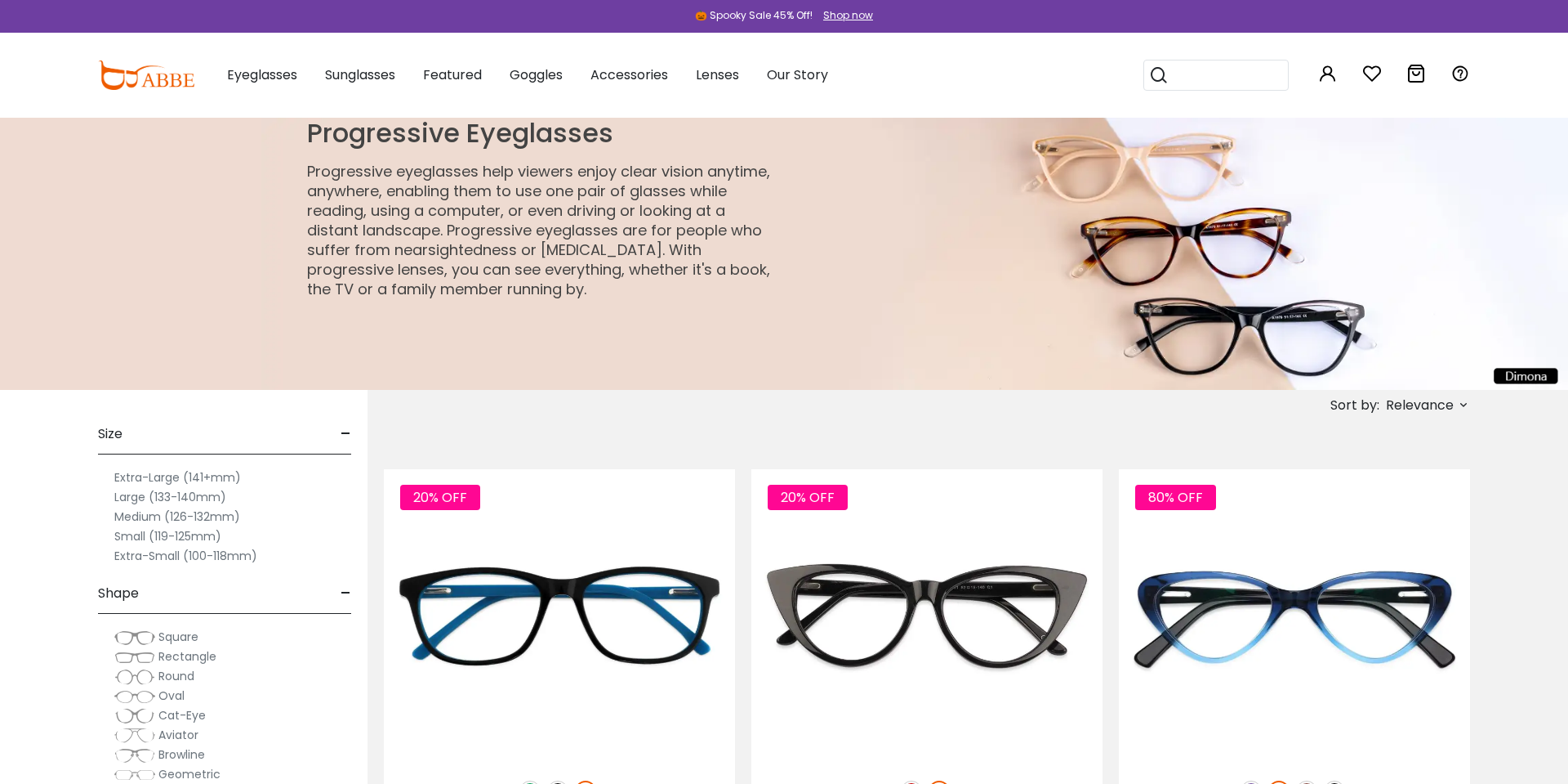
click at [683, 304] on div "Progressive Eyeglasses Progressive eyeglasses help viewers enjoy clear vision a…" at bounding box center [523, 254] width 523 height 272
